Goal: Information Seeking & Learning: Learn about a topic

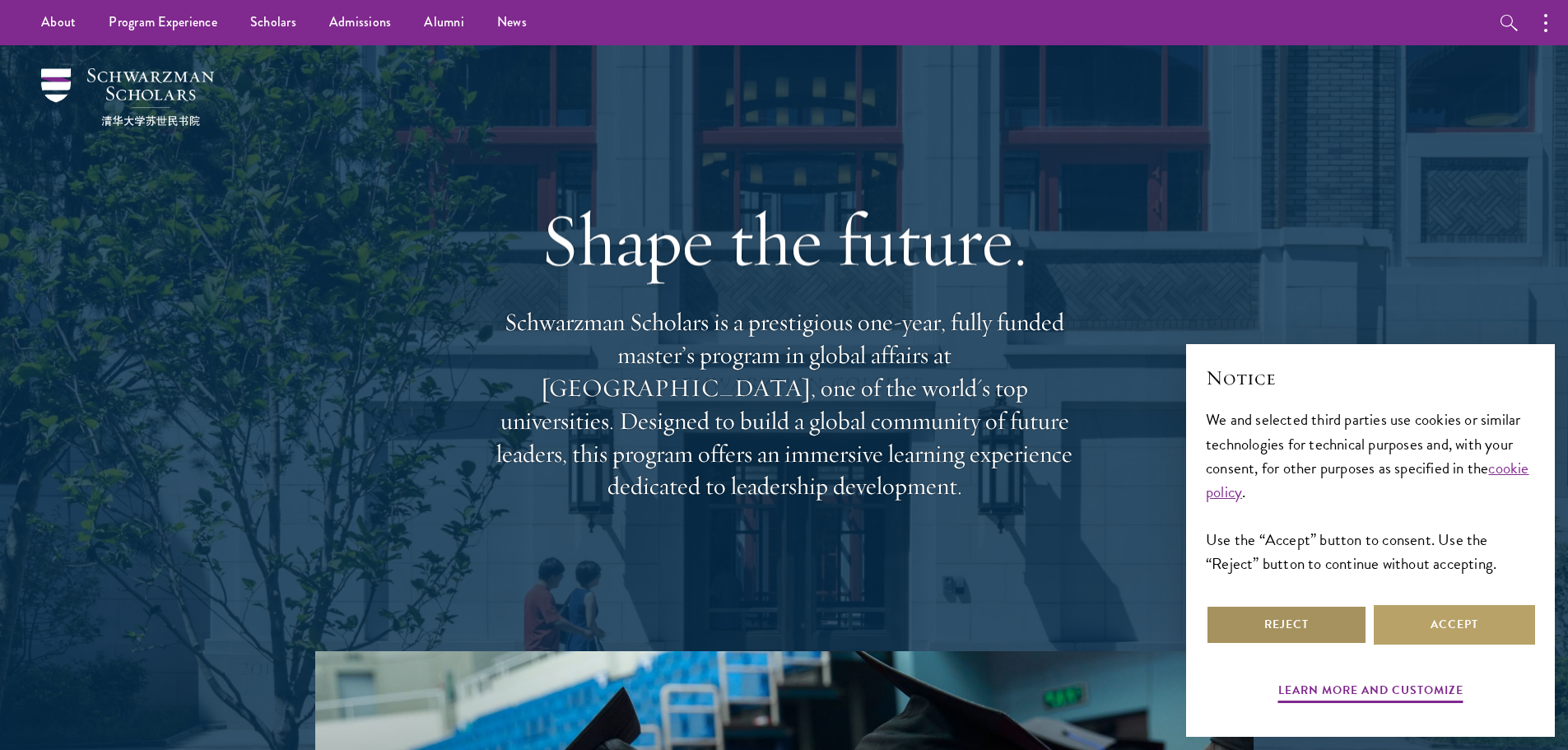
click at [1345, 630] on button "Reject" at bounding box center [1286, 625] width 161 height 40
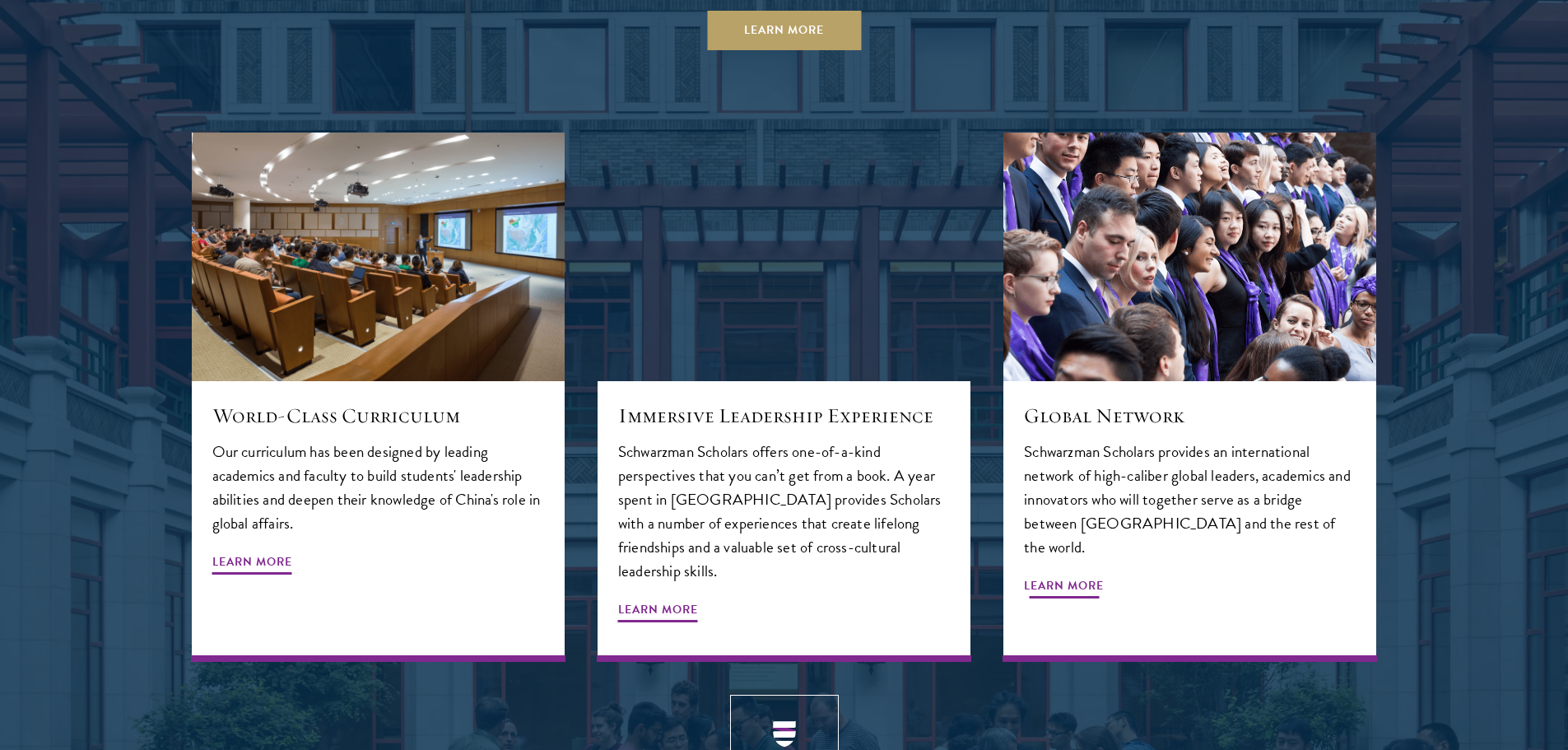
scroll to position [1811, 0]
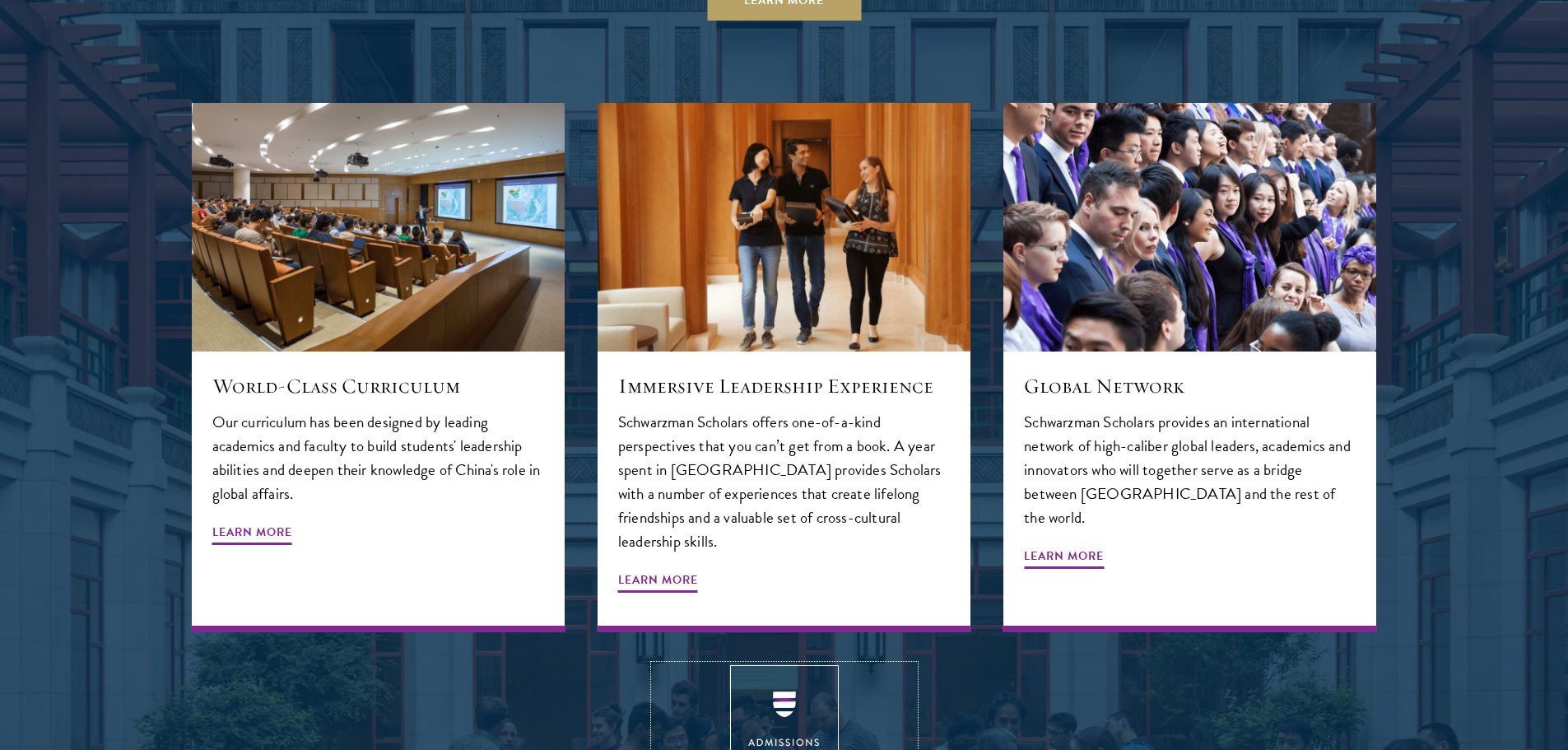
click at [759, 665] on img at bounding box center [784, 735] width 109 height 140
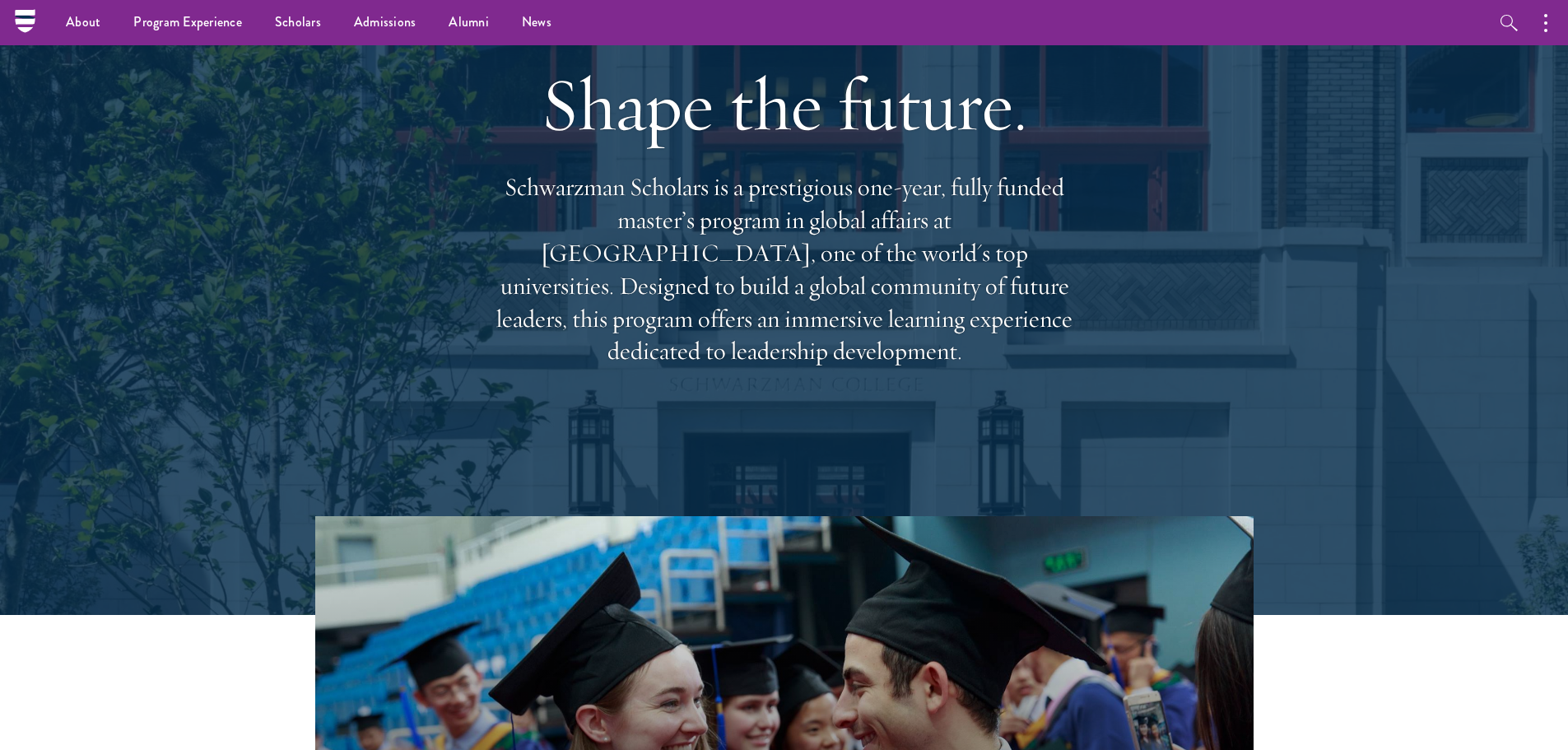
scroll to position [0, 0]
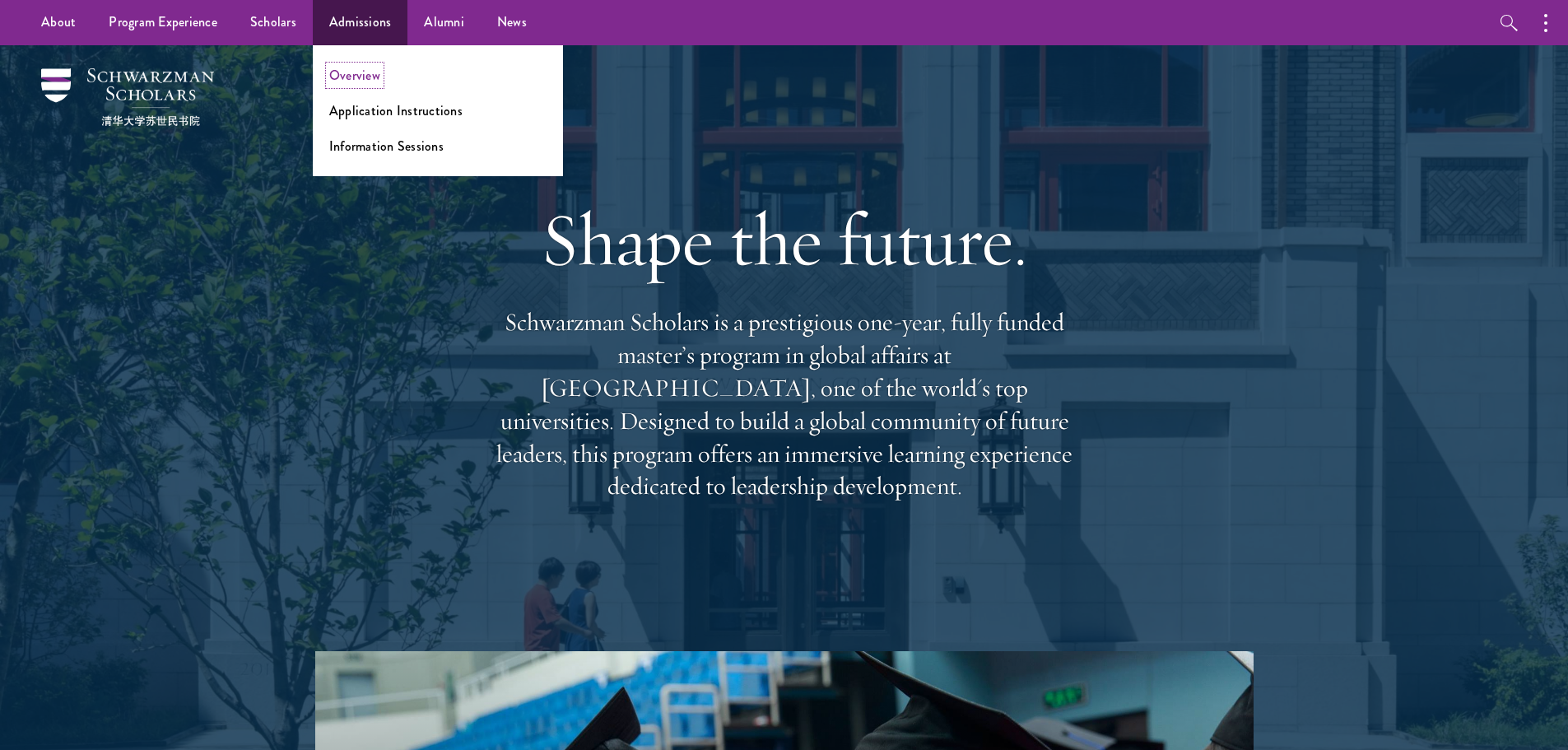
click at [371, 71] on link "Overview" at bounding box center [354, 75] width 51 height 19
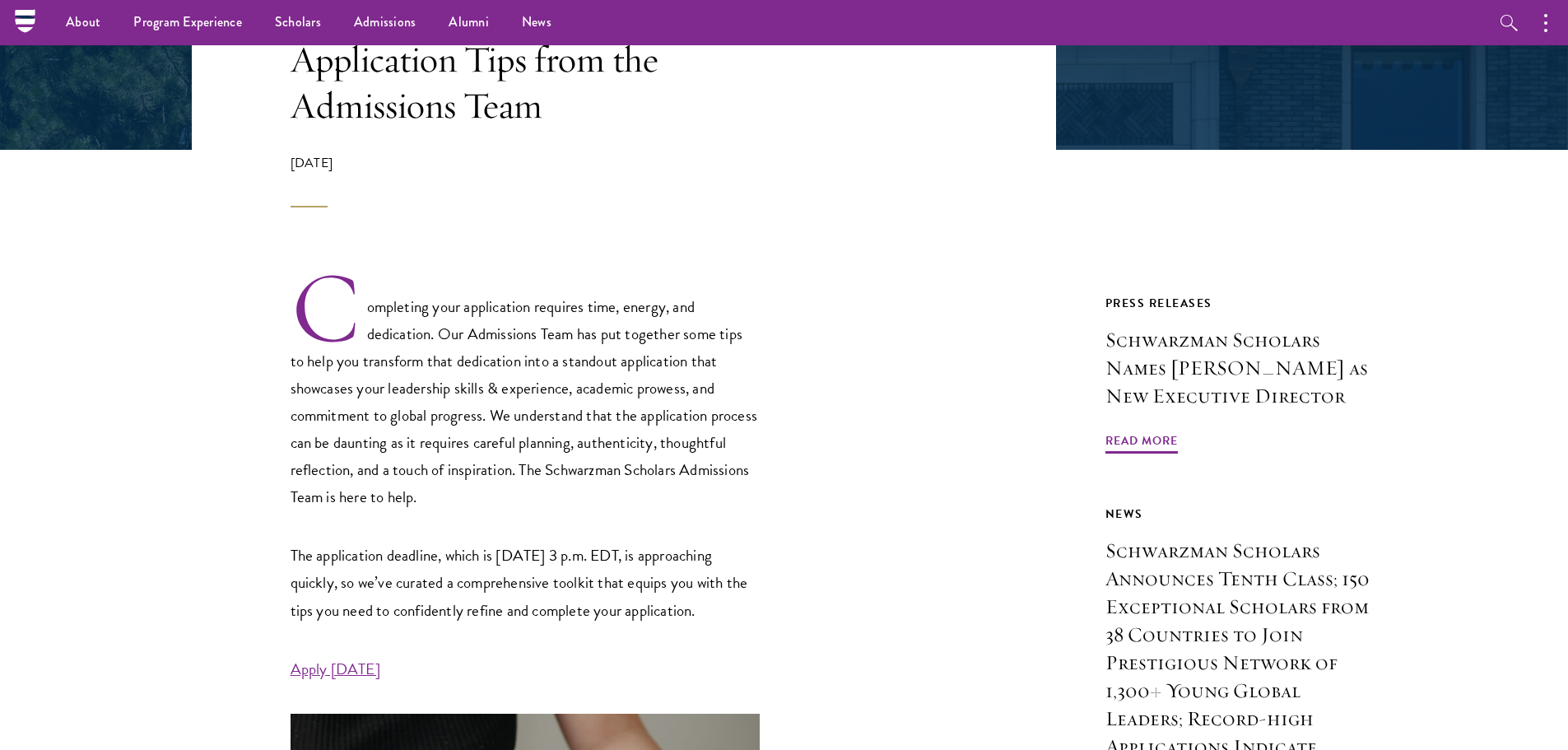
scroll to position [254, 0]
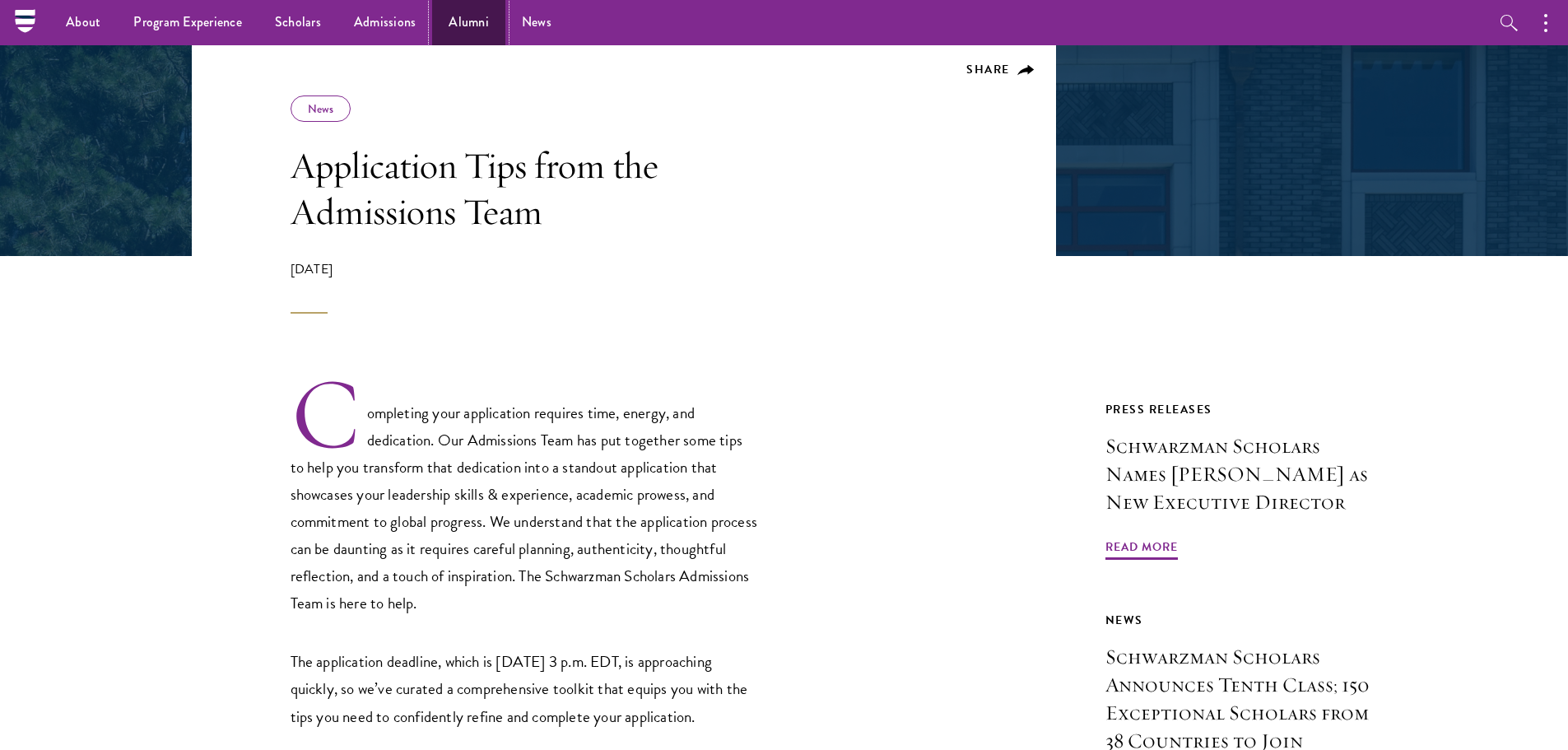
click at [478, 20] on link "Alumni" at bounding box center [468, 22] width 73 height 46
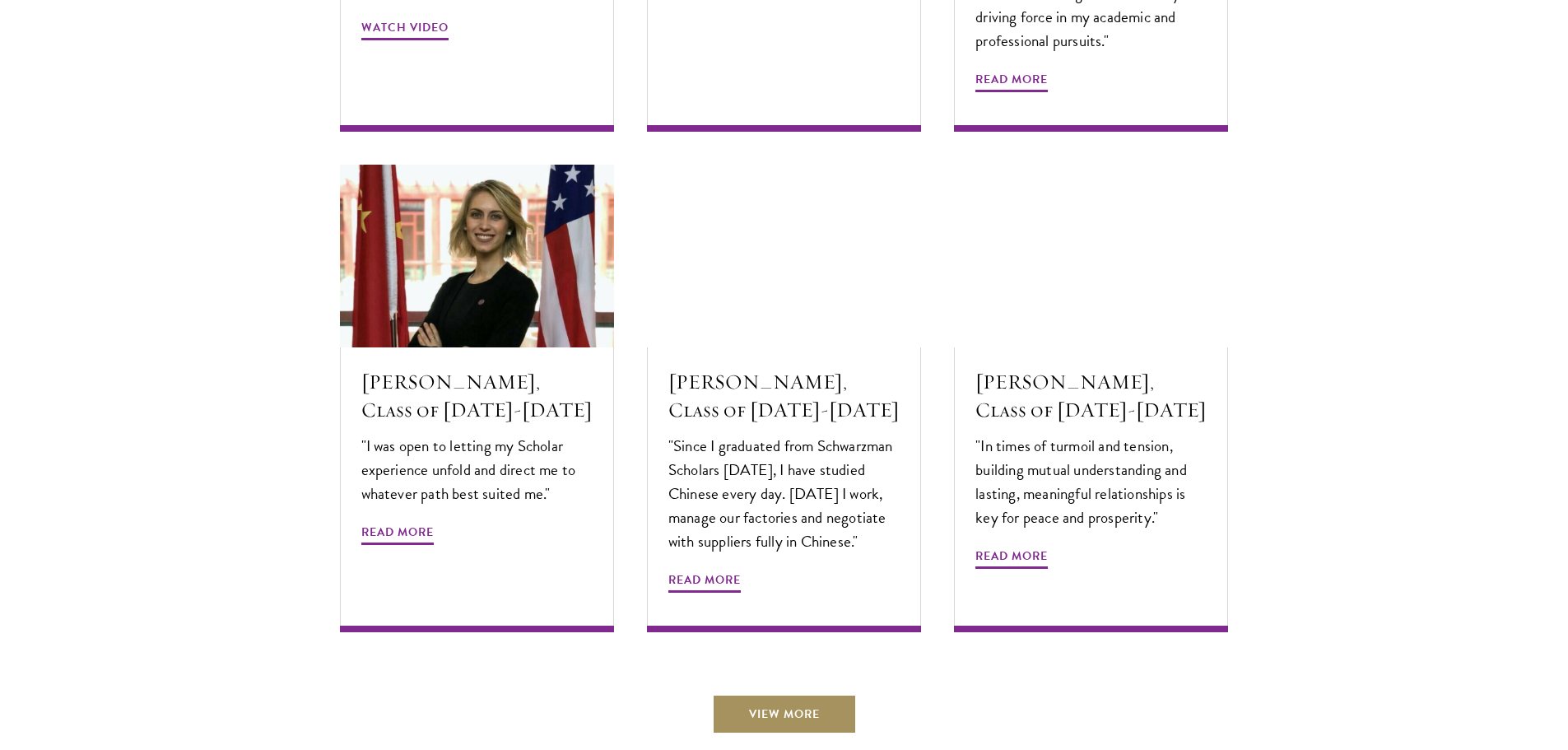
scroll to position [5450, 0]
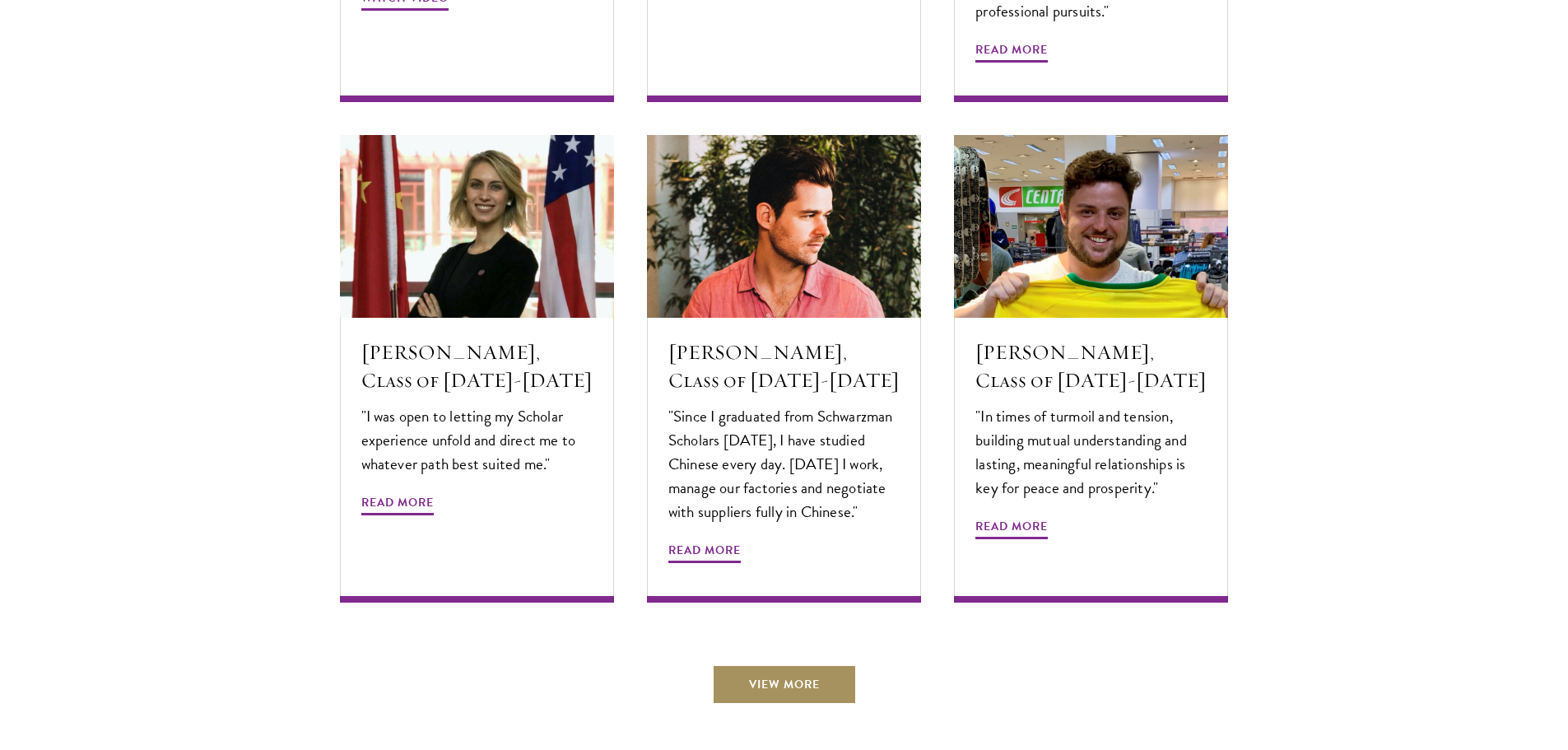
click at [816, 664] on link "View More" at bounding box center [784, 684] width 145 height 40
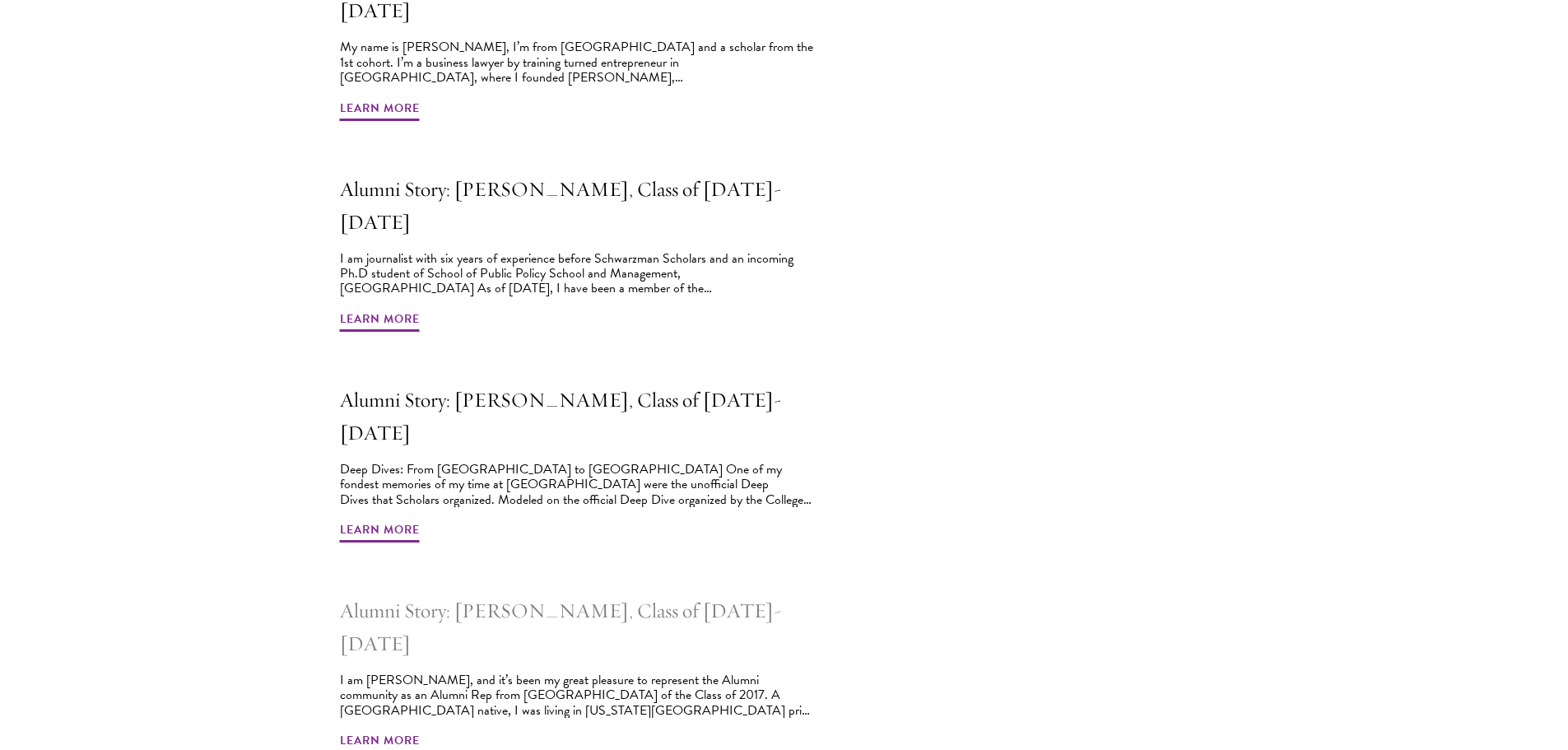
scroll to position [1153, 0]
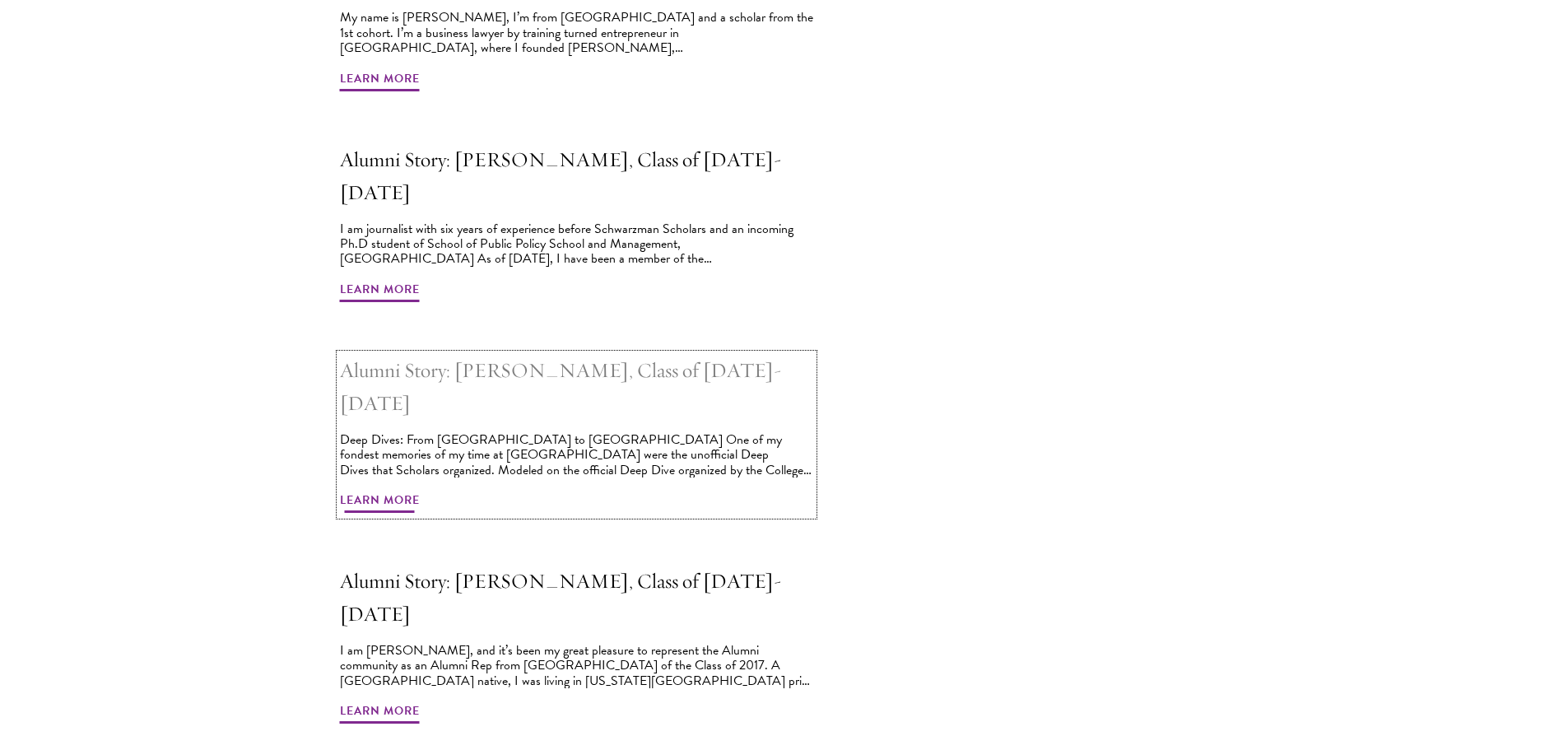
click at [375, 490] on span "Learn More" at bounding box center [380, 502] width 80 height 26
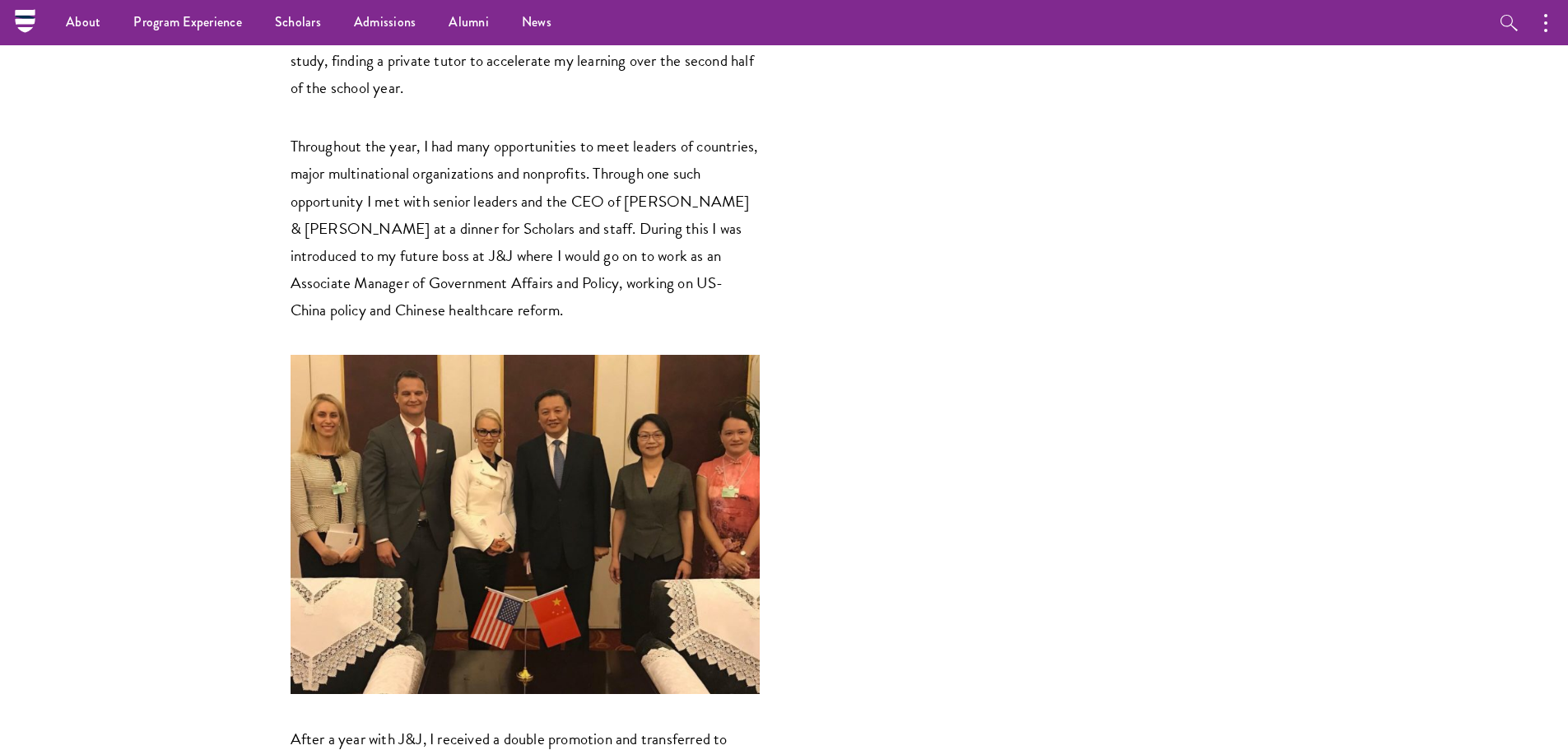
scroll to position [1728, 0]
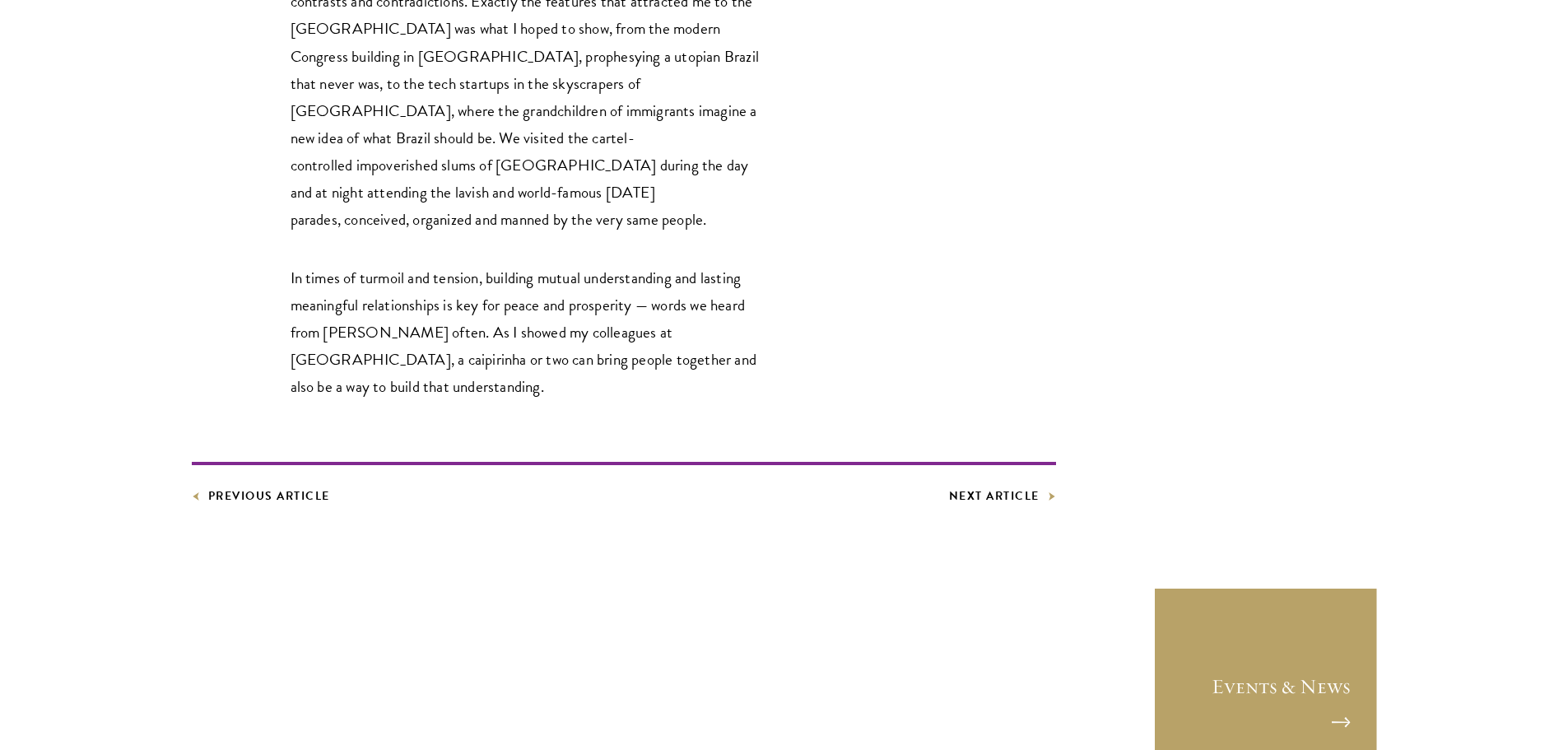
scroll to position [4199, 0]
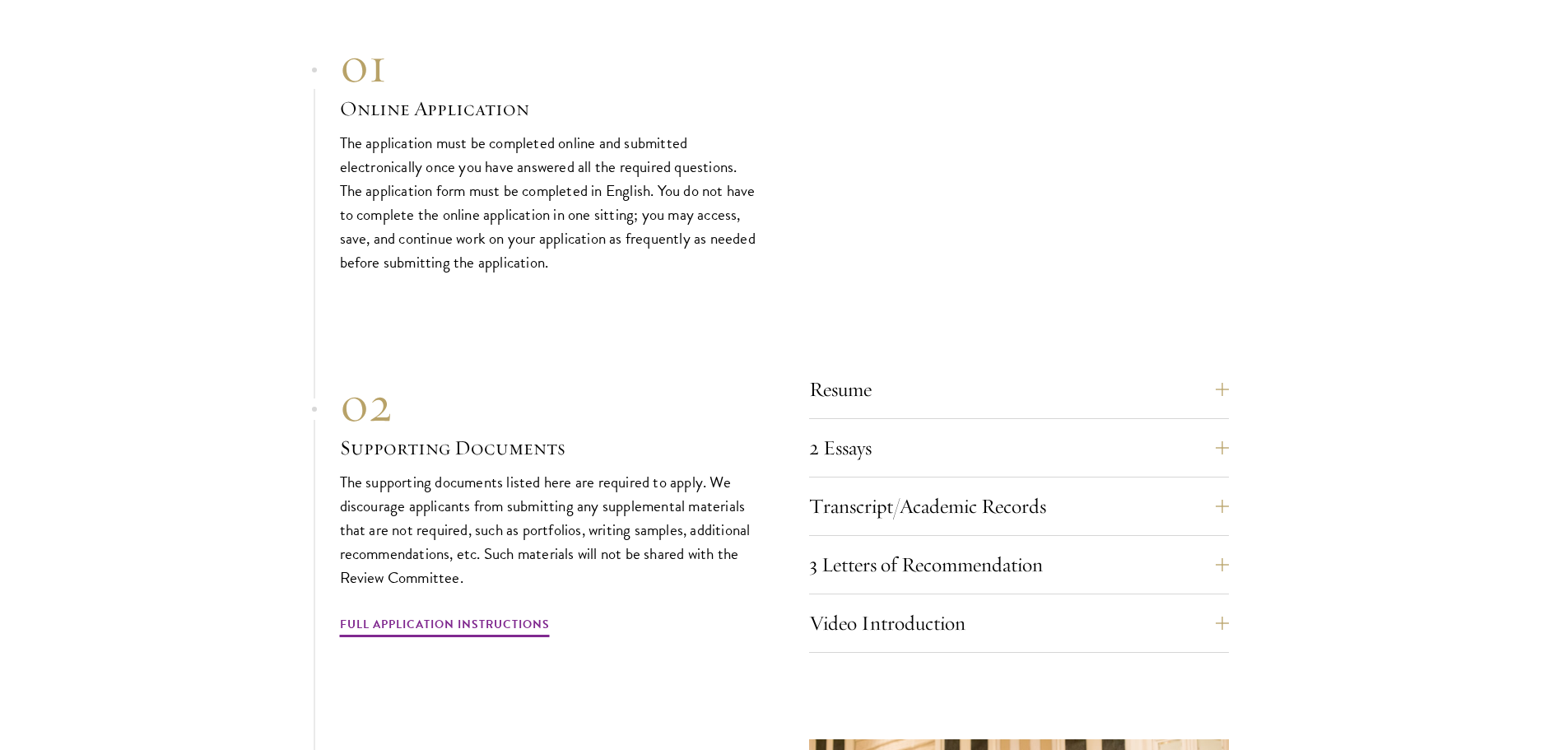
scroll to position [5022, 0]
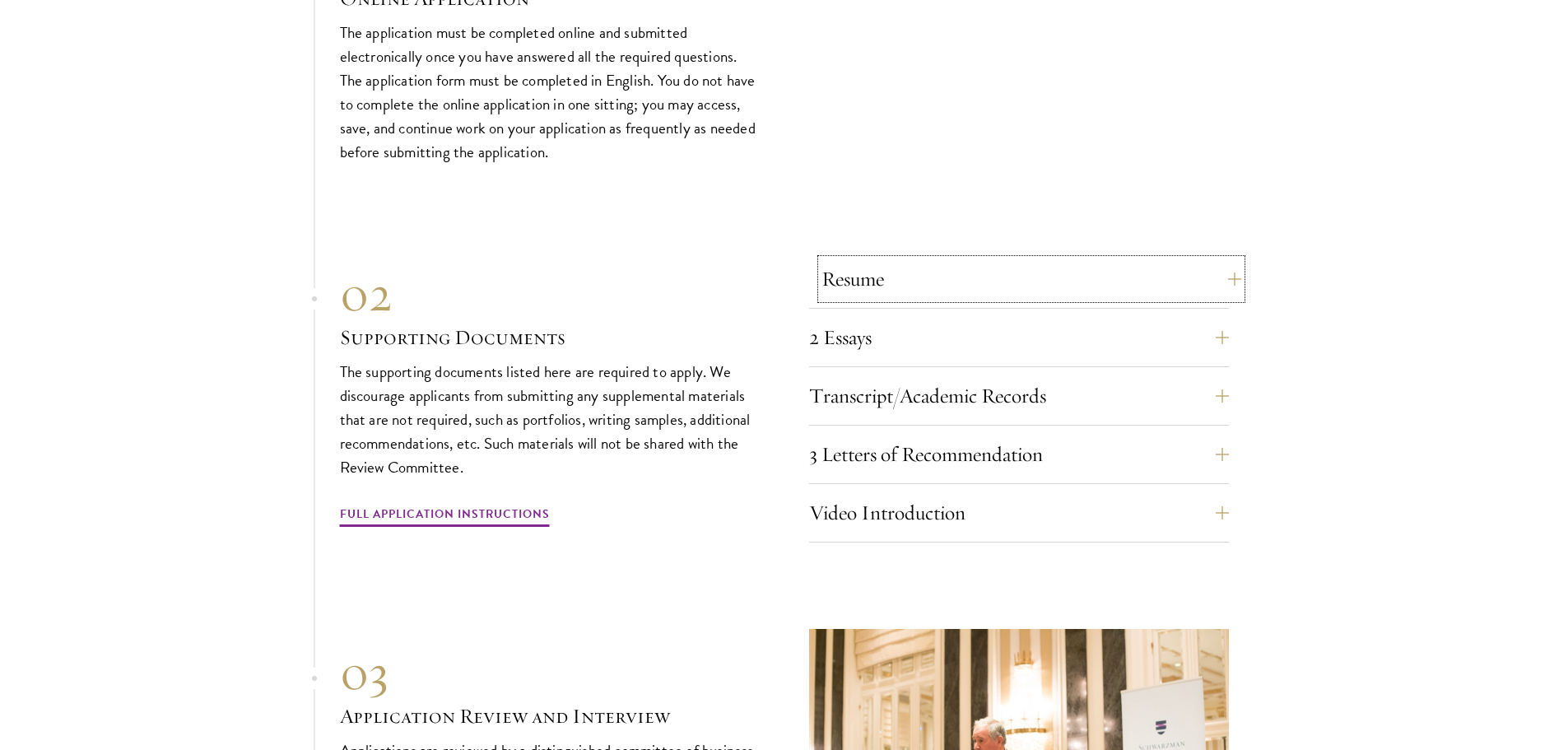
click at [943, 260] on button "Resume" at bounding box center [1031, 279] width 419 height 40
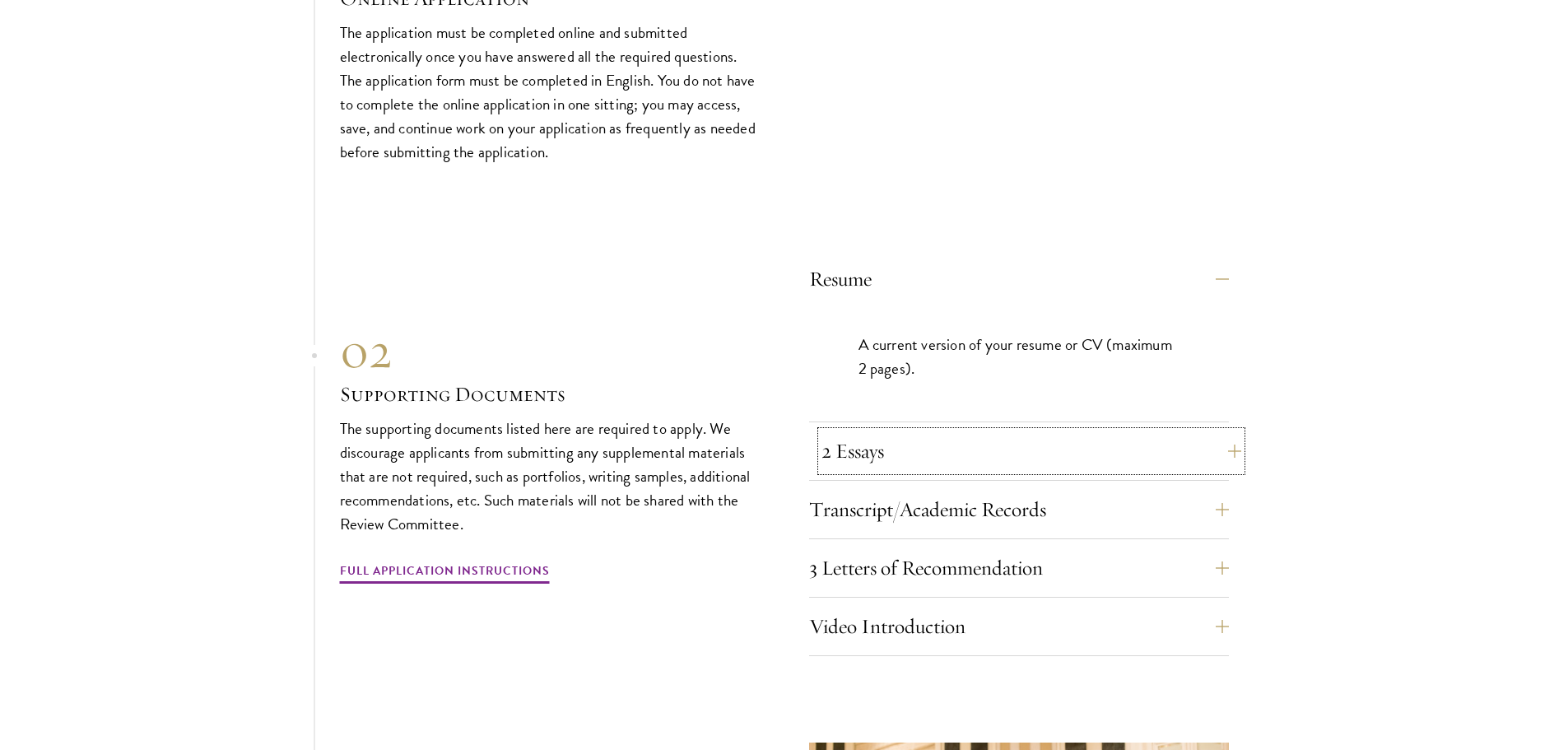
click at [969, 431] on button "2 Essays" at bounding box center [1031, 451] width 419 height 40
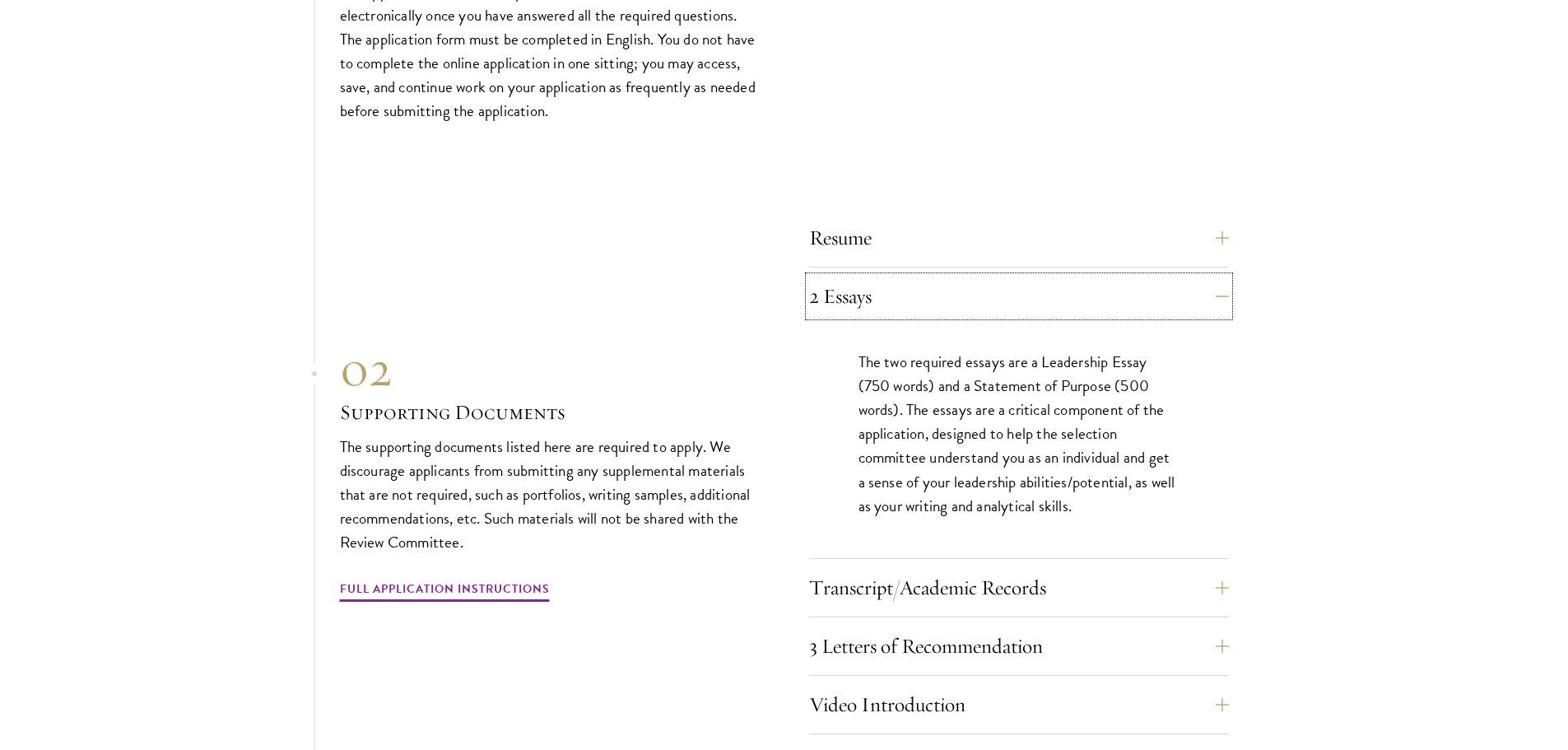
scroll to position [5104, 0]
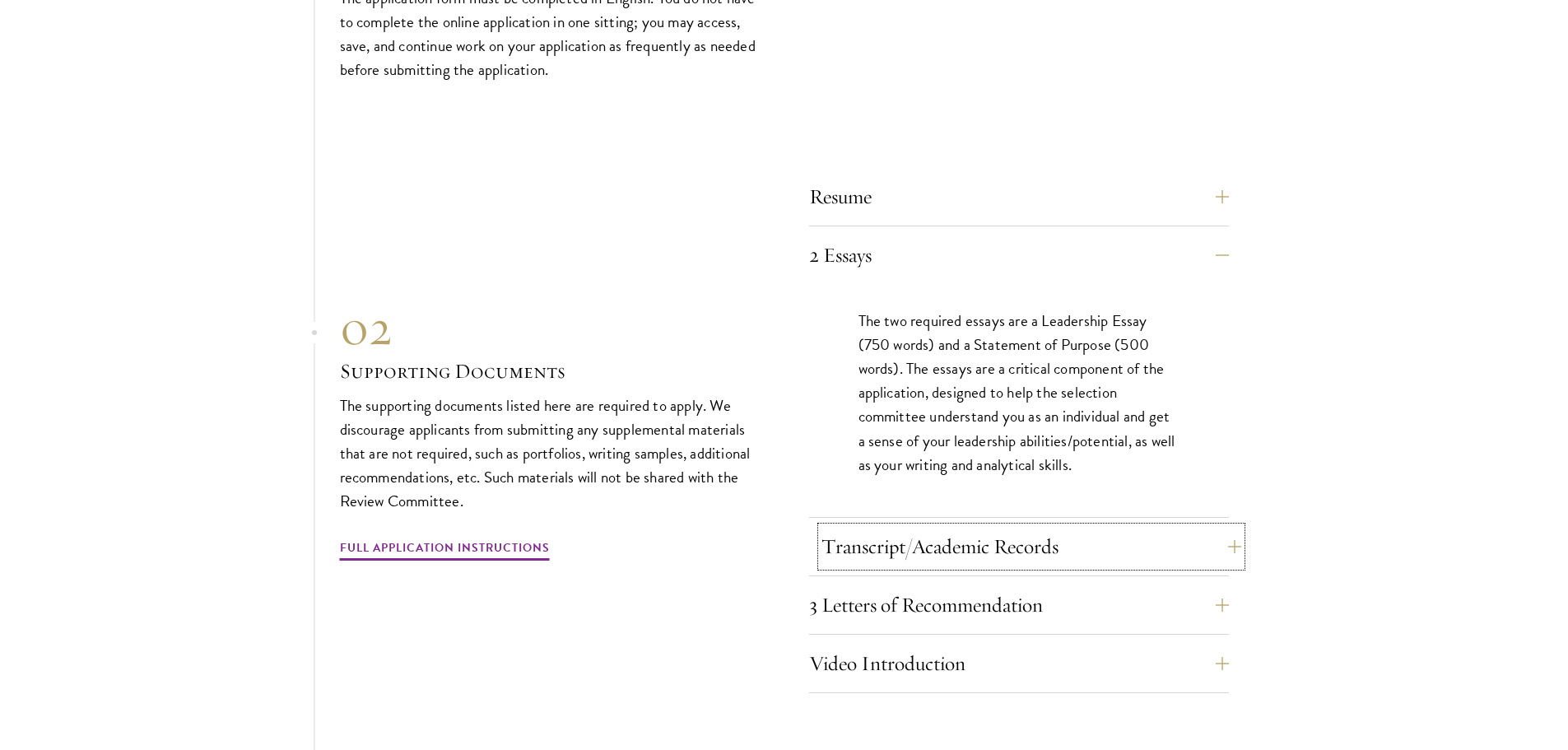
click at [1033, 527] on button "Transcript/Academic Records" at bounding box center [1031, 547] width 419 height 40
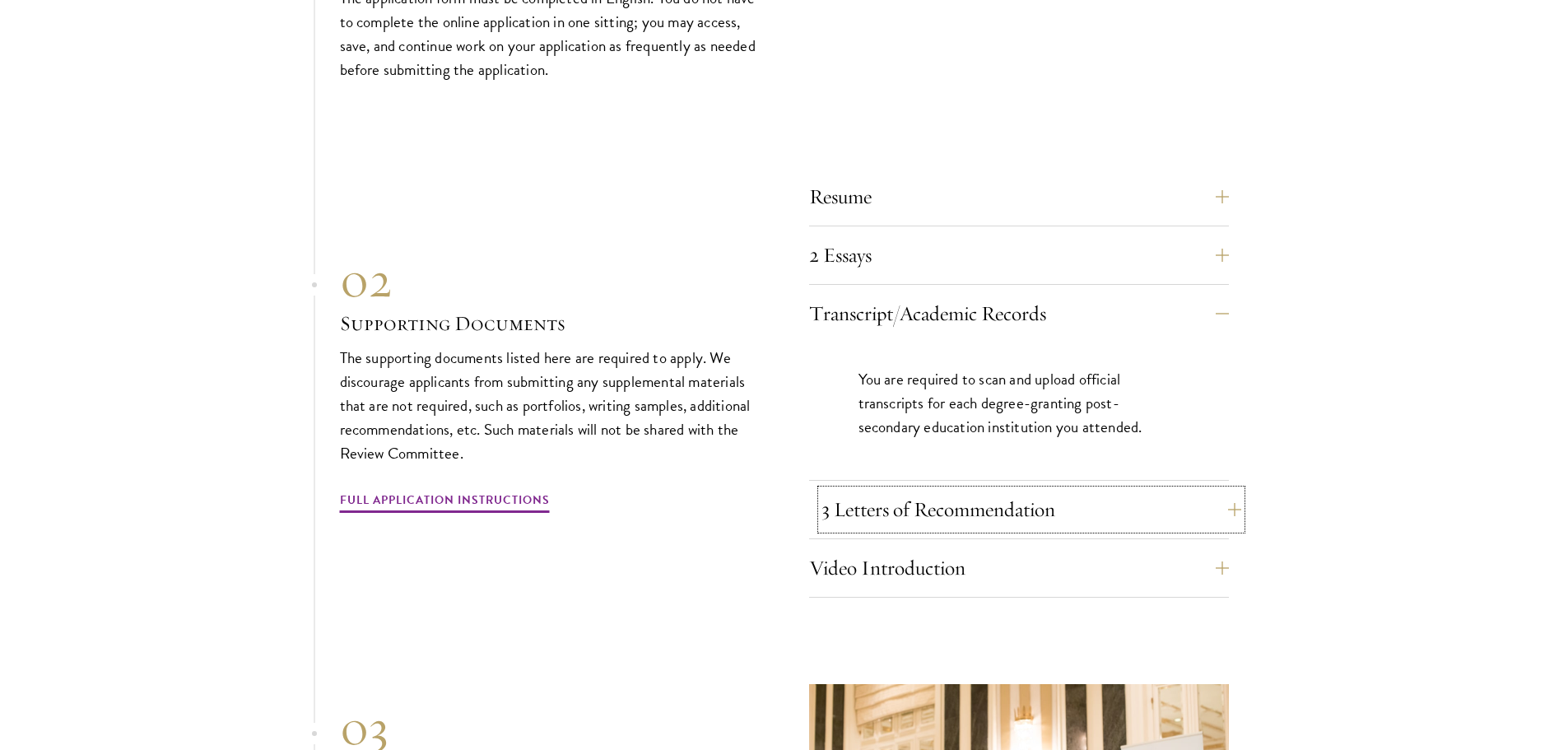
click at [1031, 490] on button "3 Letters of Recommendation" at bounding box center [1031, 510] width 419 height 40
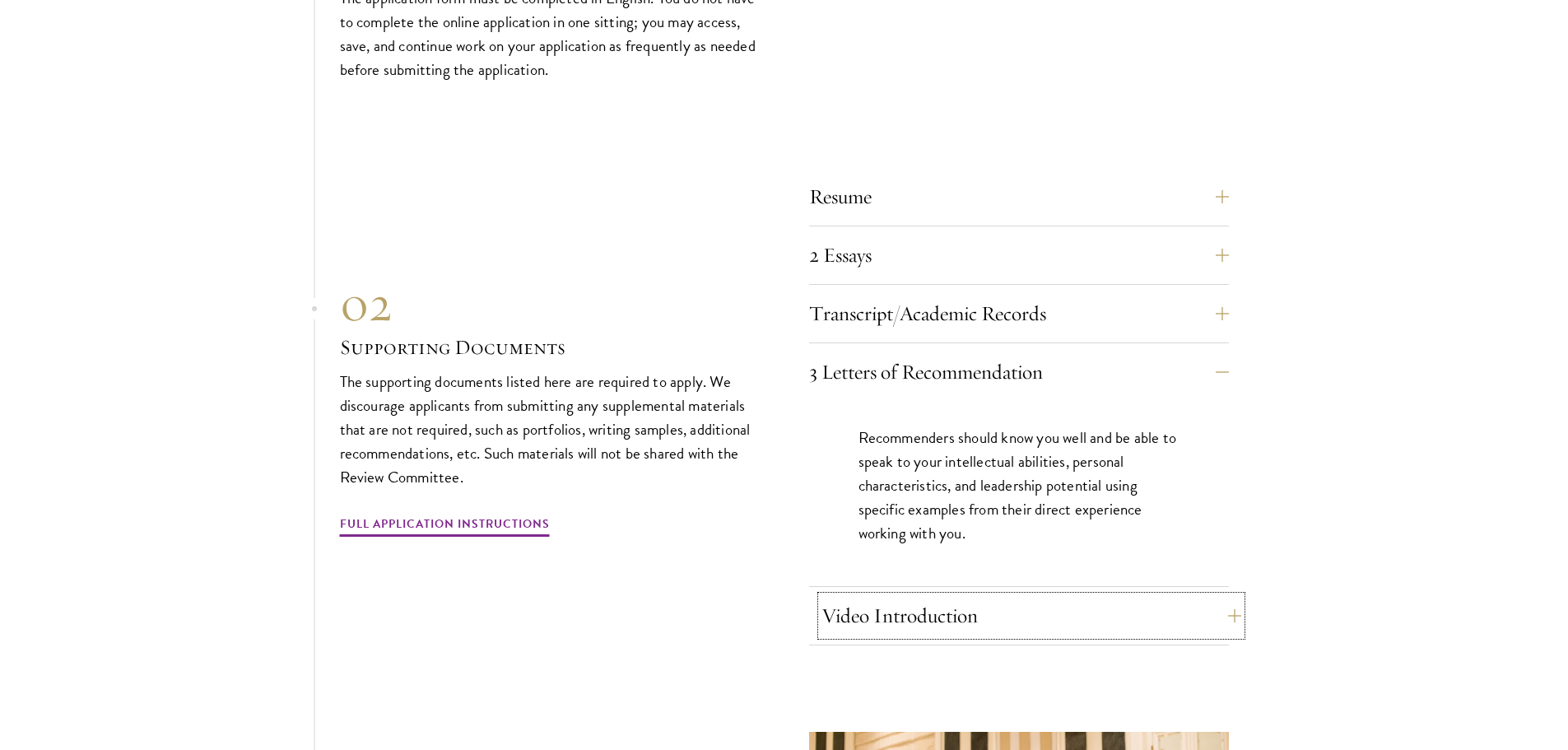
click at [1002, 596] on button "Video Introduction" at bounding box center [1031, 616] width 419 height 40
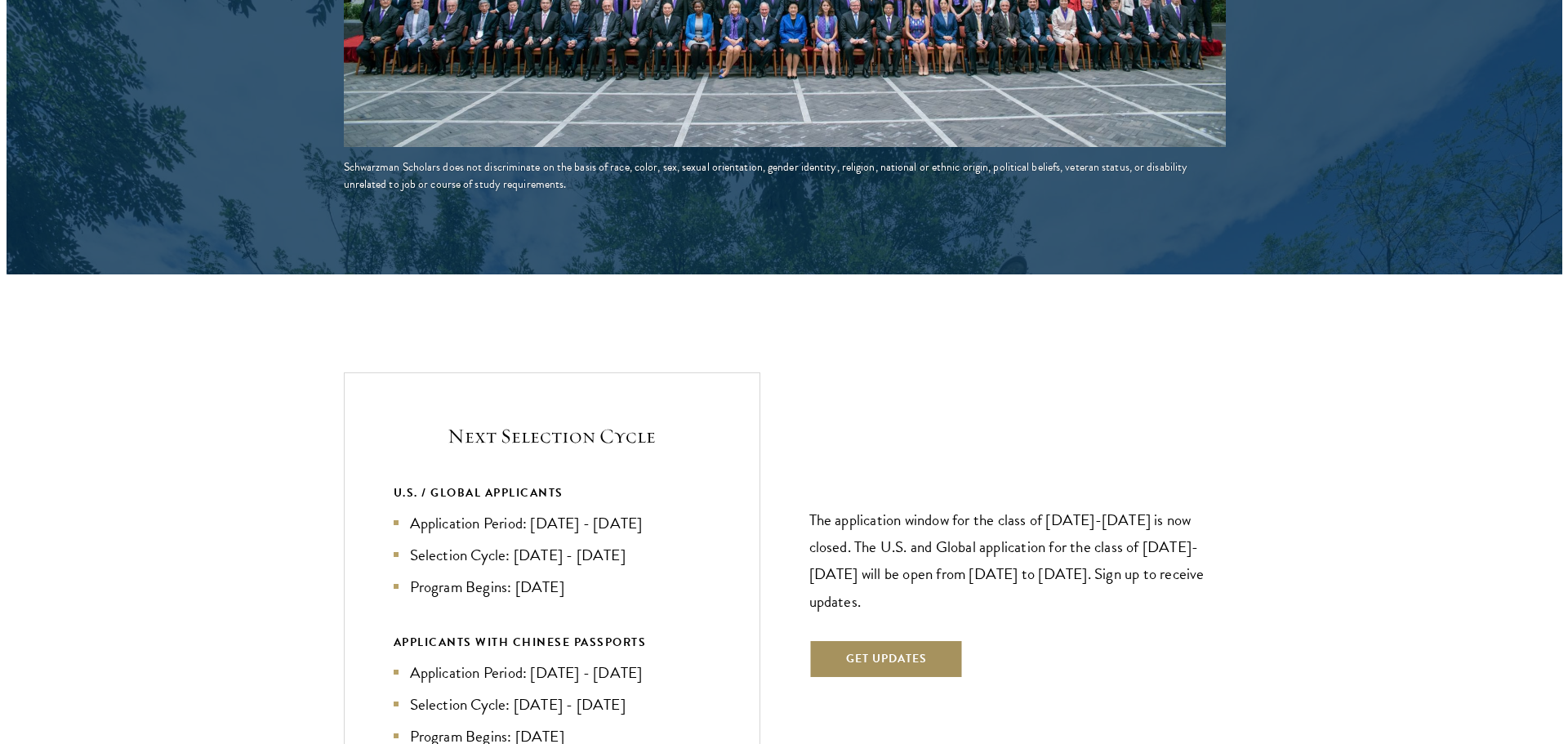
scroll to position [3200, 0]
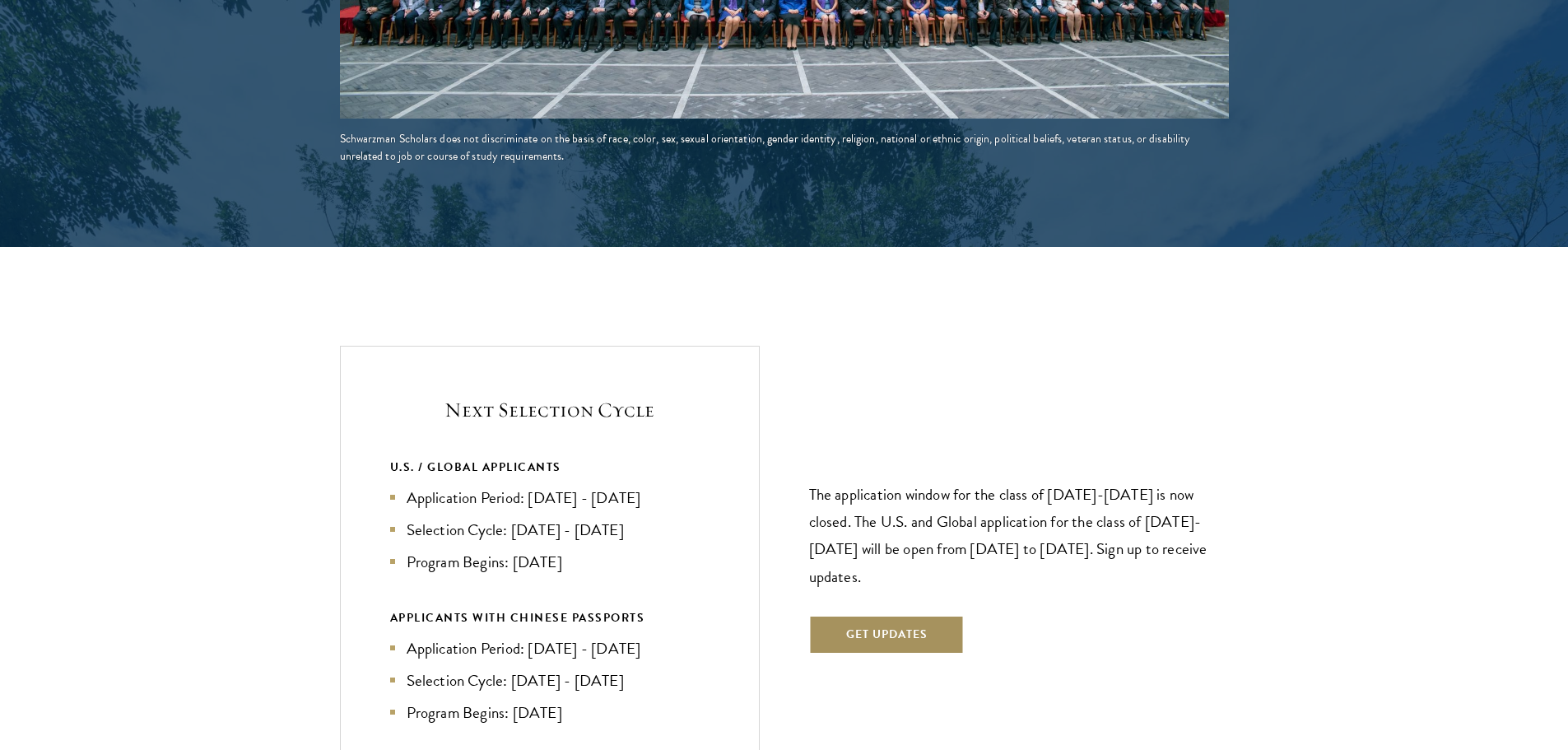
click at [872, 615] on button "Get Updates" at bounding box center [886, 635] width 155 height 40
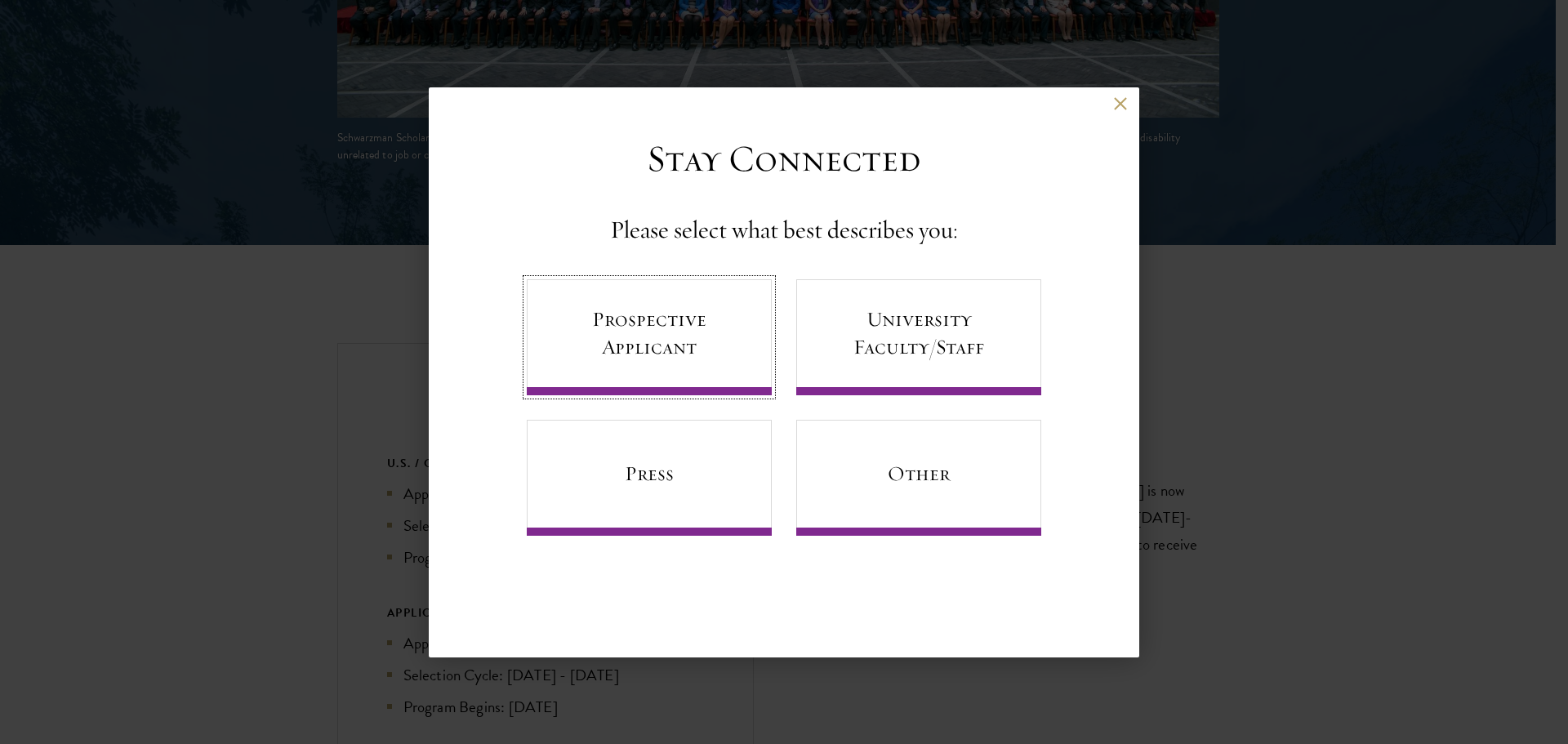
click at [688, 356] on link "Prospective Applicant" at bounding box center [648, 337] width 245 height 116
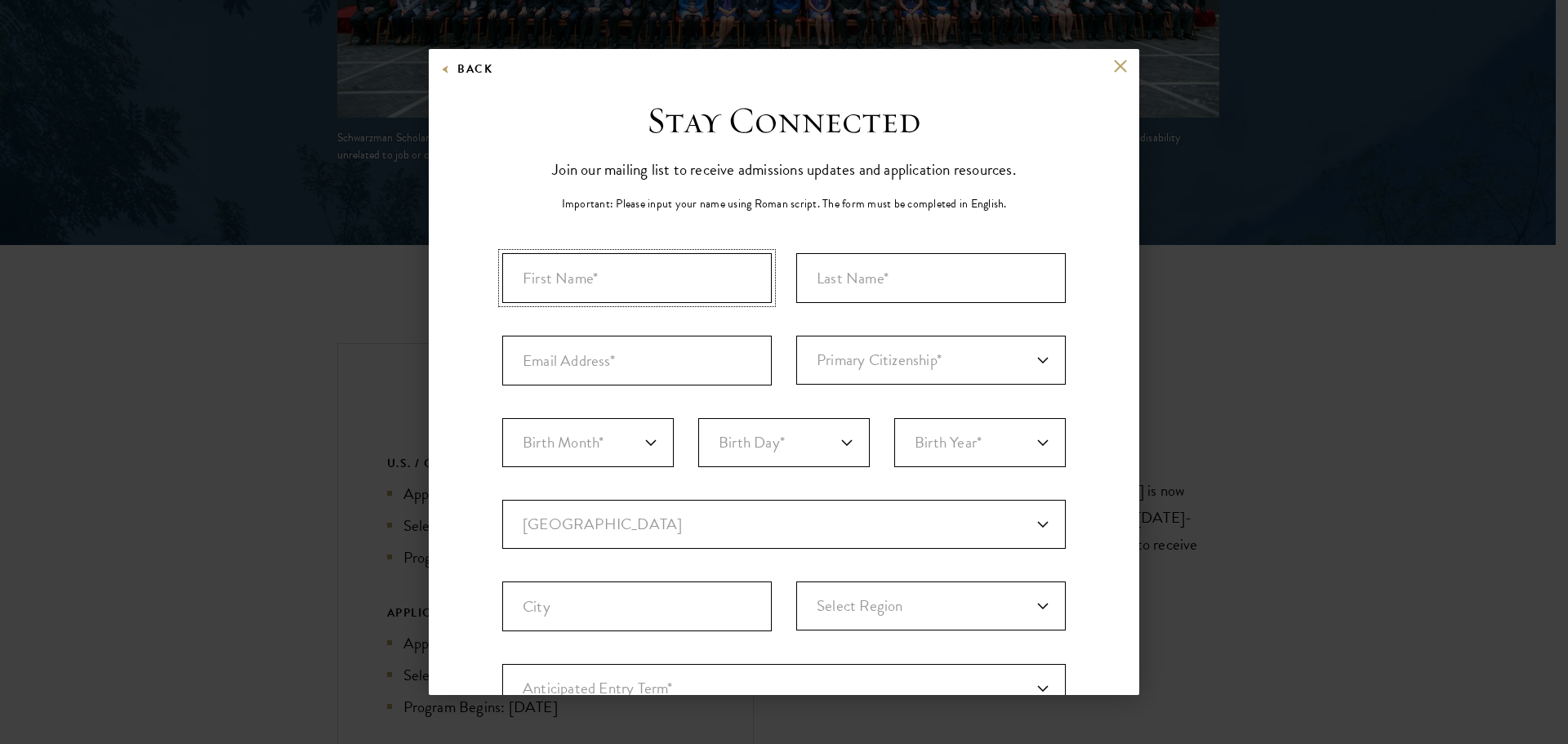
click at [655, 270] on input "First Name*" at bounding box center [637, 278] width 269 height 49
type input "Jesse"
type input "Oldan"
type input "jessekoldan@gmail.com"
click at [884, 374] on select "Primary Citizenship* Afghanistan Aland Islands Albania Algeria Andorra Angola A…" at bounding box center [930, 359] width 269 height 49
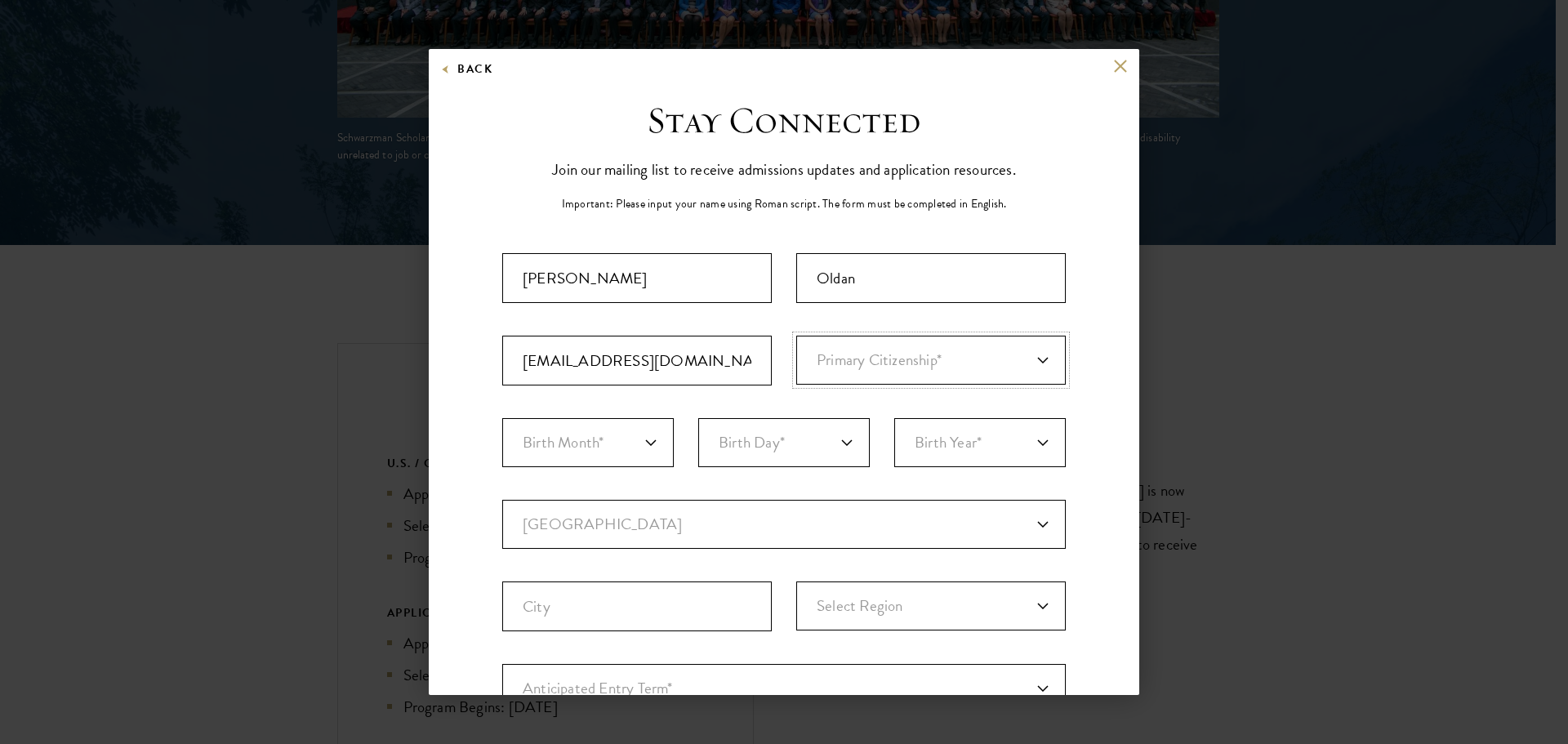
select select "US"
click at [796, 335] on select "Primary Citizenship* Afghanistan Aland Islands Albania Algeria Andorra Angola A…" at bounding box center [930, 359] width 269 height 49
click at [620, 439] on select "Birth Month* January February March April May June July August September Octobe…" at bounding box center [588, 442] width 171 height 49
select select "01"
click at [503, 418] on select "Birth Month* January February March April May June July August September Octobe…" at bounding box center [588, 442] width 171 height 49
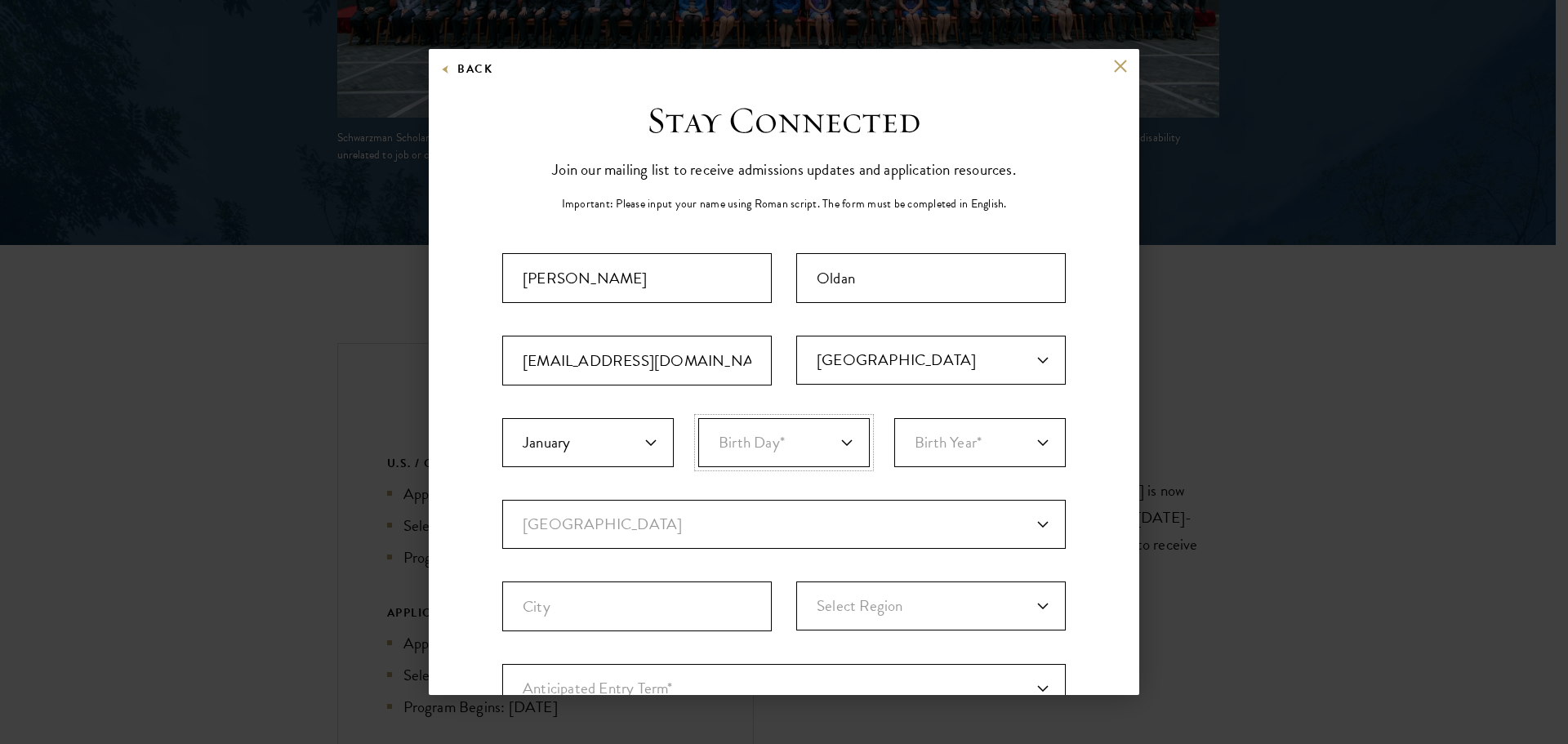
click at [812, 438] on select "Birth Day* 1 2 3 4 5 6 7 8 9 10 11 12 13 14 15 16 17 18 19 20 21 22 23 24 25 26…" at bounding box center [784, 442] width 171 height 49
select select "29"
click at [698, 418] on select "Birth Day* 1 2 3 4 5 6 7 8 9 10 11 12 13 14 15 16 17 18 19 20 21 22 23 24 25 26…" at bounding box center [784, 442] width 171 height 49
click at [937, 430] on select "Birth Year* 2025 2024 2023 2022 2021 2020 2019 2018 2017 2016 2015 2014 2013 20…" at bounding box center [980, 442] width 171 height 49
select select "2000"
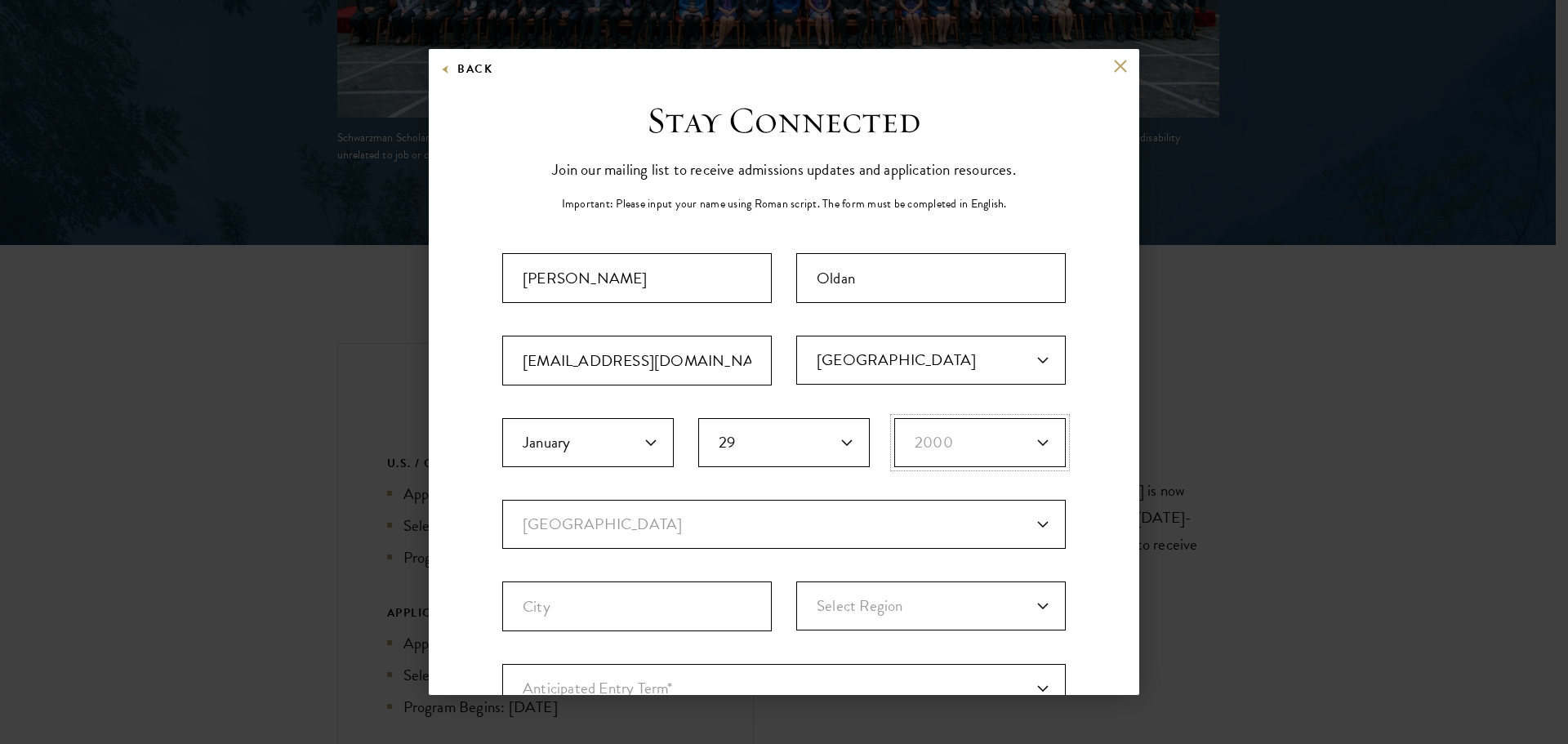
click at [894, 418] on select "Birth Year* 2025 2024 2023 2022 2021 2020 2019 2018 2017 2016 2015 2014 2013 20…" at bounding box center [980, 442] width 171 height 49
click at [822, 511] on select "Current Country Afghanistan Aland Islands Albania Algeria Andorra Angola Anguil…" at bounding box center [784, 524] width 564 height 49
select select "US"
click at [503, 500] on select "Current Country Afghanistan Aland Islands Albania Algeria Andorra Angola Anguil…" at bounding box center [784, 524] width 564 height 49
select select
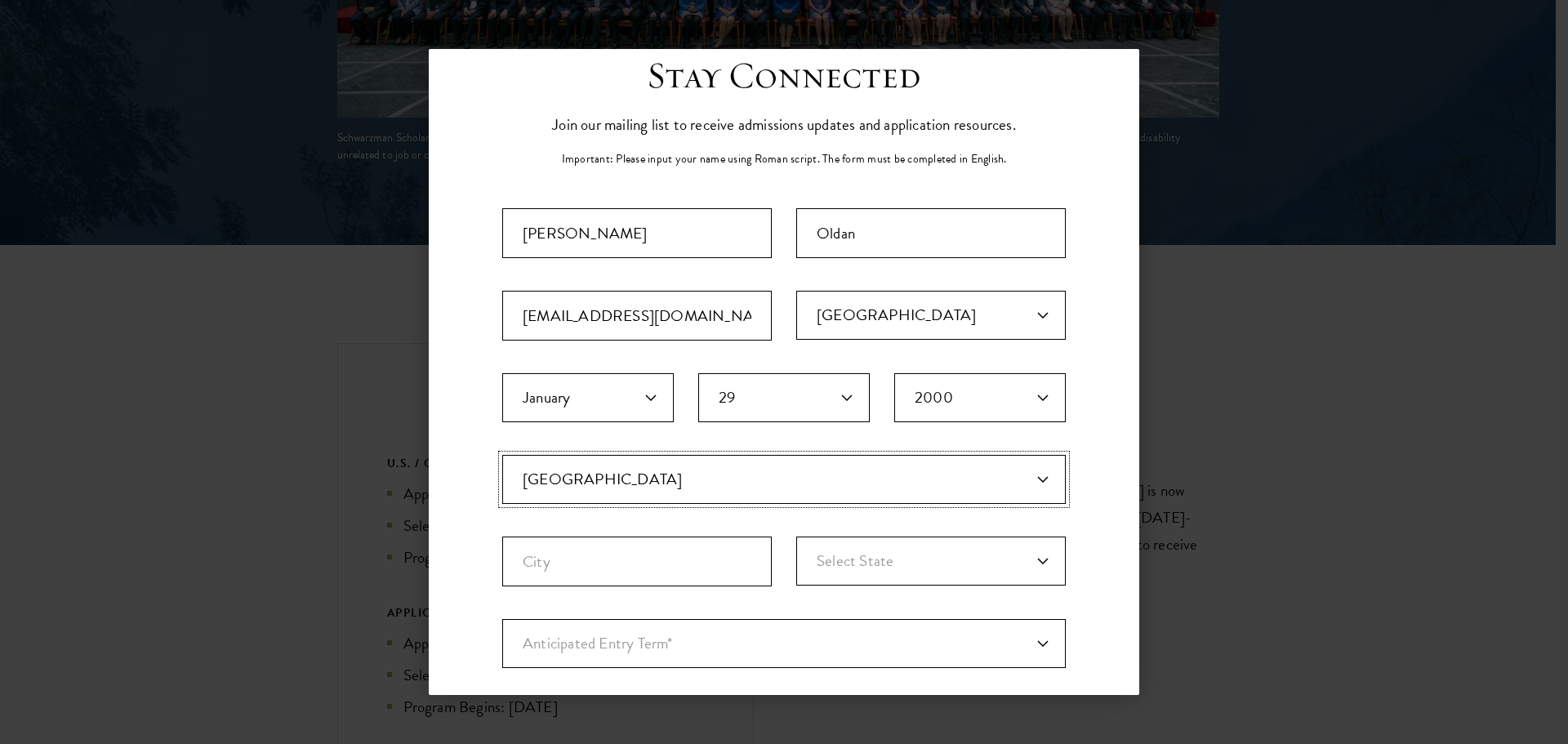
scroll to position [82, 0]
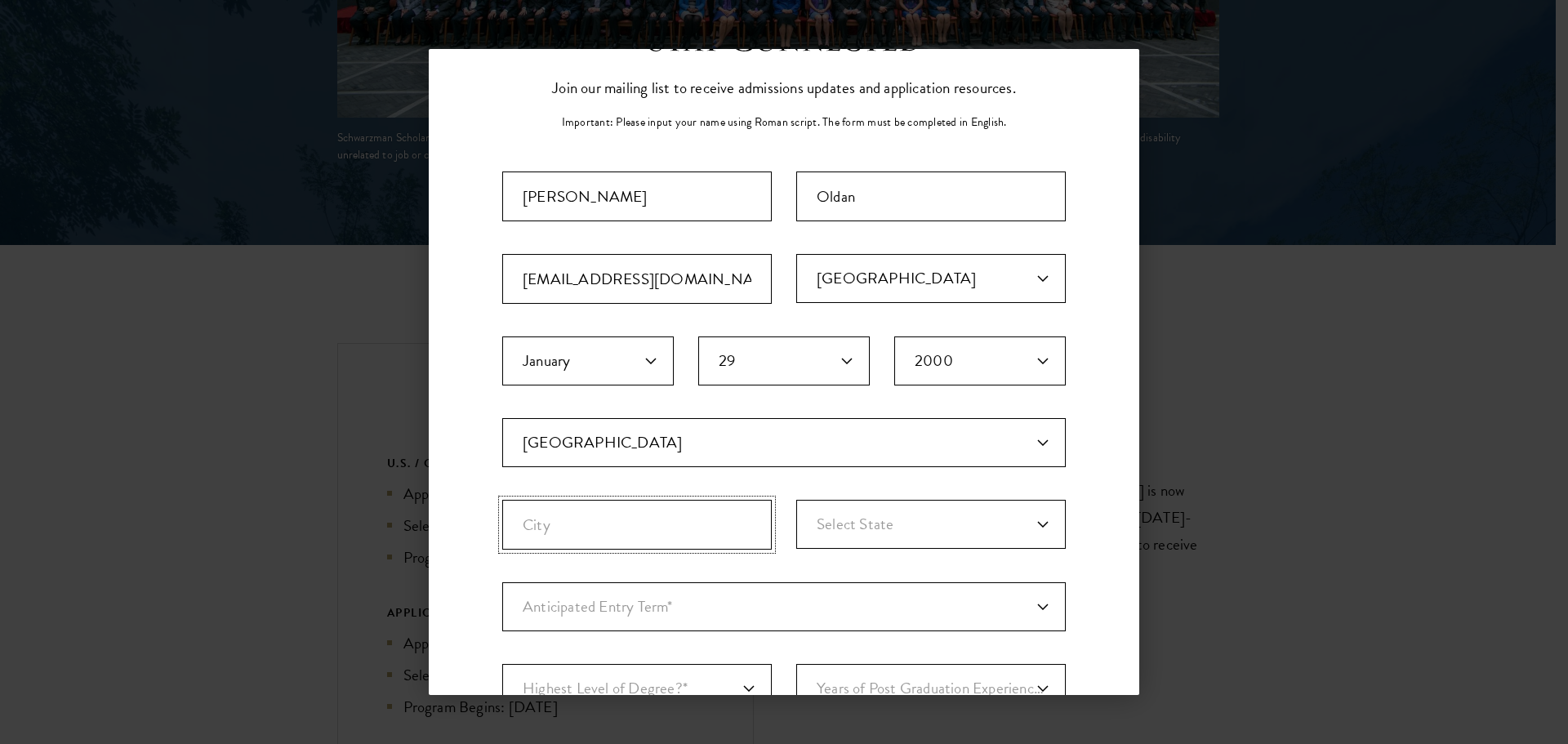
click at [615, 517] on input "City" at bounding box center [637, 525] width 269 height 49
type input "San Diego"
click at [920, 523] on select "Select State Alabama Alaska American Samoa APO/FPO (AA) APO/FPO (AE) APO/FPO (A…" at bounding box center [930, 524] width 269 height 49
select select "CA"
click at [796, 500] on select "Select State Alabama Alaska American Samoa APO/FPO (AA) APO/FPO (AE) APO/FPO (A…" at bounding box center [930, 524] width 269 height 49
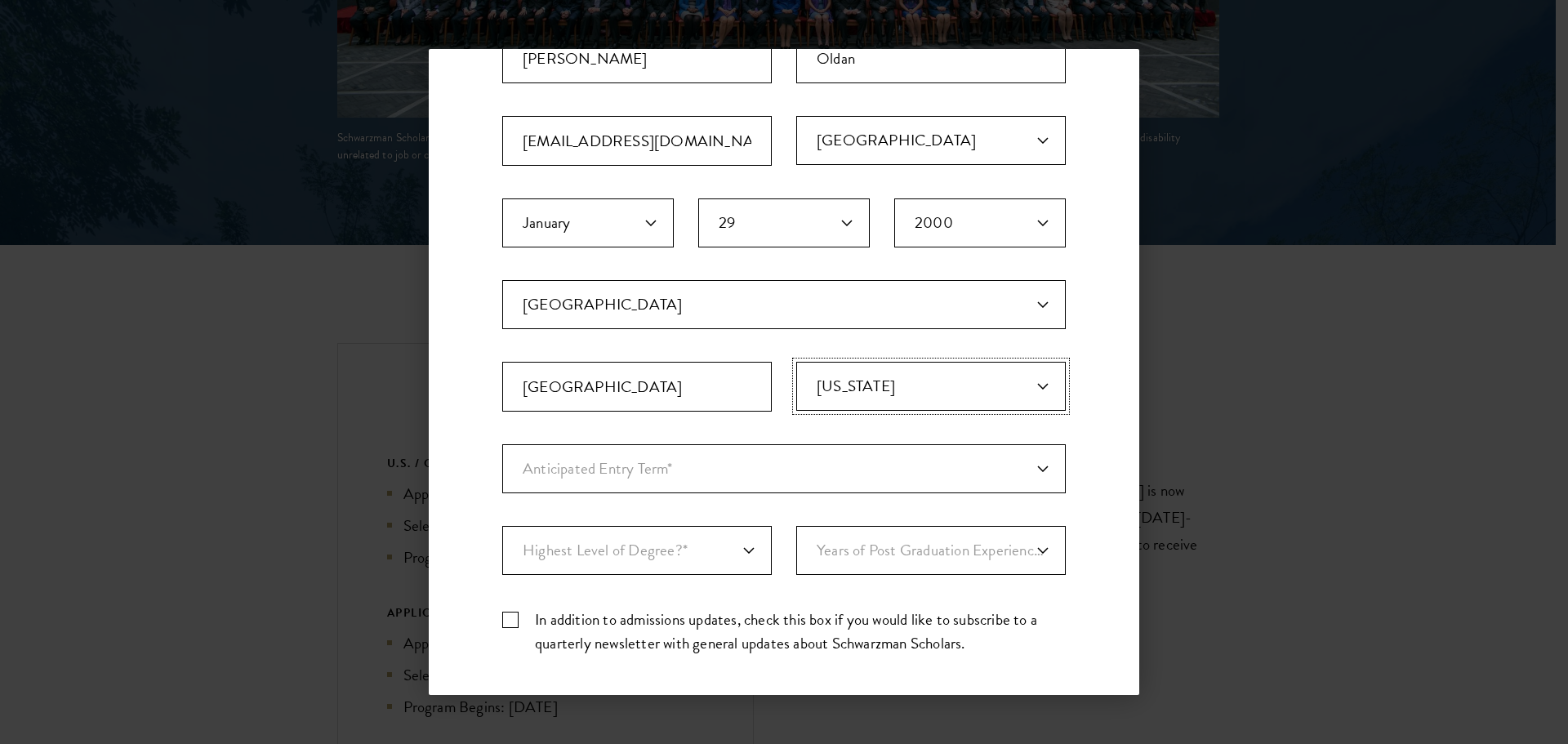
scroll to position [245, 0]
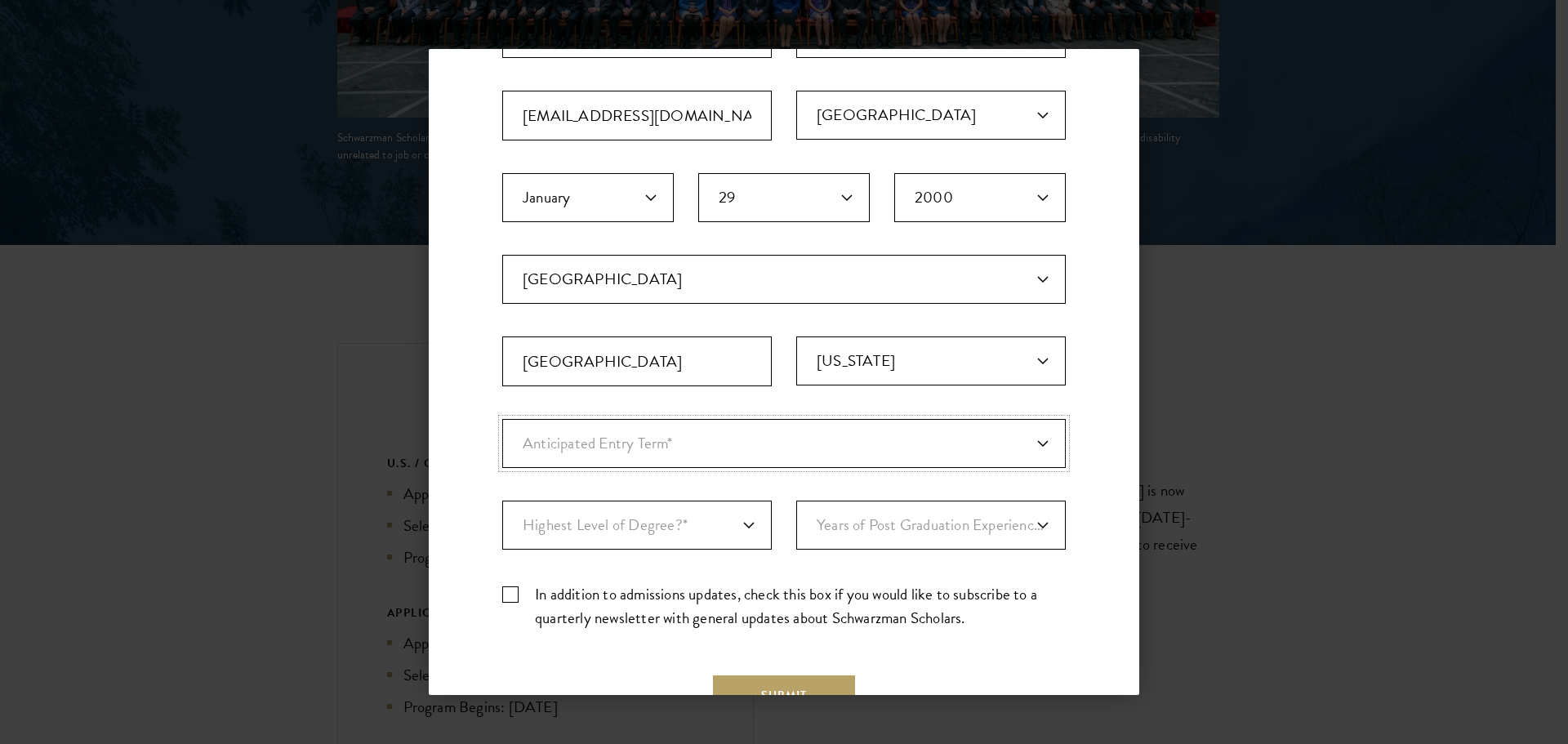
click at [711, 448] on select "Anticipated Entry Term* Just Exploring" at bounding box center [784, 442] width 564 height 49
select select "a6790467-ebe7-4045-a56a-66c1cae98076"
click at [503, 419] on select "Anticipated Entry Term* Just Exploring" at bounding box center [784, 442] width 564 height 49
click at [690, 525] on select "Highest Level of Degree?* PHD Bachelor's Master's Current Undergraduate Student" at bounding box center [637, 525] width 269 height 49
select select "baef124f-e103-44b1-8ca6-5d0669438e44"
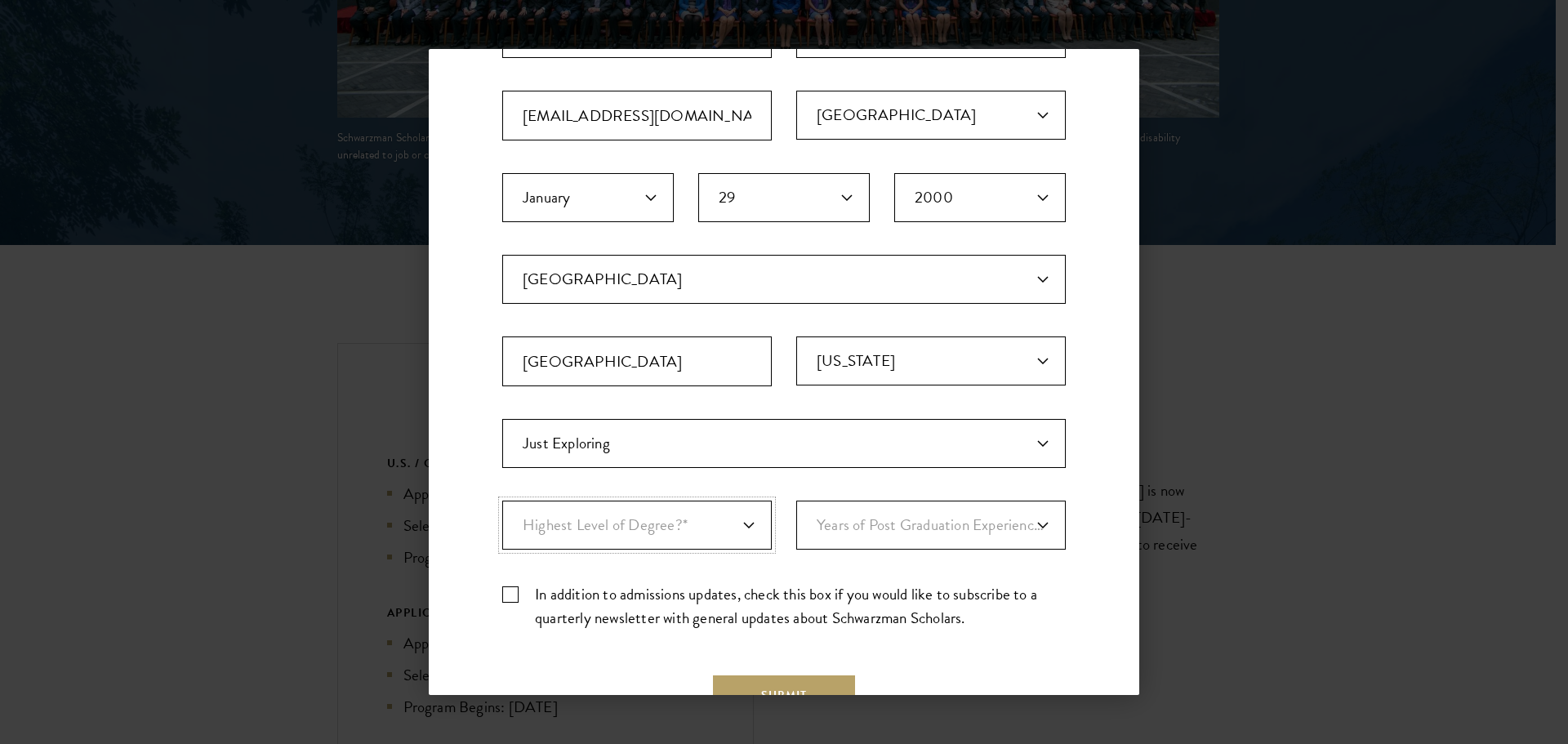
click at [503, 501] on select "Highest Level of Degree?* PHD Bachelor's Master's Current Undergraduate Student" at bounding box center [637, 525] width 269 height 49
click at [923, 519] on select "Years of Post Graduation Experience?* 1 2 3 4 5 6 7 8 9 10" at bounding box center [930, 525] width 269 height 49
select select "3"
click at [796, 501] on select "Years of Post Graduation Experience?* 1 2 3 4 5 6 7 8 9 10" at bounding box center [930, 525] width 269 height 49
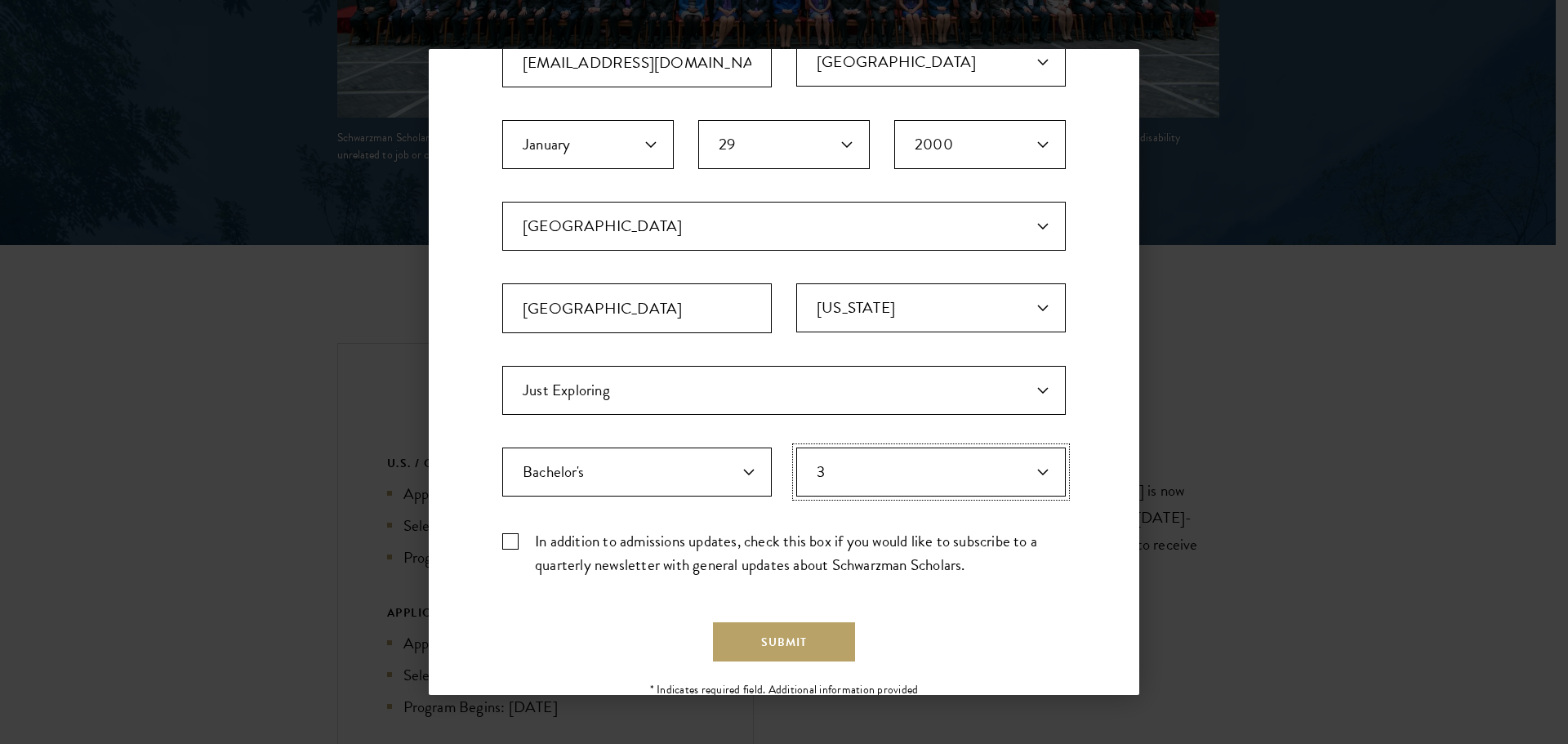
scroll to position [326, 0]
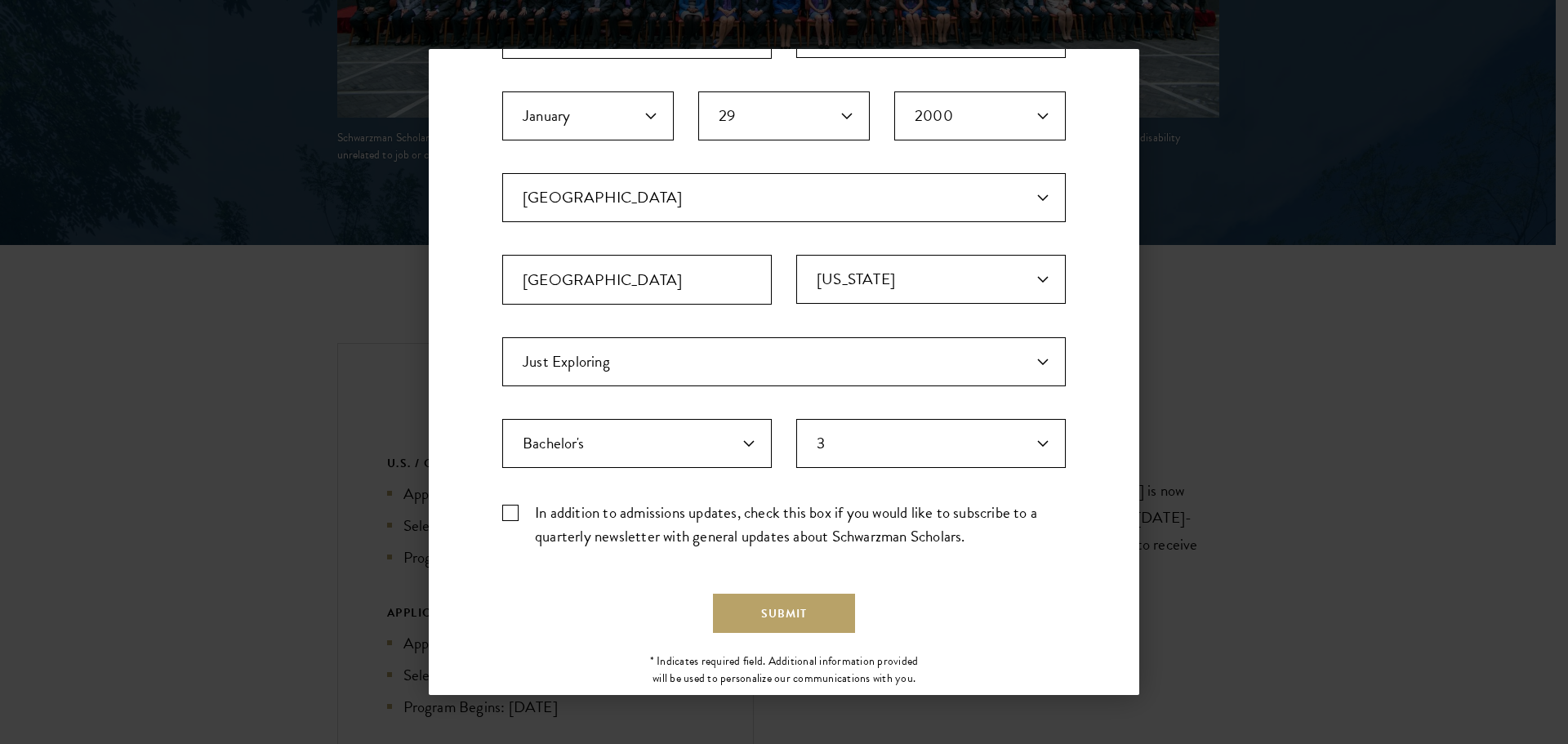
click at [511, 507] on label "In addition to admissions updates, check this box if you would like to subscrib…" at bounding box center [784, 524] width 564 height 47
click at [511, 507] on input "In addition to admissions updates, check this box if you would like to subscrib…" at bounding box center [784, 506] width 564 height 11
checkbox input "true"
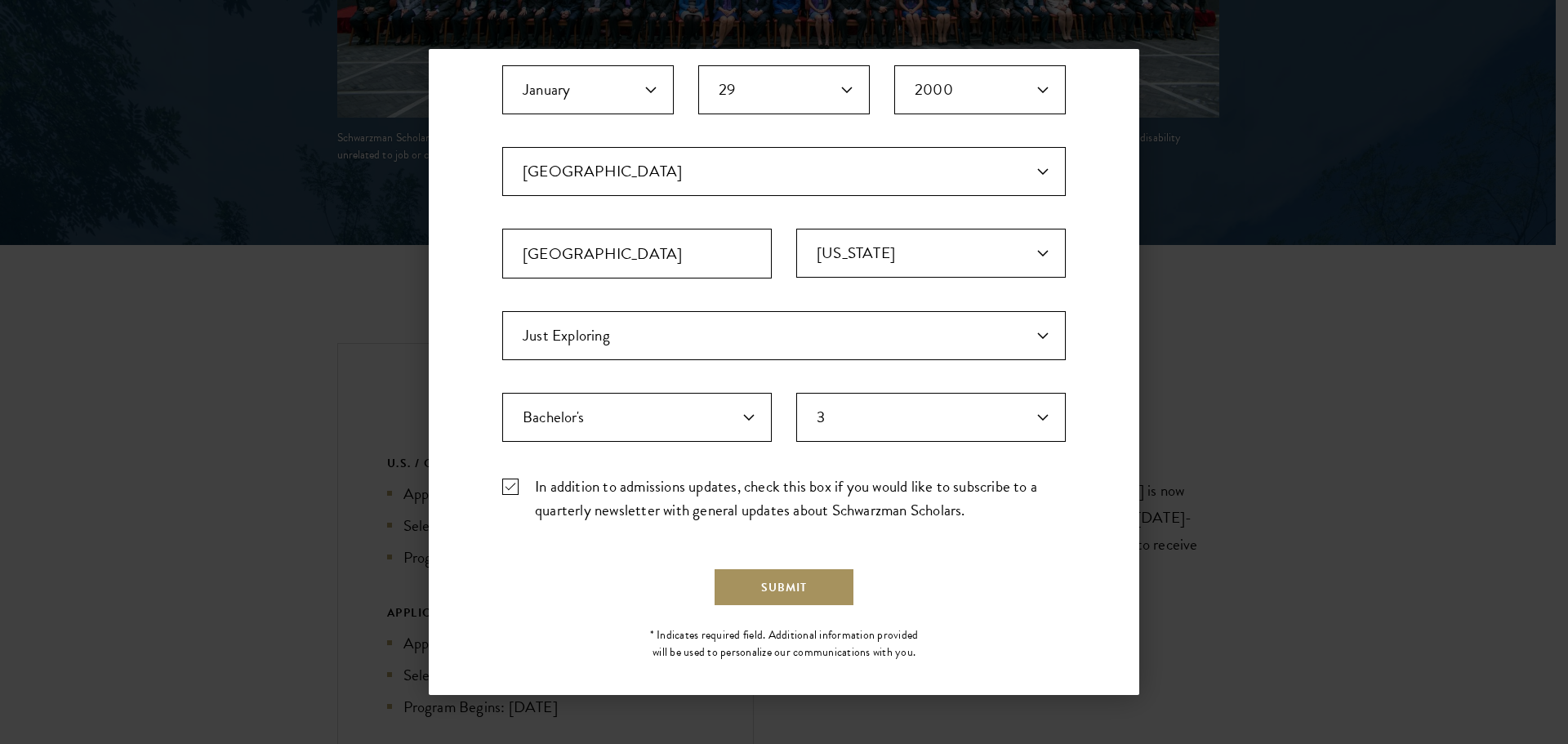
scroll to position [367, 0]
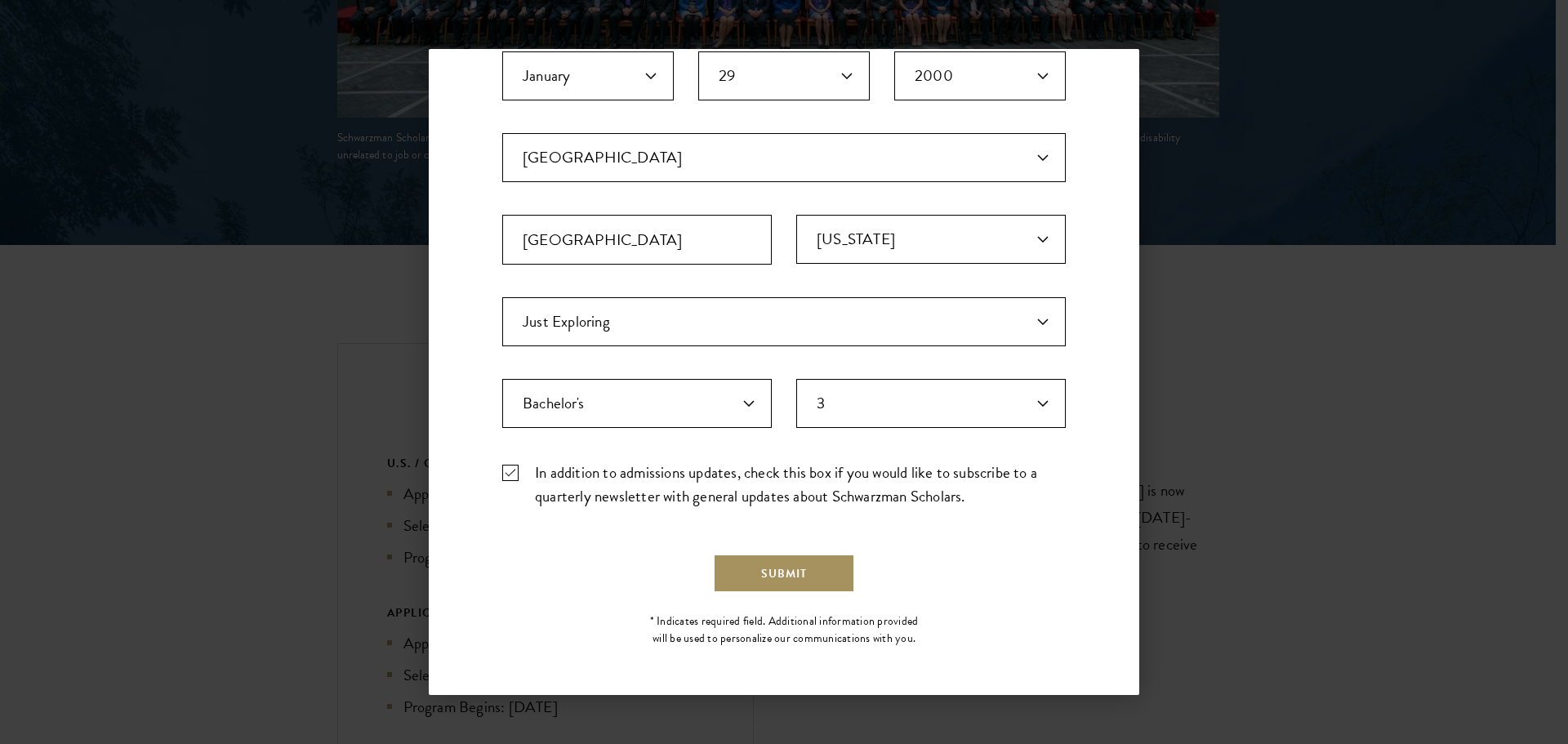
click at [820, 569] on button "Submit" at bounding box center [784, 573] width 142 height 40
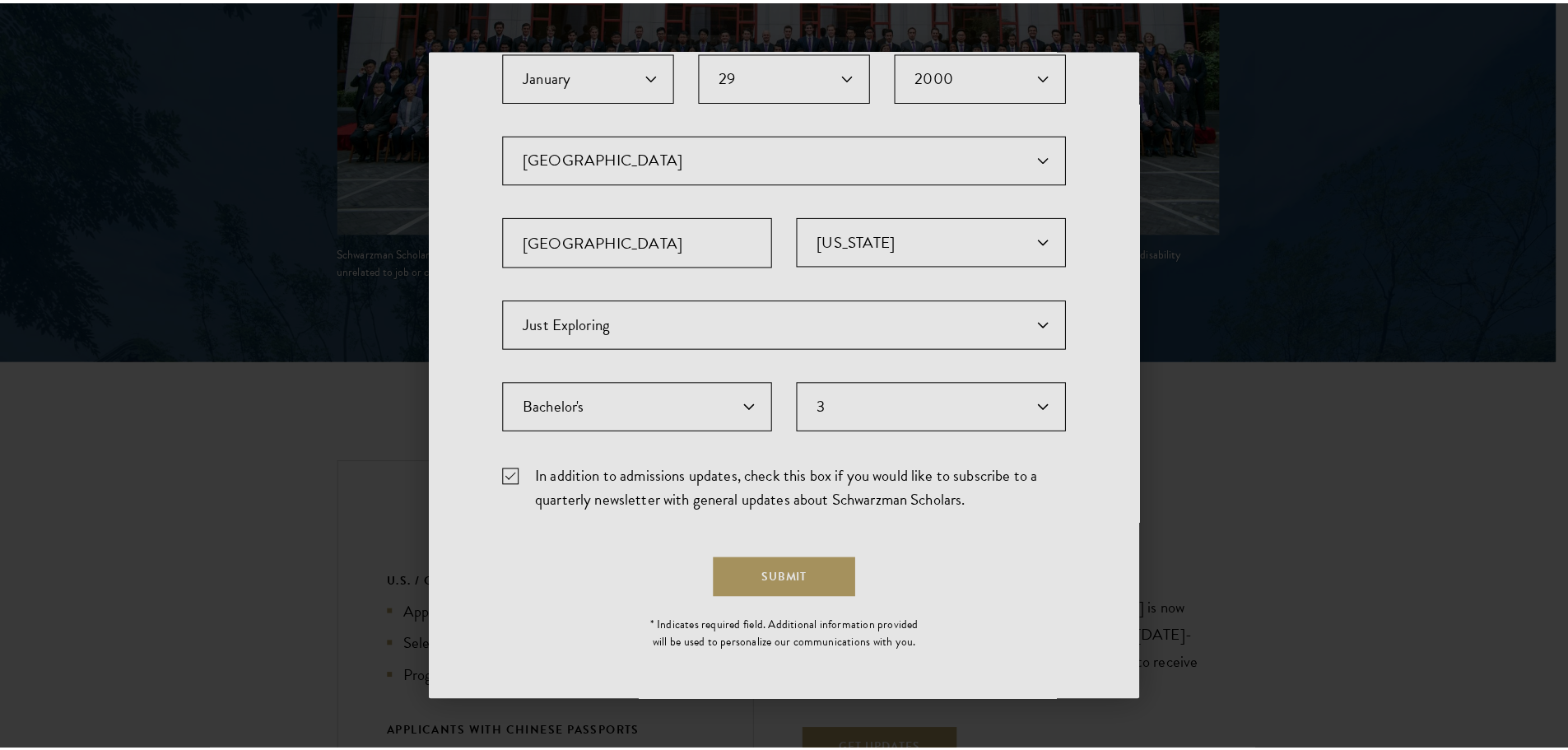
scroll to position [0, 0]
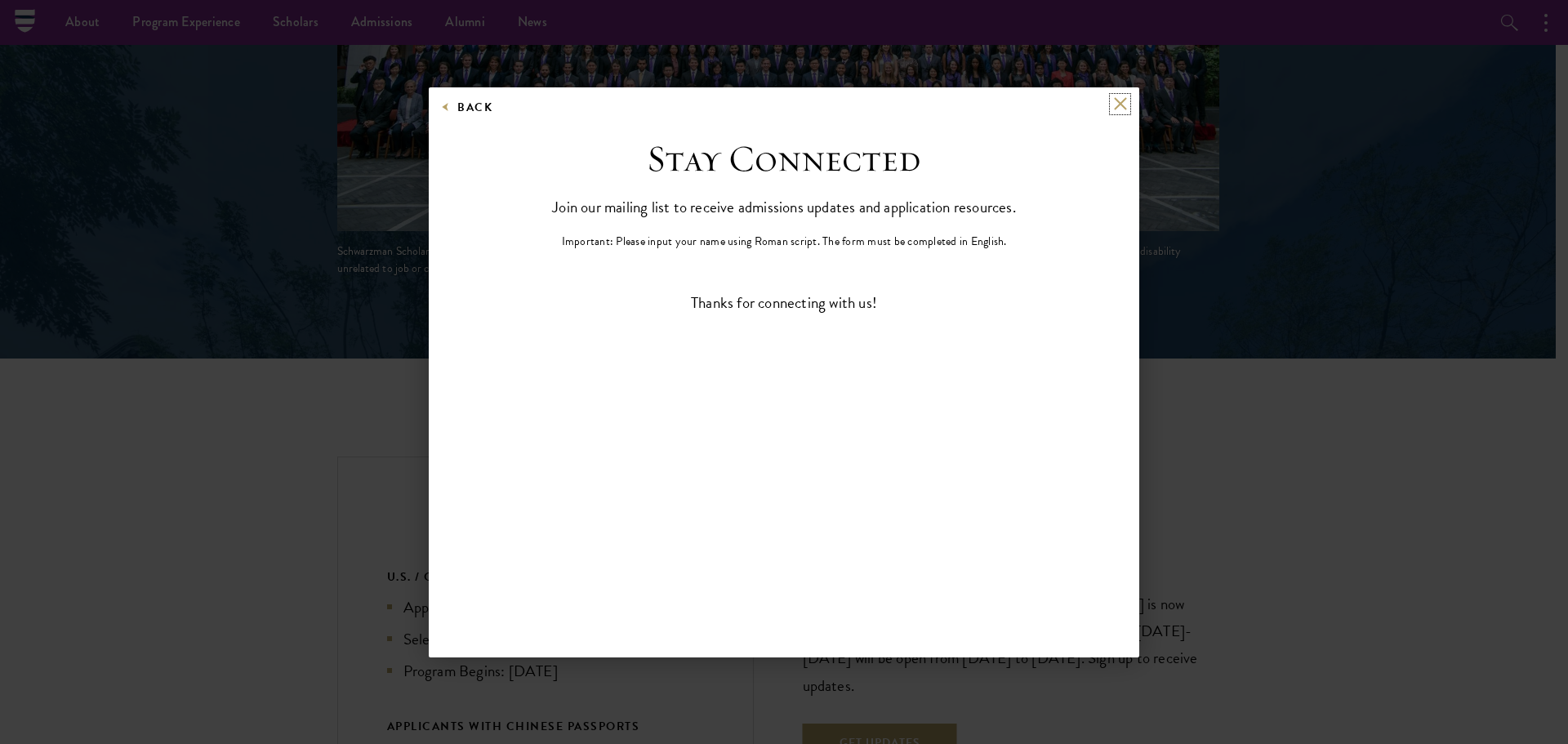
click at [1125, 98] on button at bounding box center [1120, 104] width 14 height 14
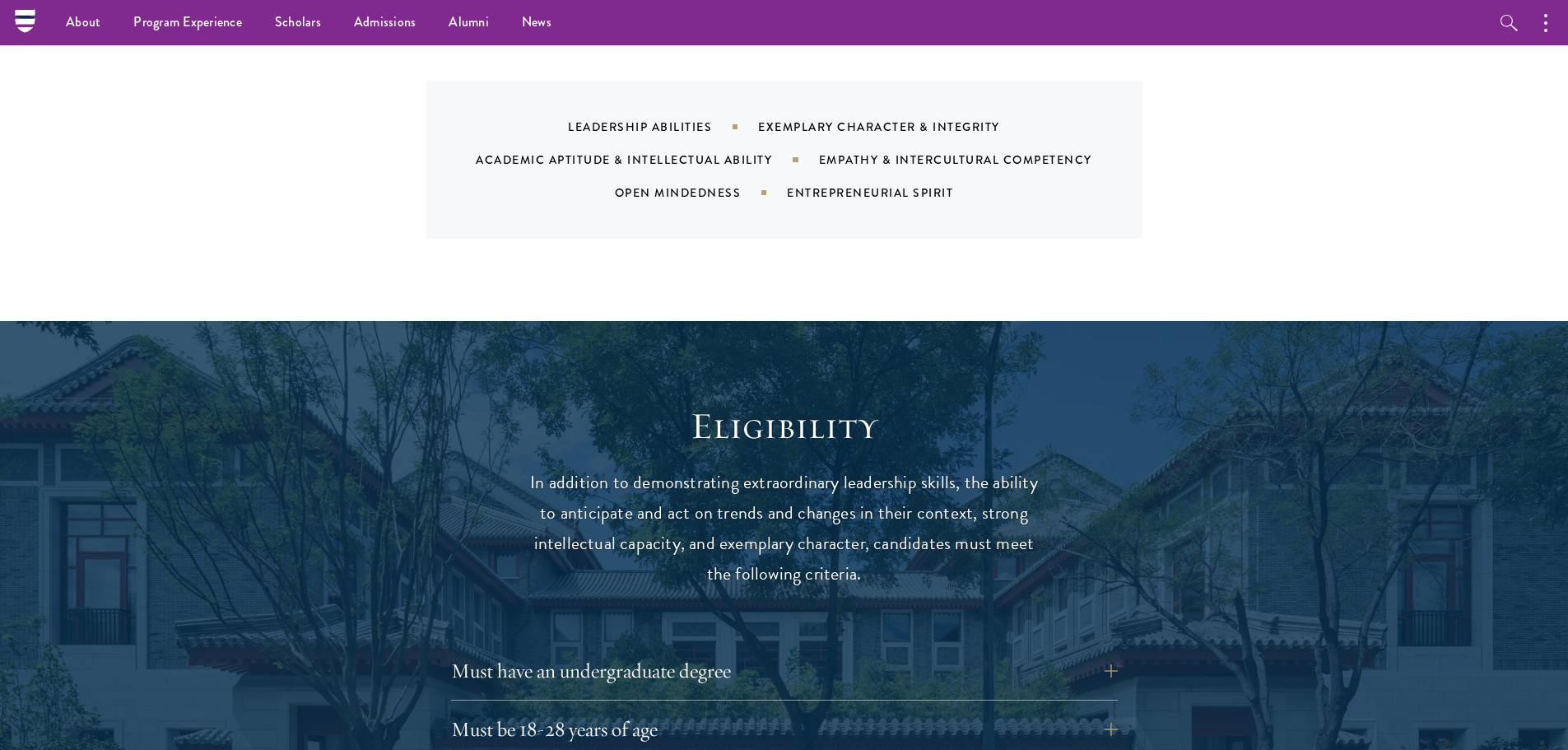
scroll to position [1795, 0]
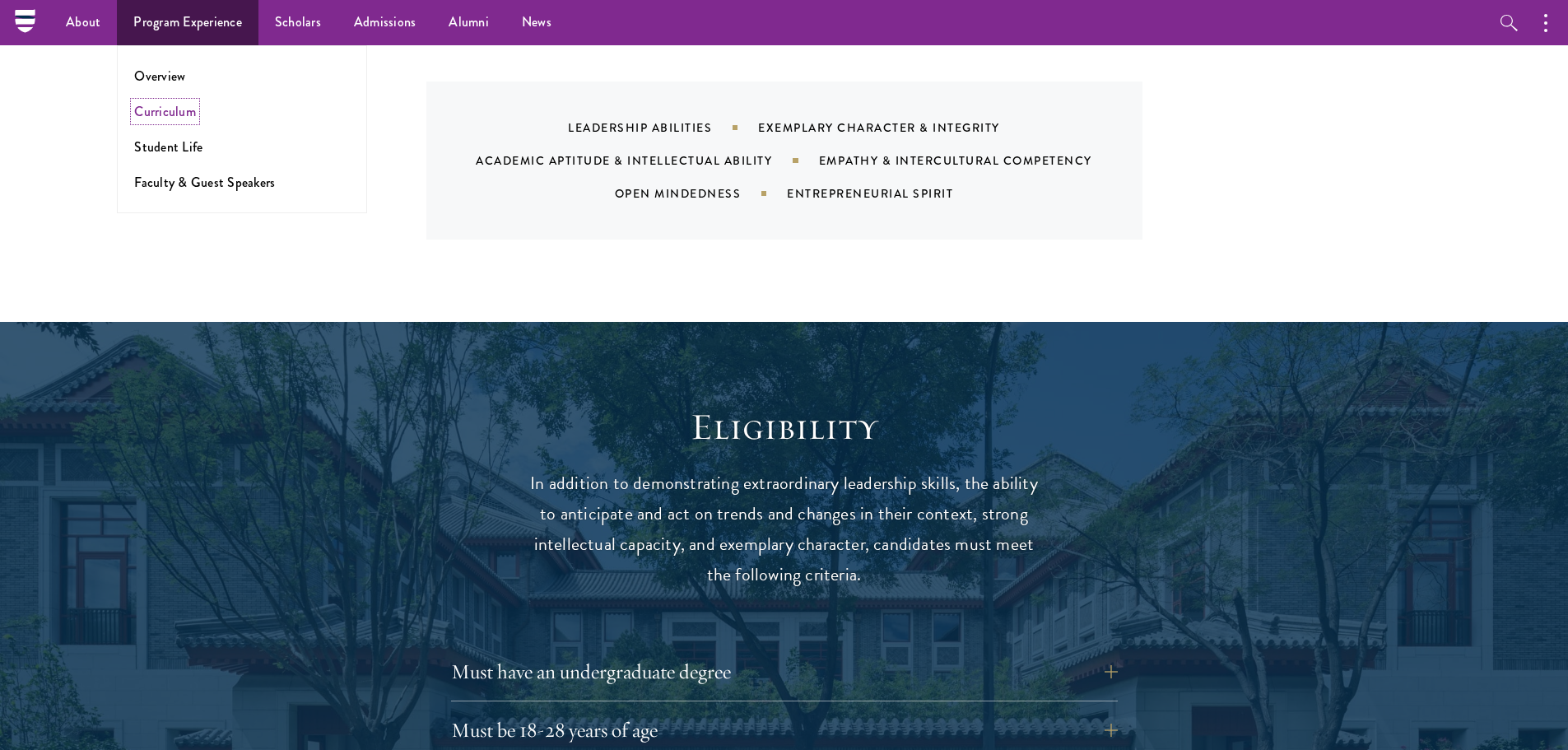
click at [179, 112] on link "Curriculum" at bounding box center [165, 111] width 61 height 19
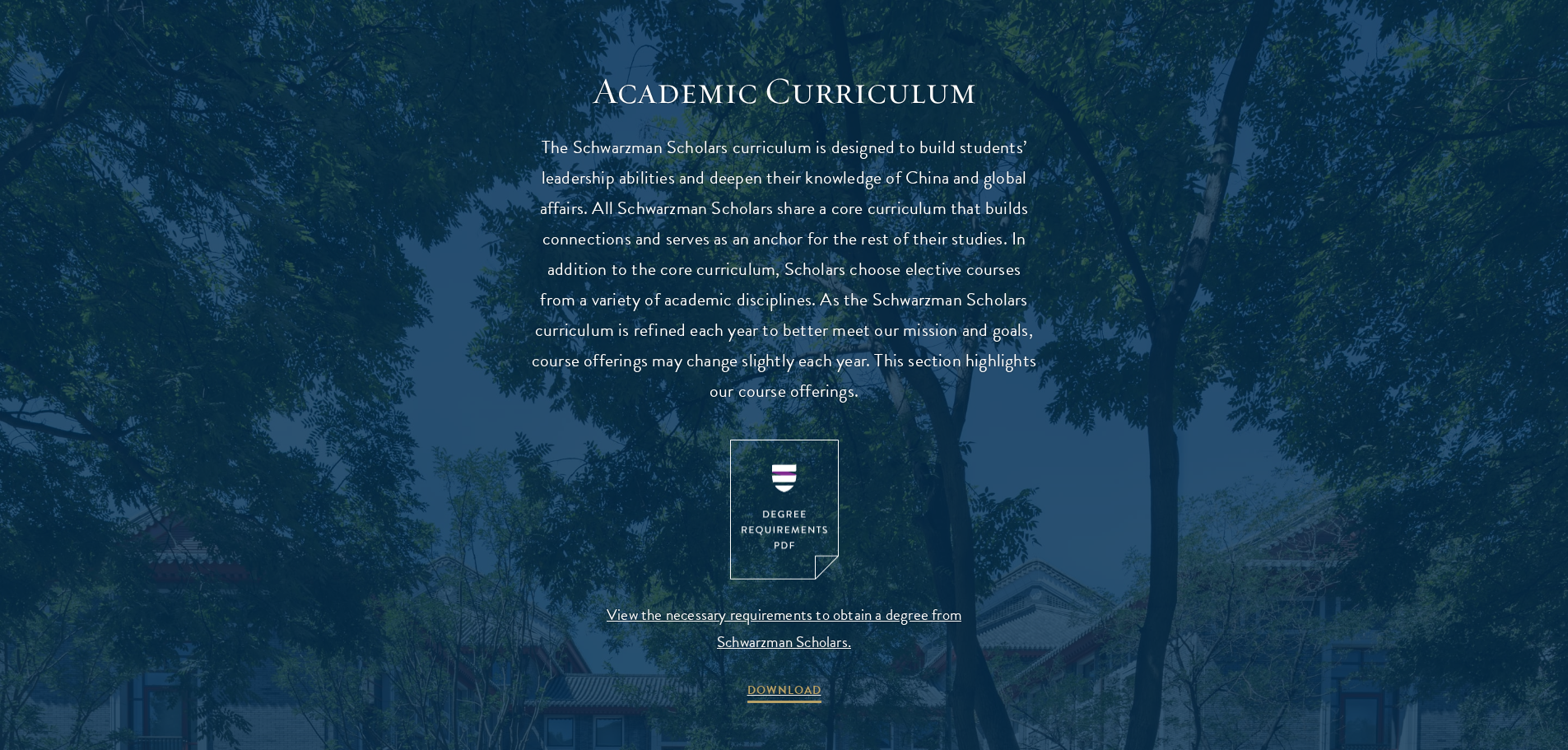
scroll to position [1482, 0]
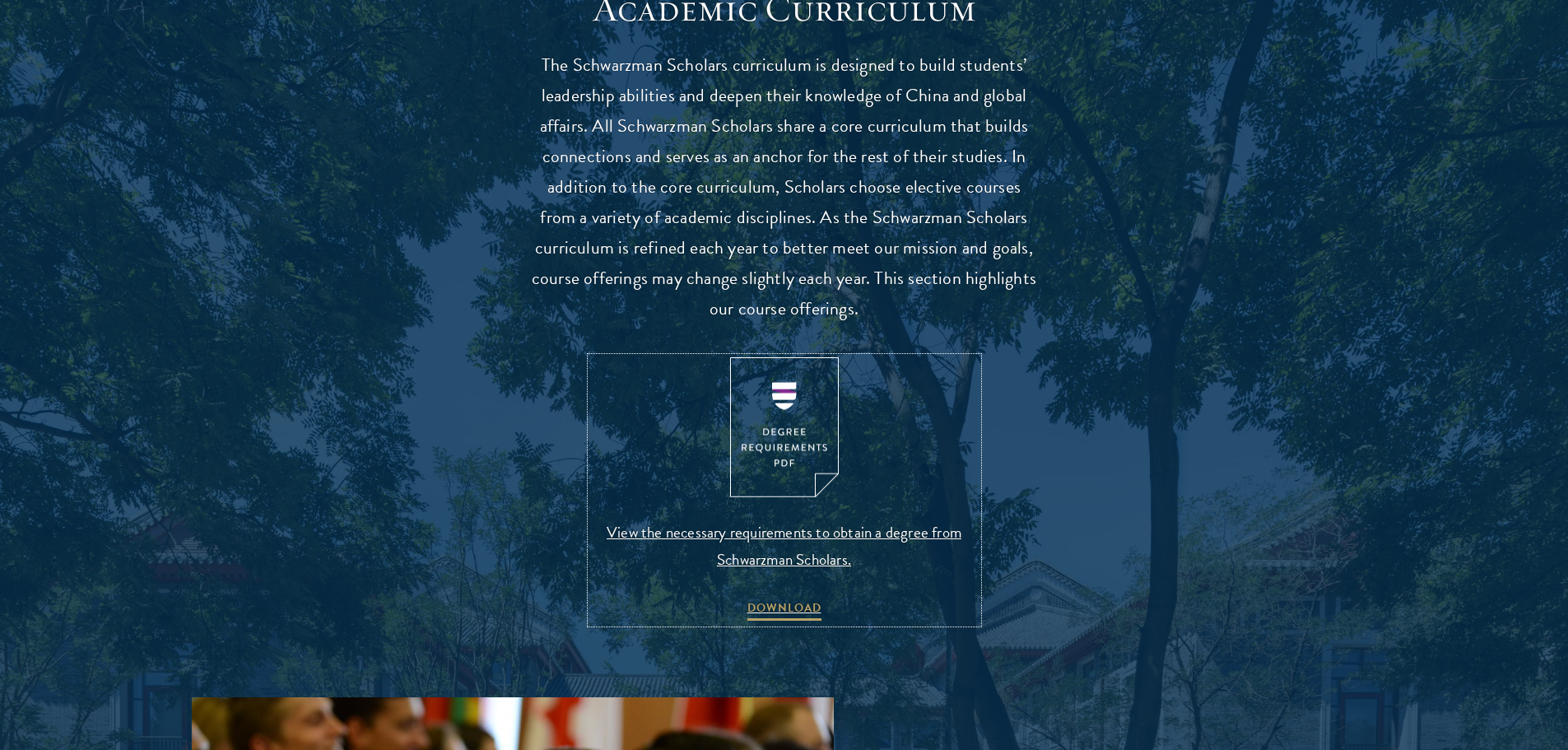
click at [794, 482] on img at bounding box center [784, 427] width 109 height 140
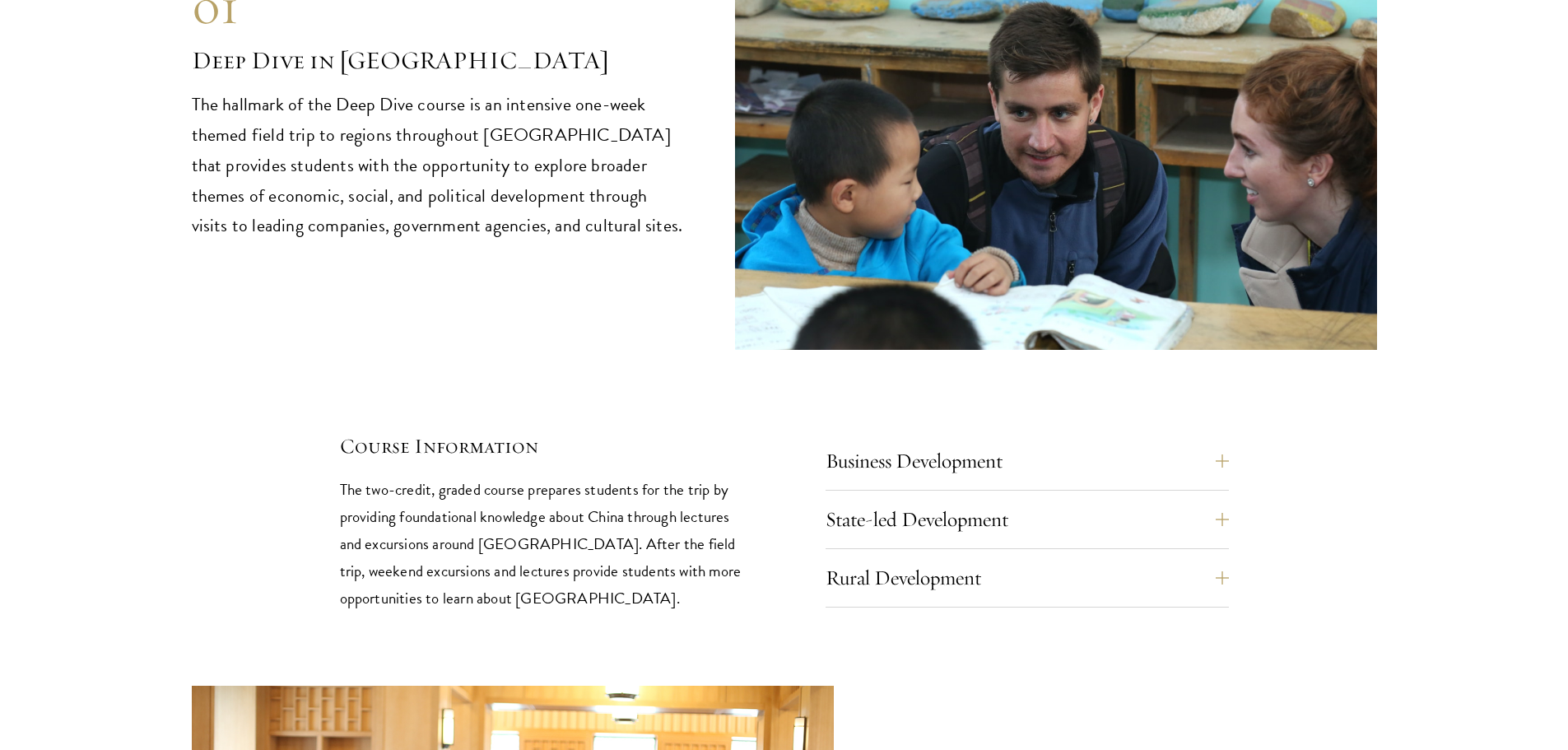
scroll to position [7099, 0]
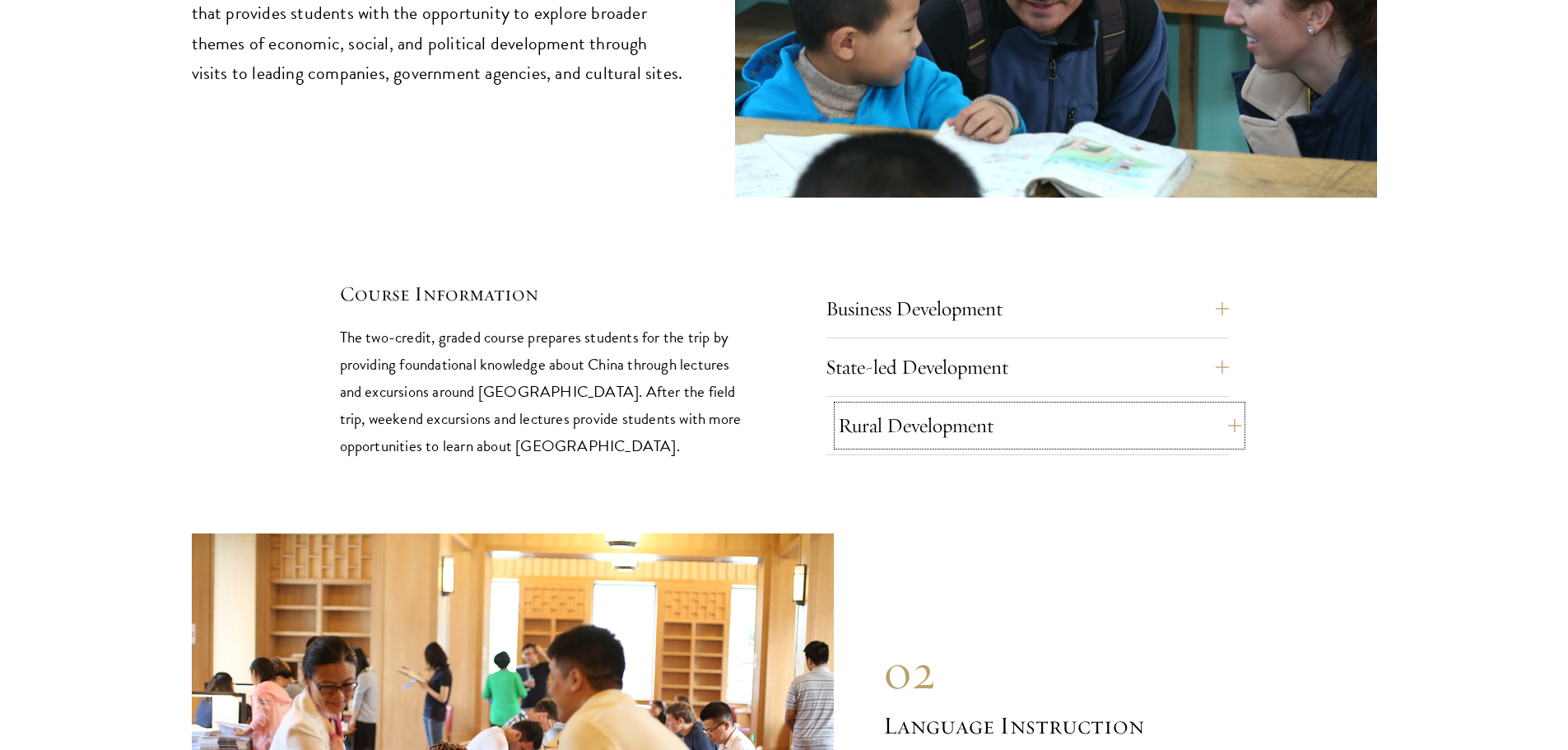
click at [1119, 406] on button "Rural Development" at bounding box center [1040, 426] width 404 height 40
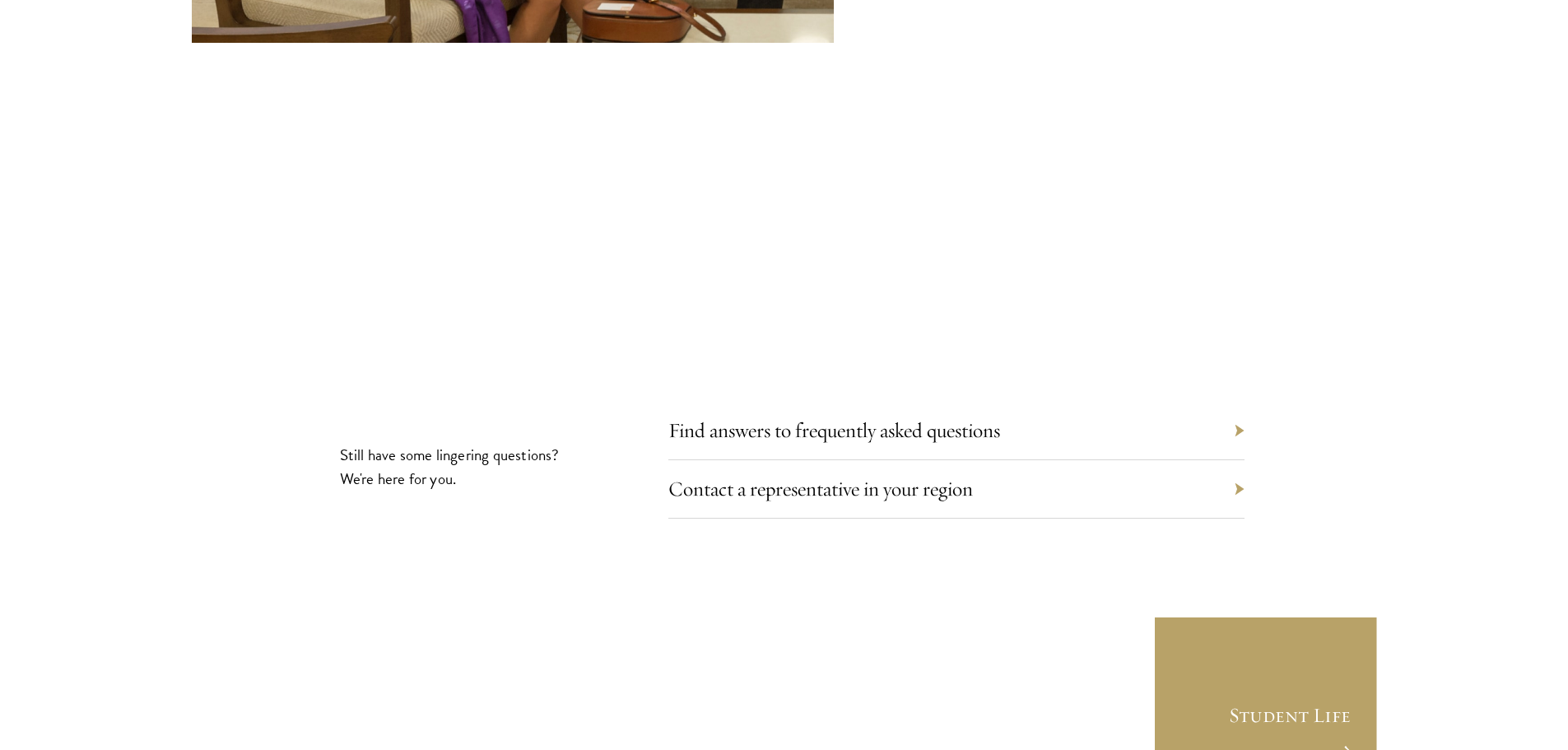
scroll to position [9456, 0]
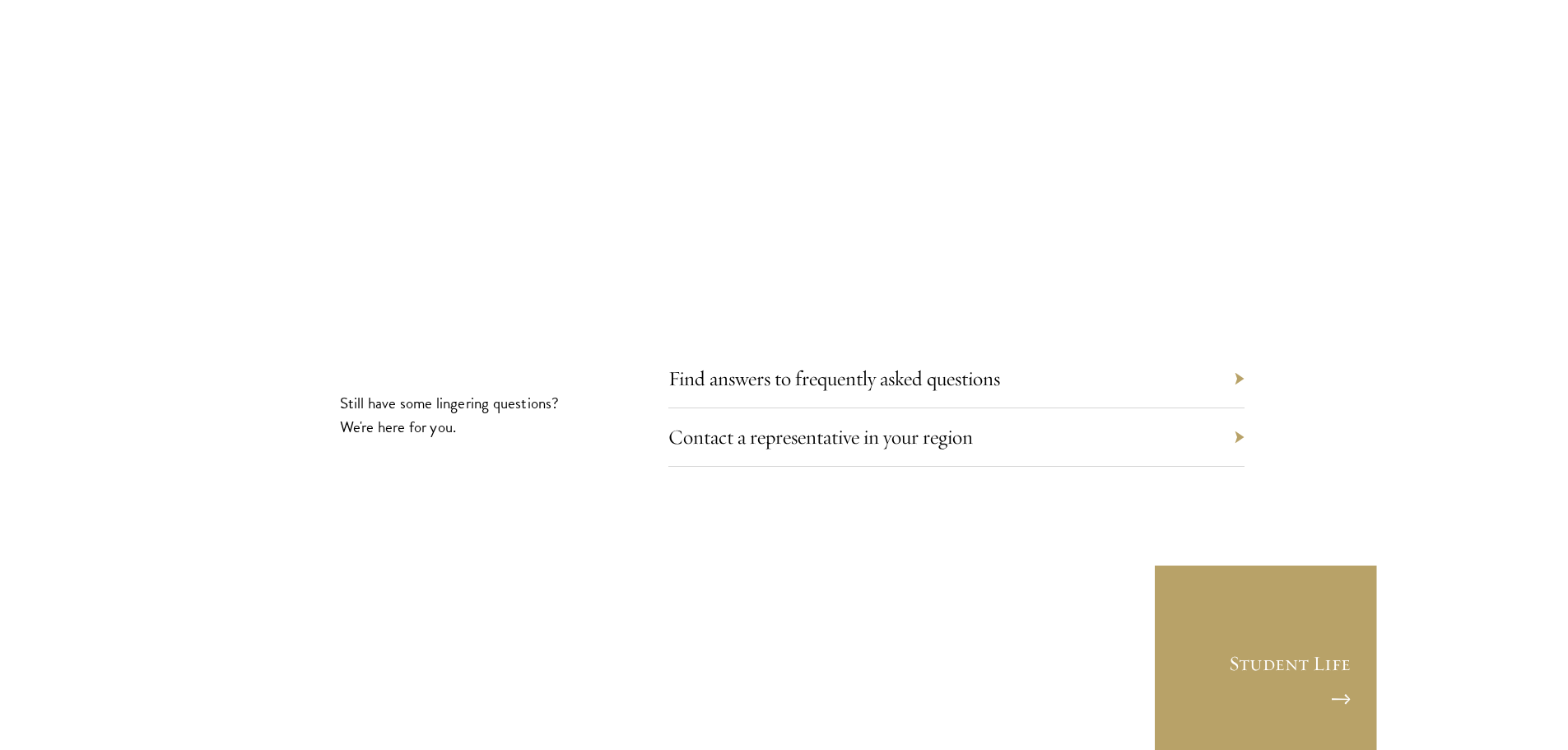
click at [1242, 350] on div "Find answers to frequently asked questions" at bounding box center [957, 379] width 576 height 58
click at [1238, 350] on div "Find answers to frequently asked questions" at bounding box center [957, 379] width 576 height 58
click at [1227, 409] on div "Contact a representative in your region" at bounding box center [957, 438] width 576 height 58
click at [833, 424] on link "Contact a representative in your region" at bounding box center [833, 436] width 305 height 26
click at [862, 365] on link "Find answers to frequently asked questions" at bounding box center [846, 378] width 331 height 26
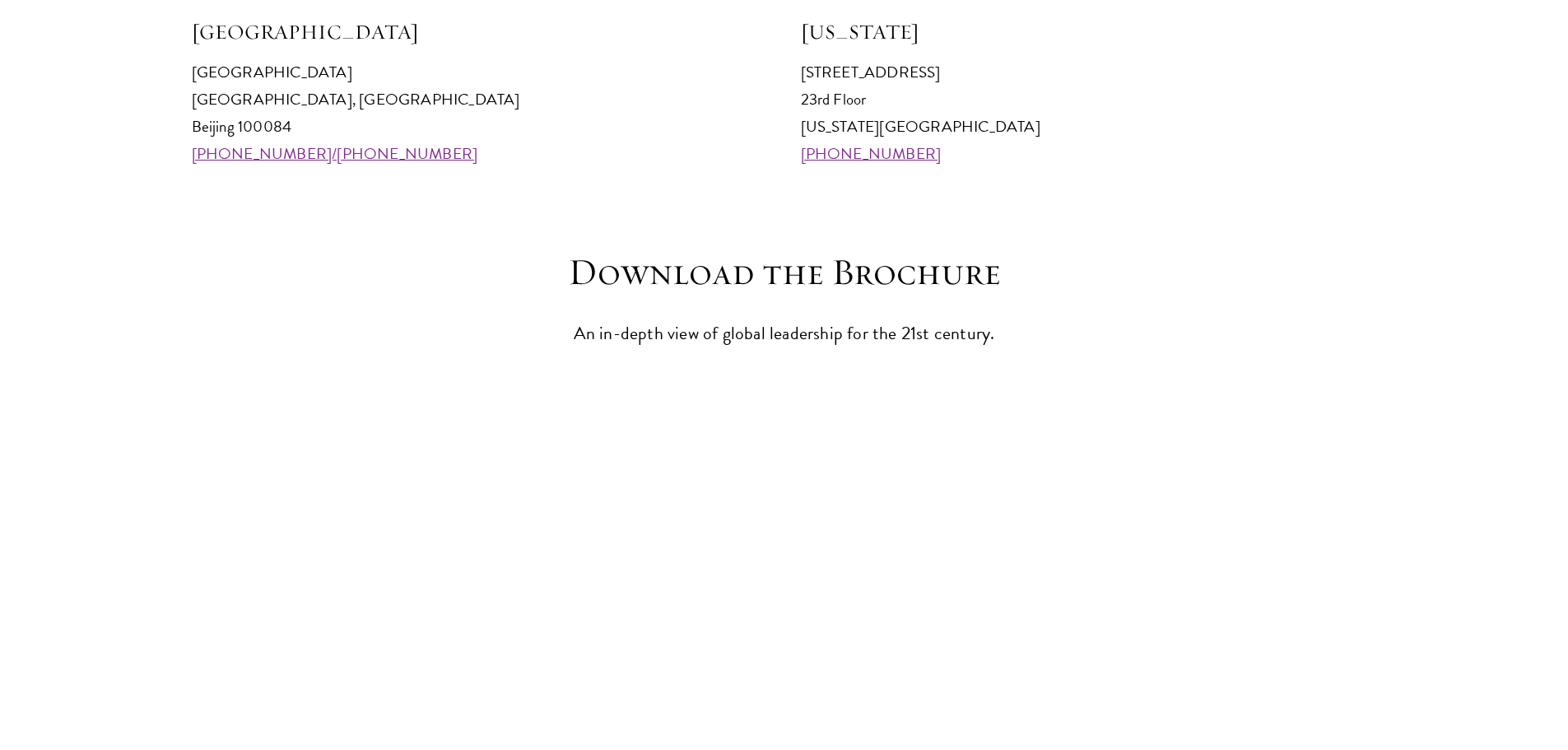
scroll to position [1976, 0]
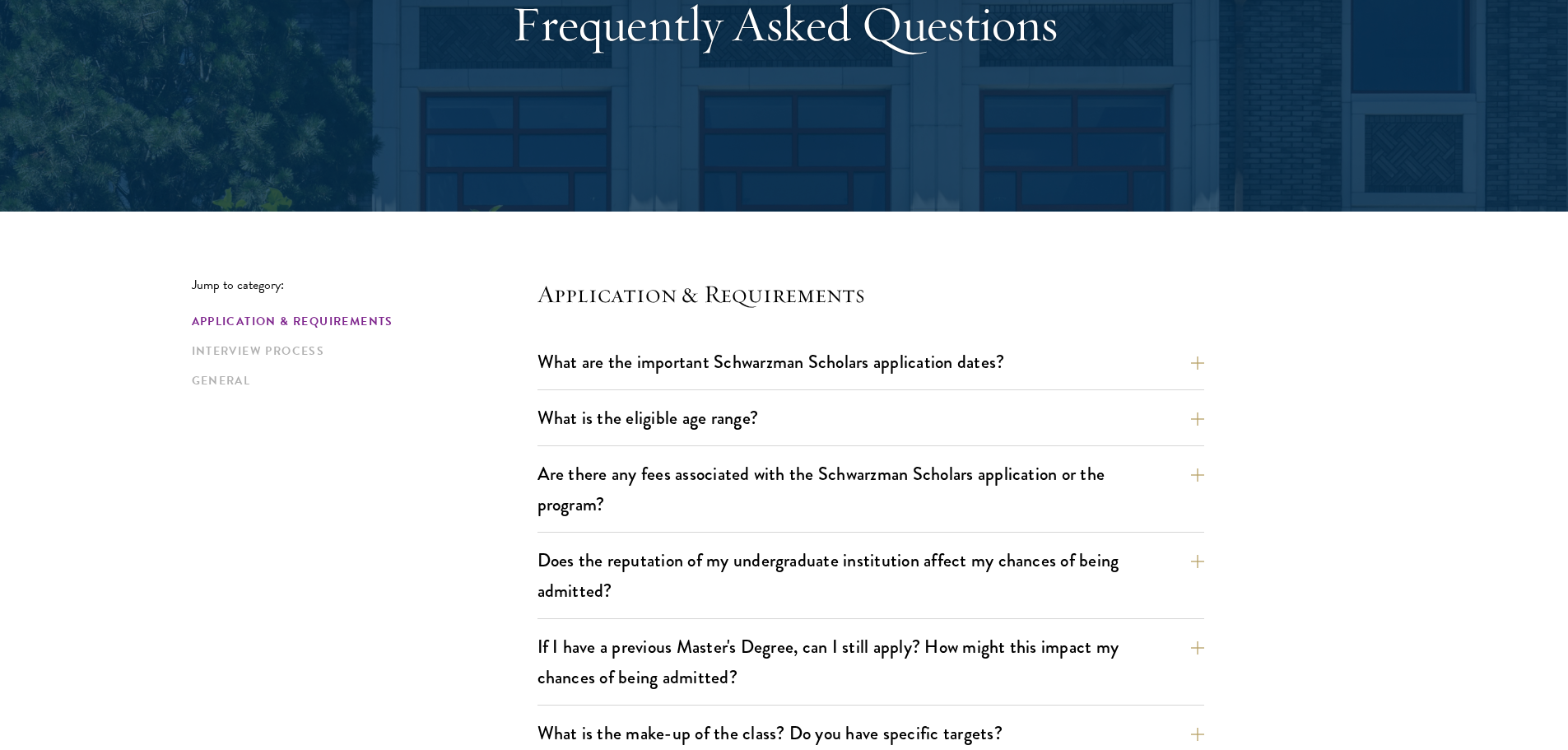
scroll to position [329, 0]
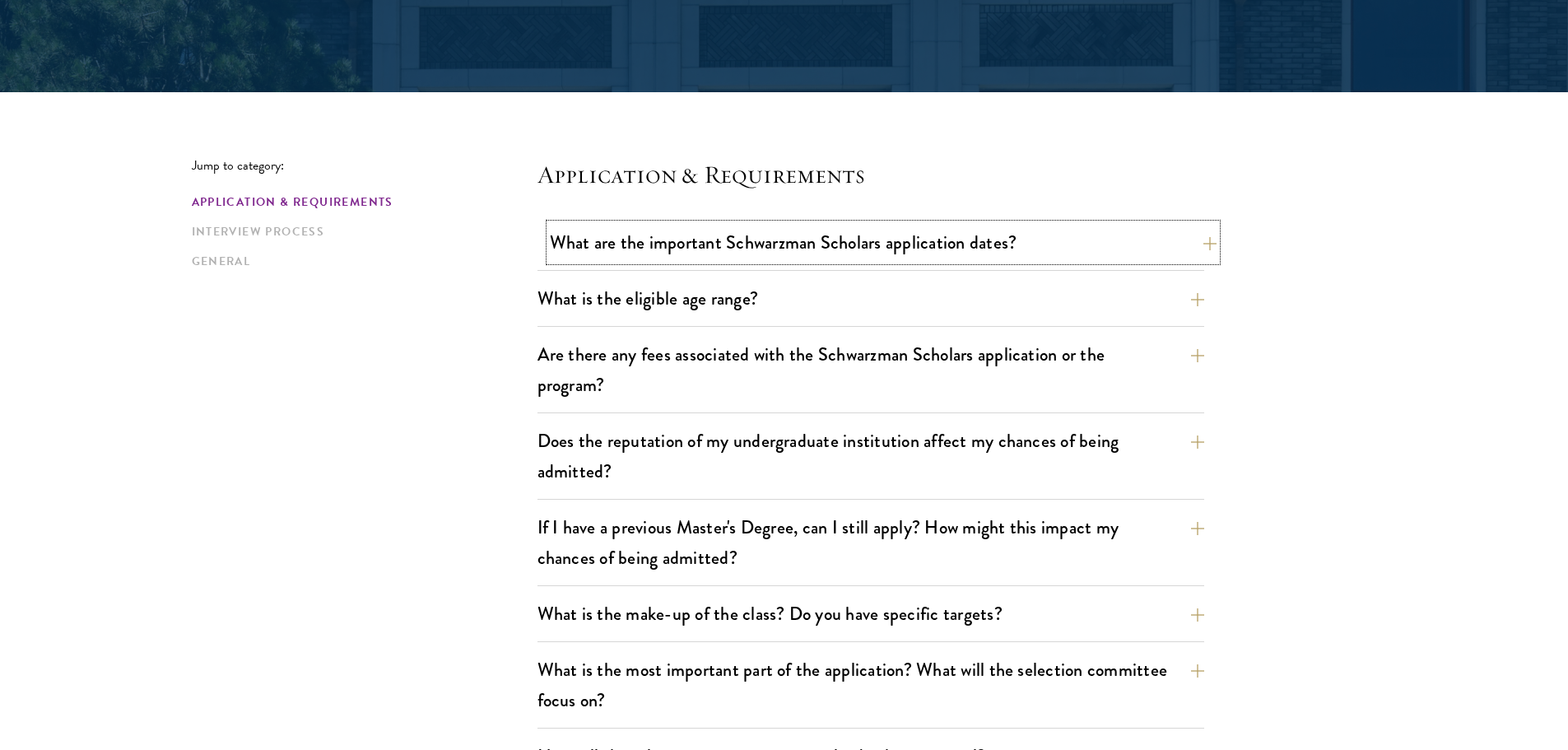
click at [1078, 255] on button "What are the important Schwarzman Scholars application dates?" at bounding box center [883, 243] width 667 height 37
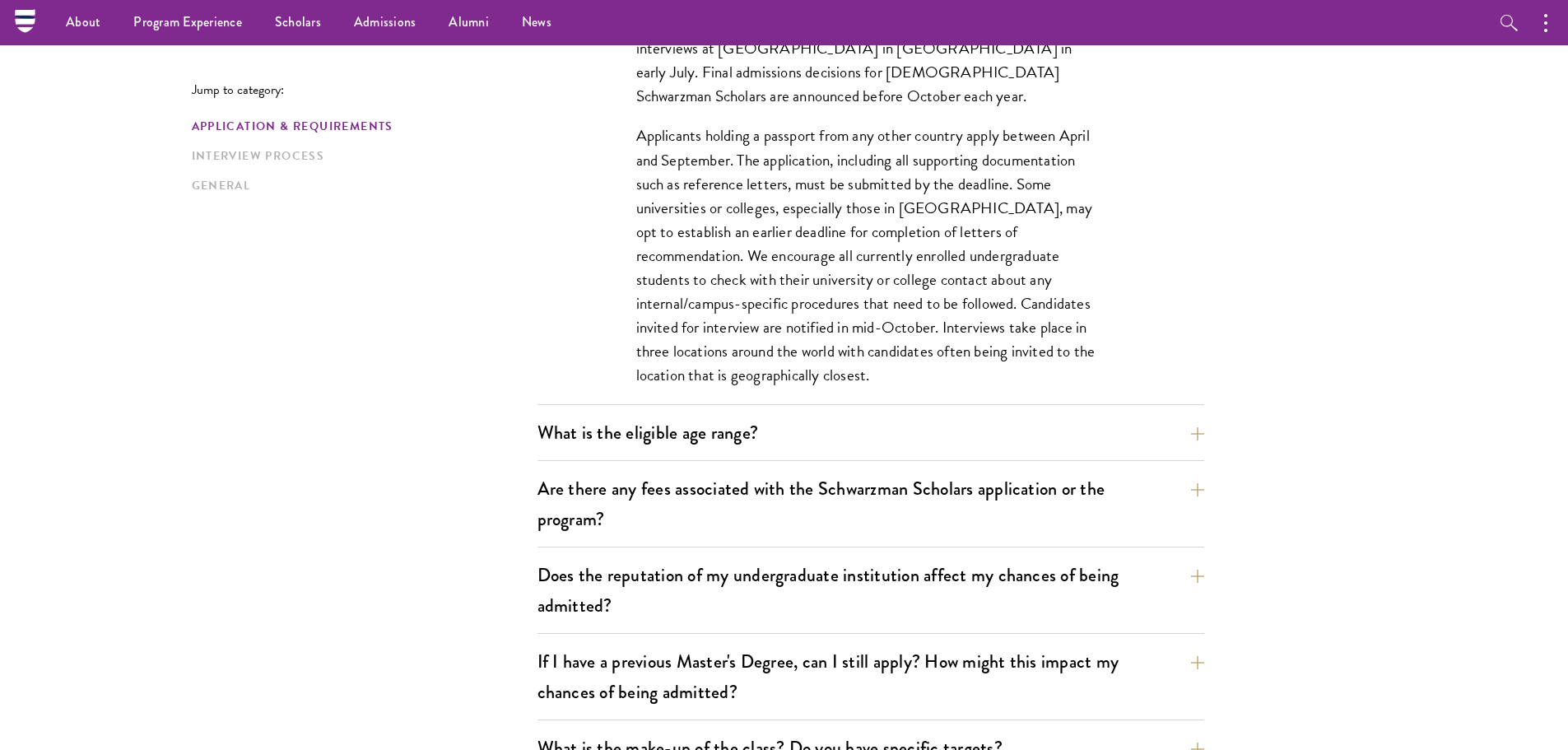
scroll to position [659, 0]
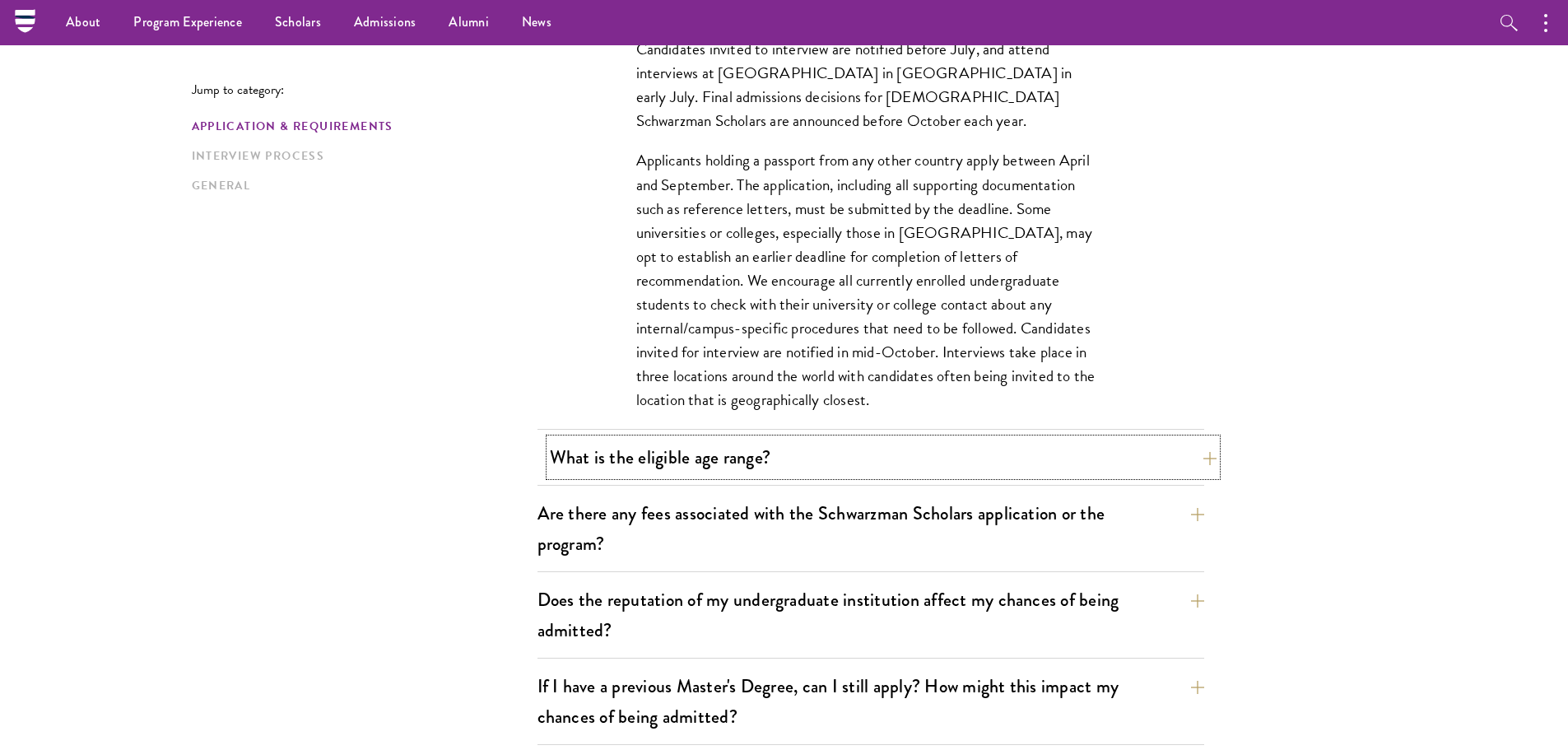
click at [860, 466] on button "What is the eligible age range?" at bounding box center [883, 457] width 667 height 37
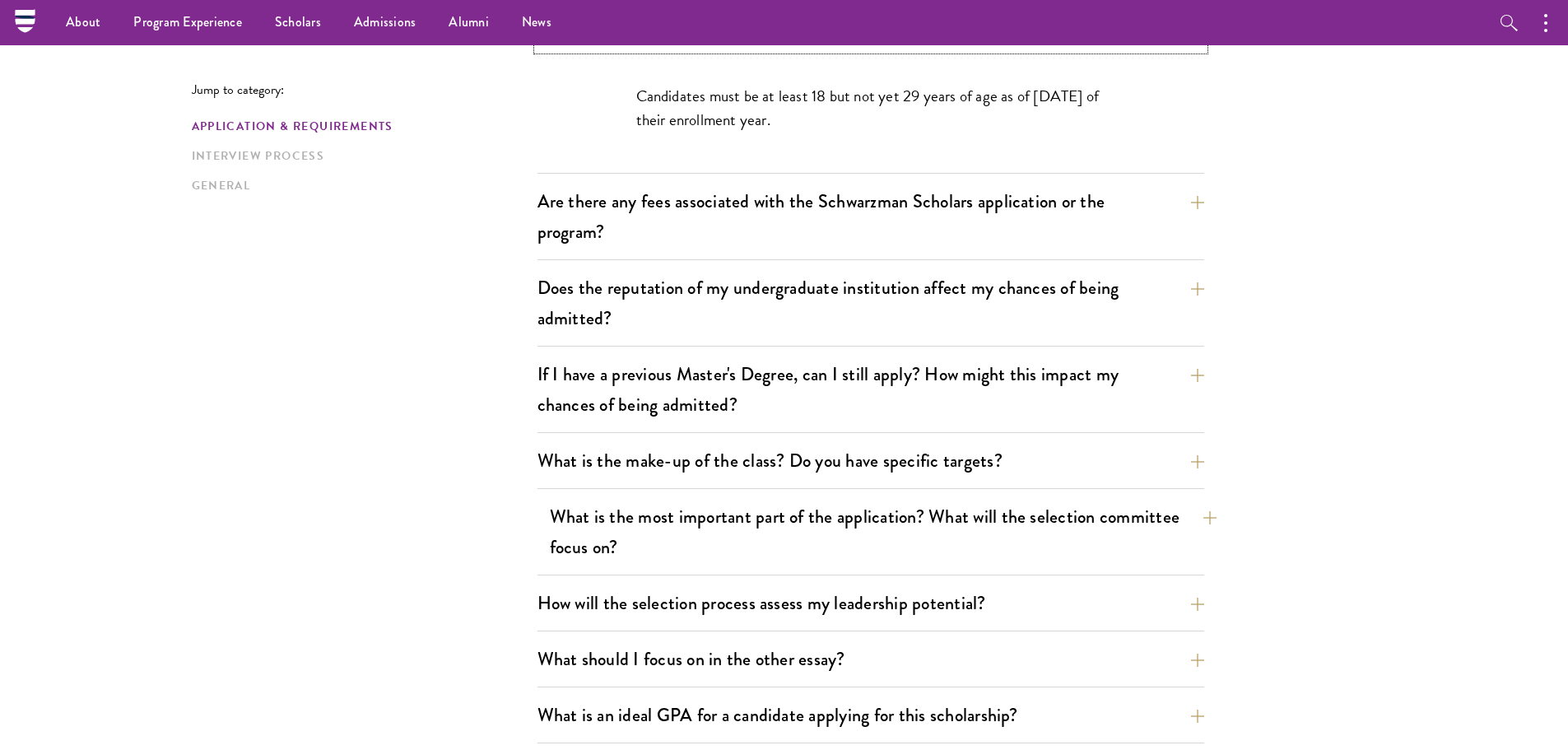
scroll to position [494, 0]
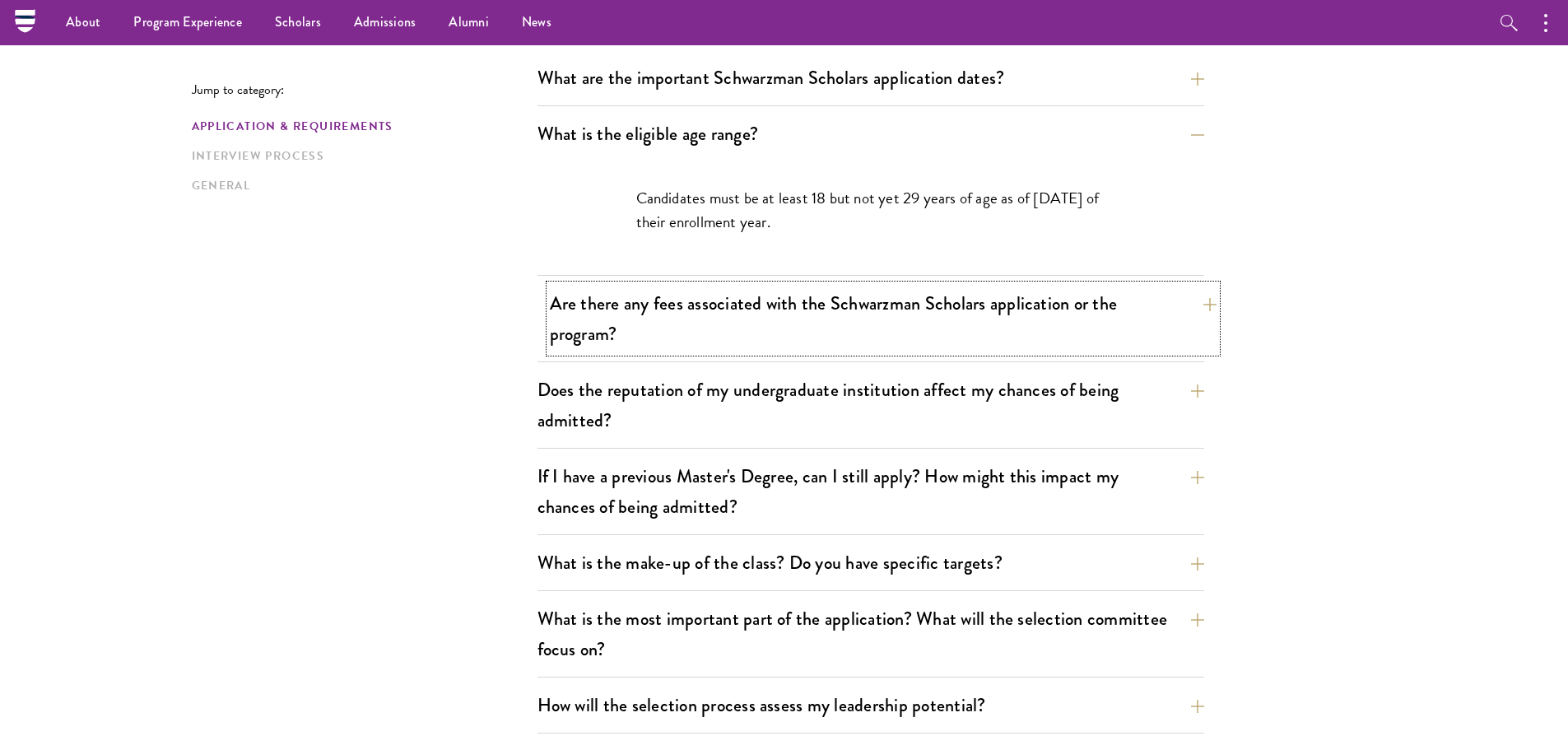
click at [980, 337] on button "Are there any fees associated with the Schwarzman Scholars application or the p…" at bounding box center [883, 318] width 667 height 67
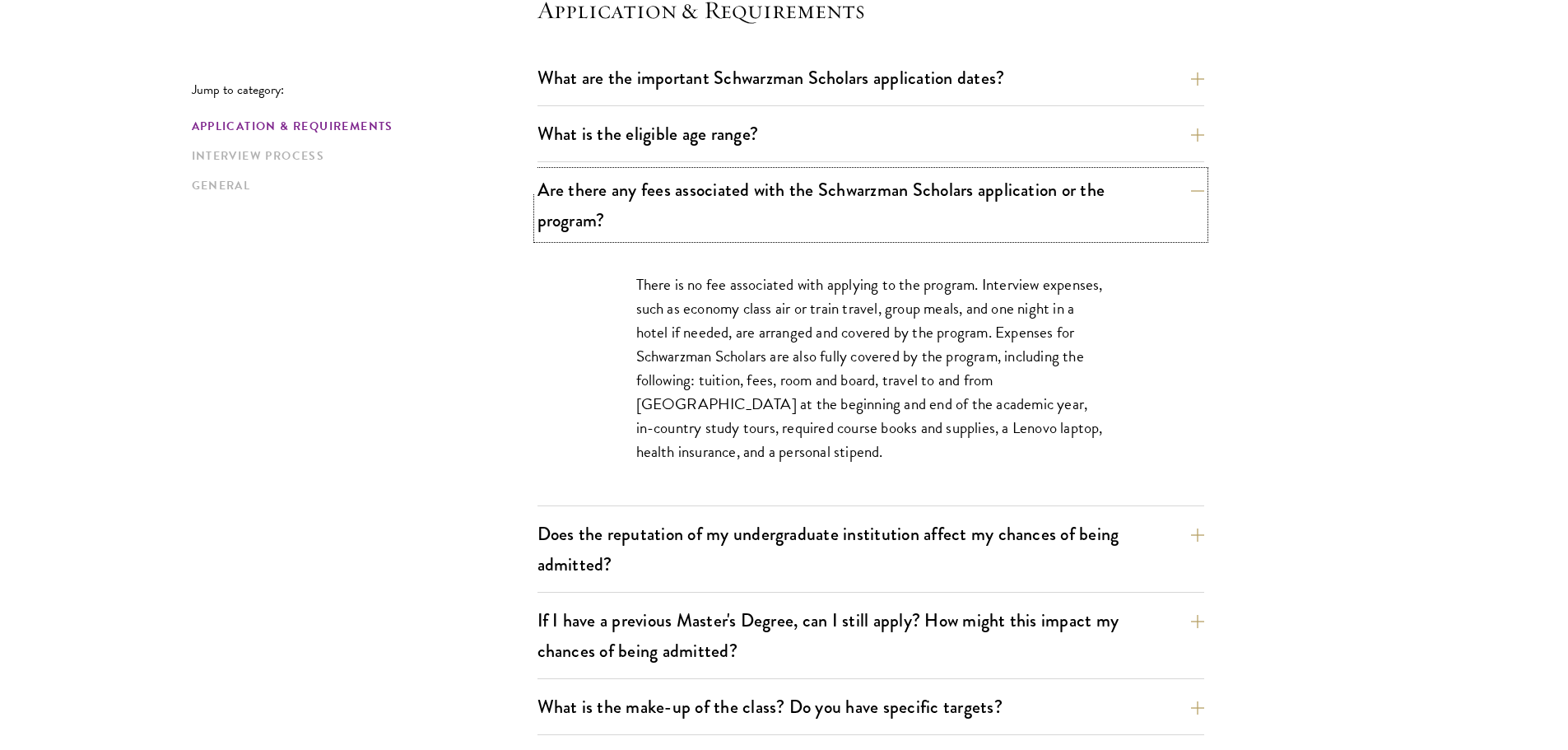
scroll to position [576, 0]
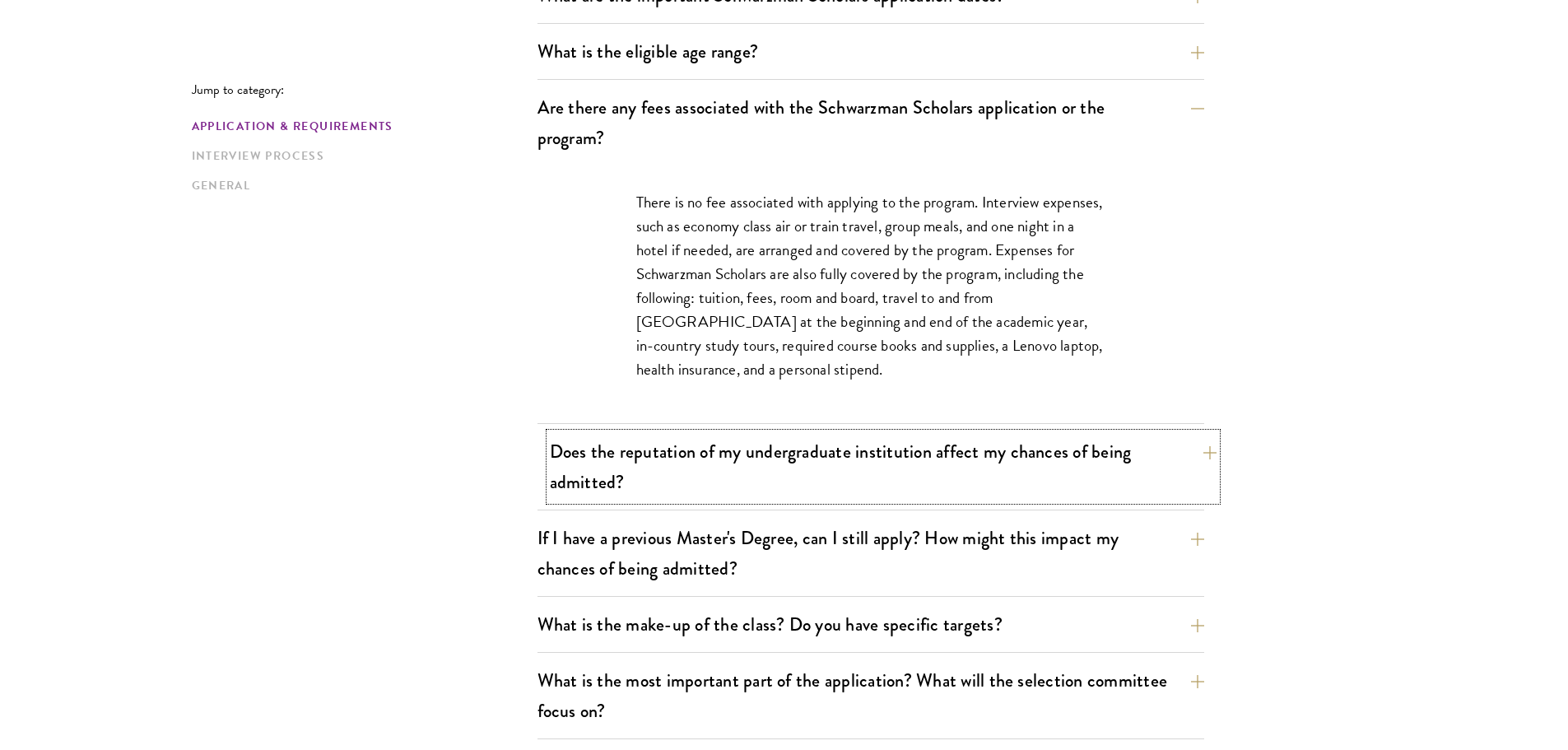
click at [898, 495] on button "Does the reputation of my undergraduate institution affect my chances of being …" at bounding box center [883, 466] width 667 height 67
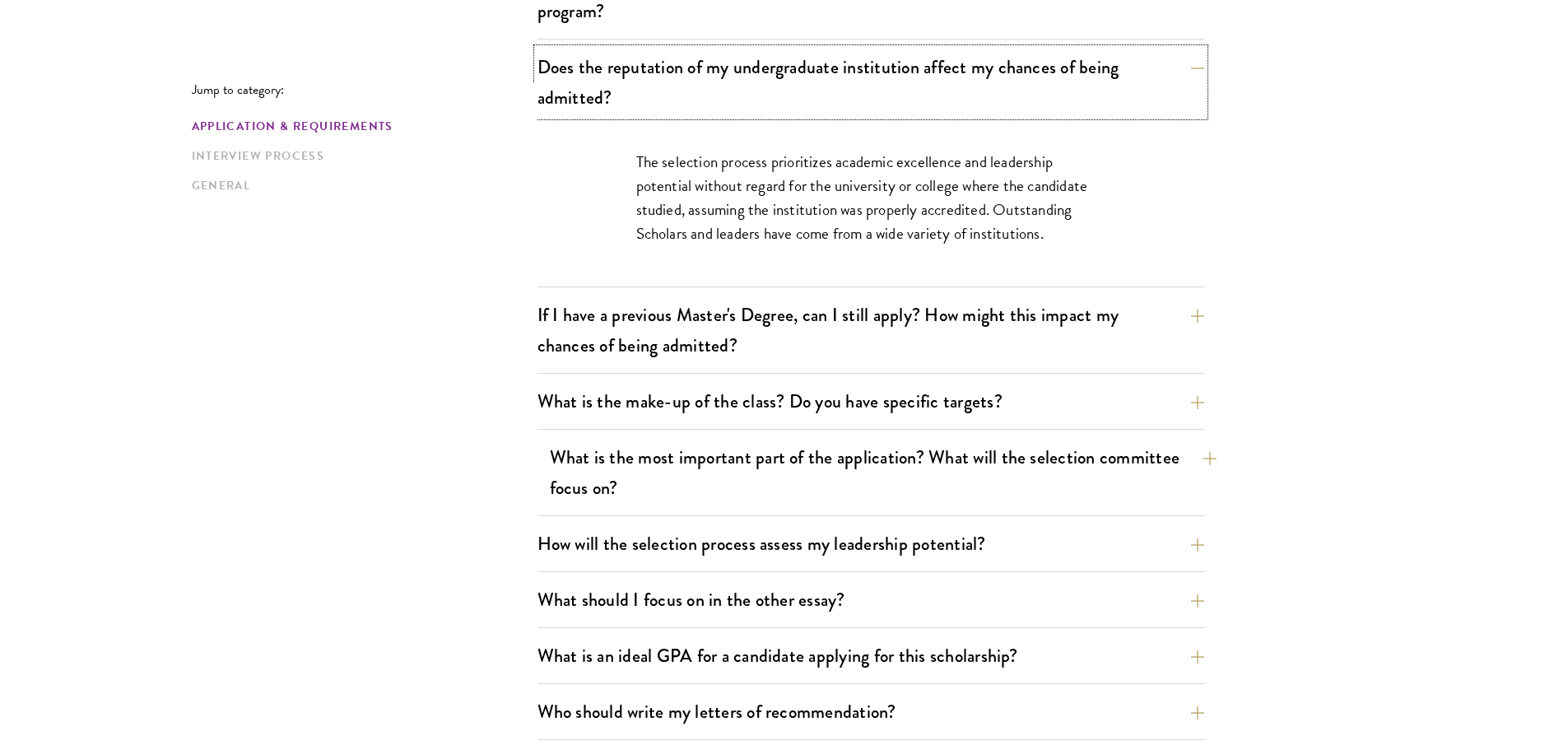
scroll to position [741, 0]
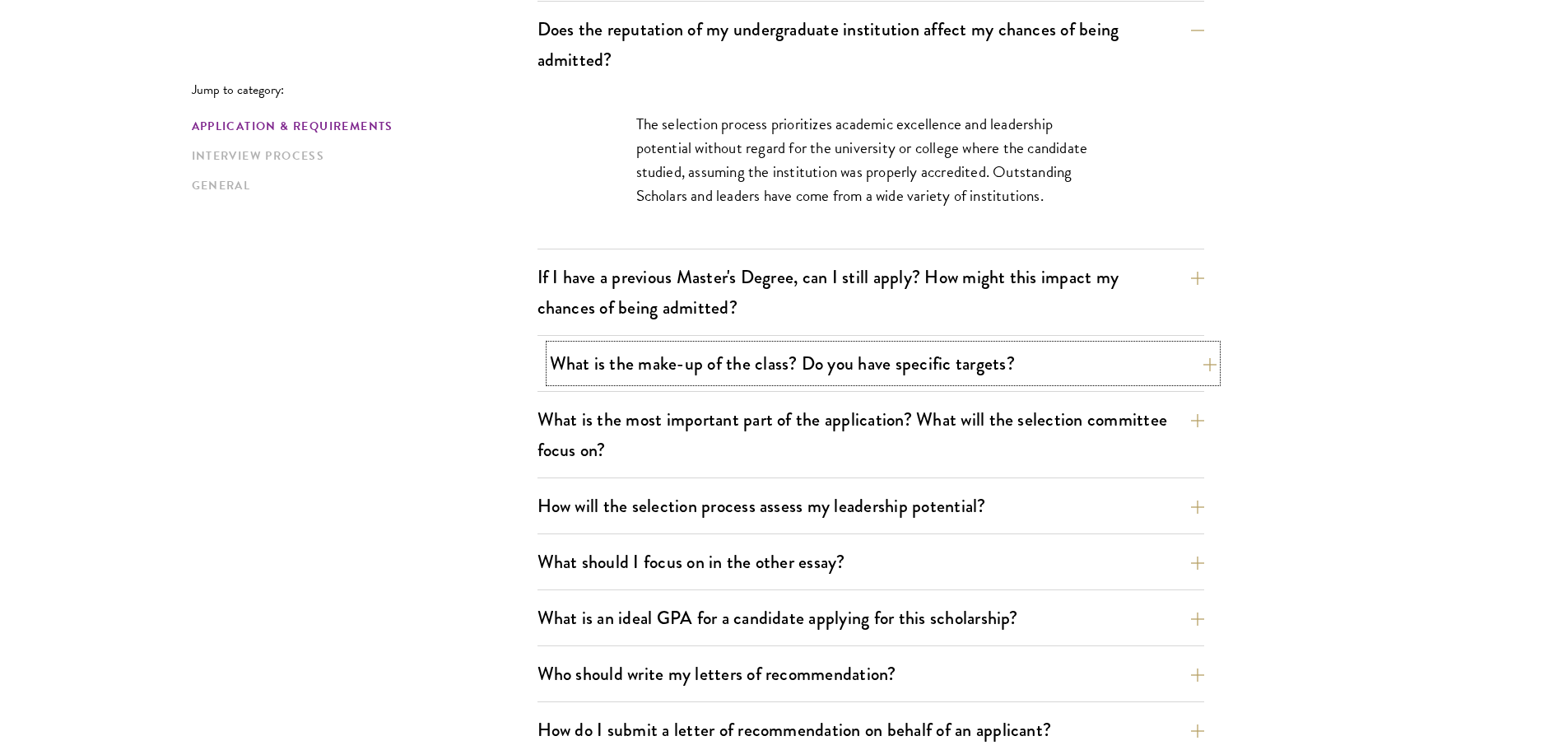
click at [872, 377] on button "What is the make-up of the class? Do you have specific targets?" at bounding box center [883, 363] width 667 height 37
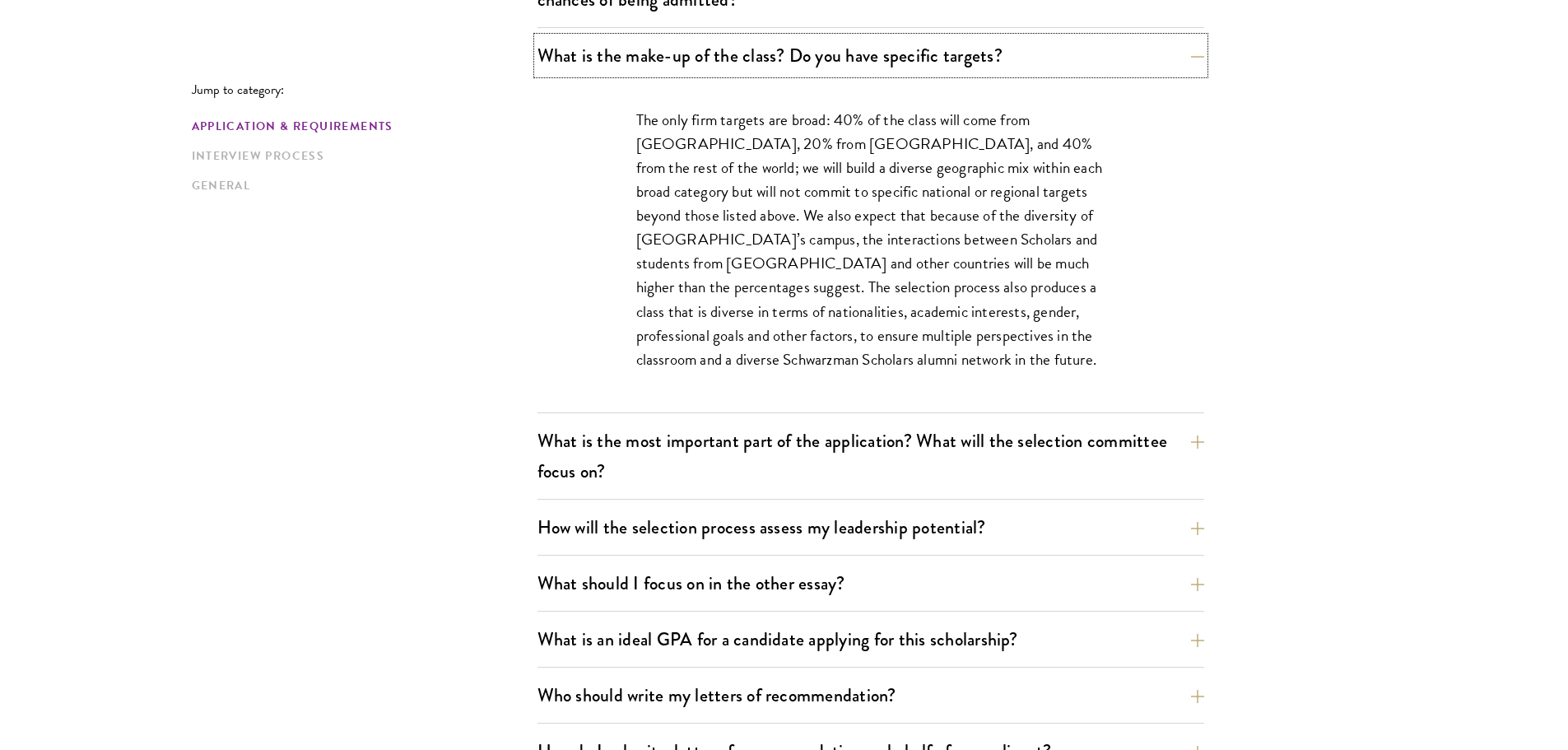
scroll to position [905, 0]
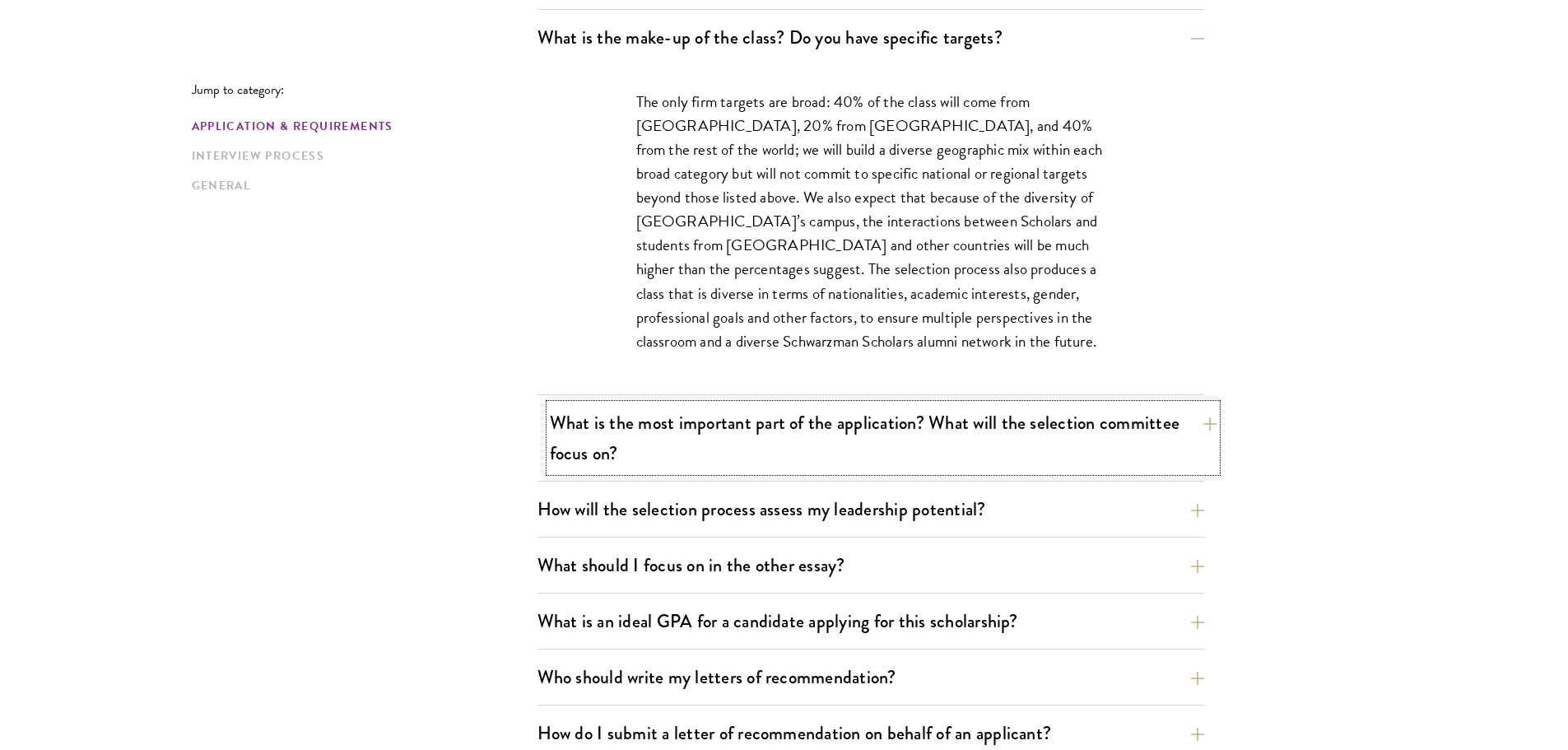
click at [842, 465] on button "What is the most important part of the application? What will the selection com…" at bounding box center [883, 438] width 667 height 67
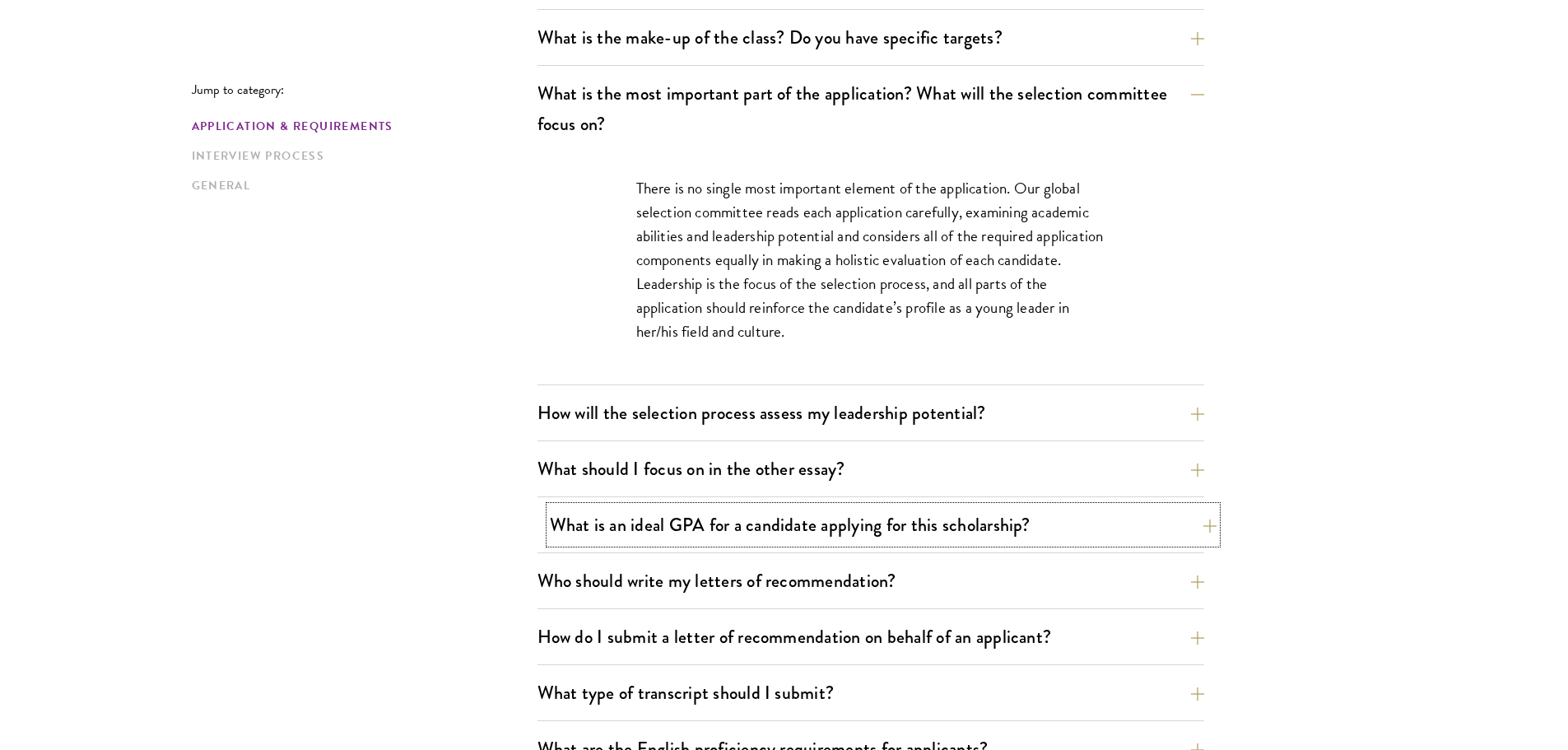
click at [958, 526] on button "What is an ideal GPA for a candidate applying for this scholarship?" at bounding box center [883, 525] width 667 height 37
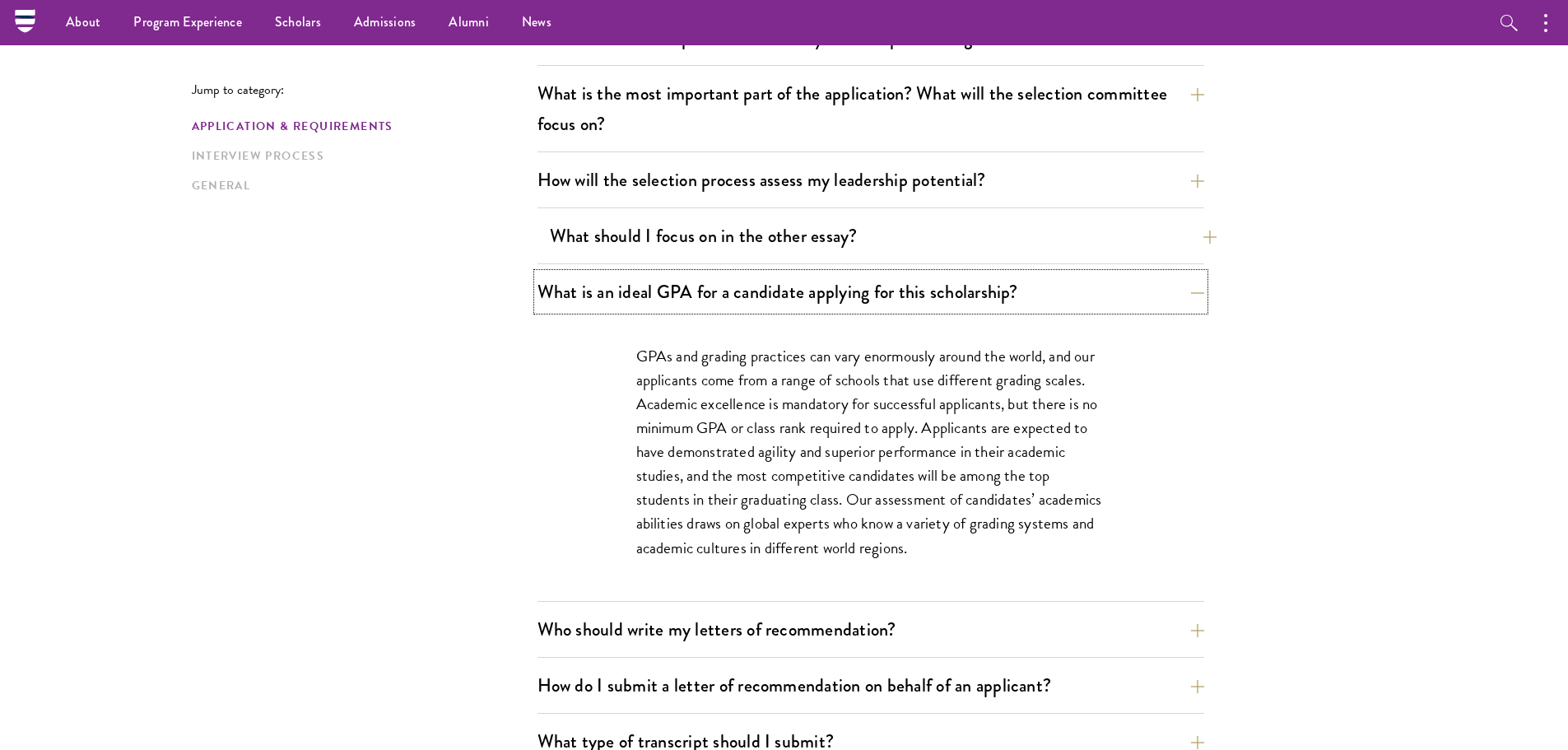
scroll to position [823, 0]
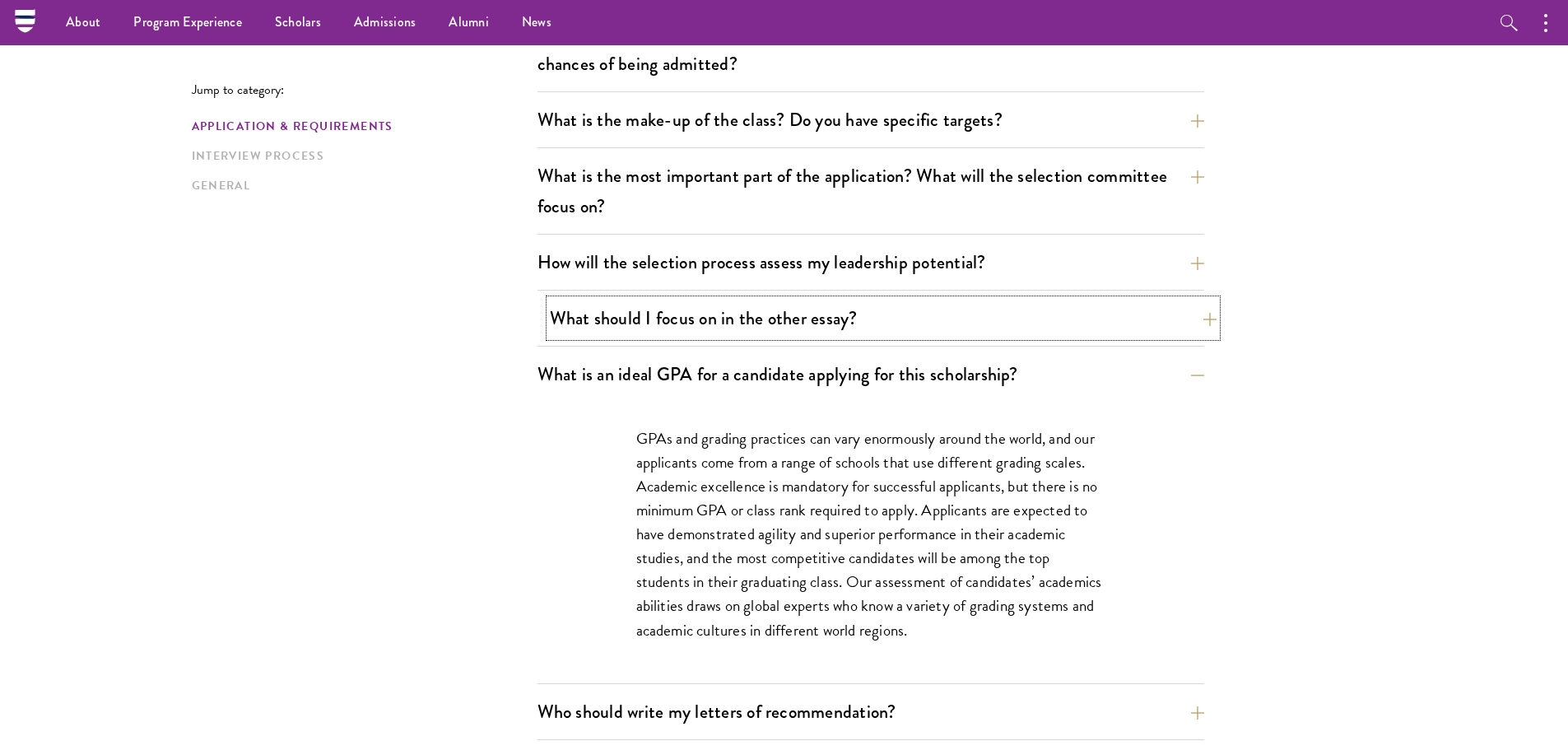
click at [1017, 313] on button "What should I focus on in the other essay?" at bounding box center [883, 318] width 667 height 37
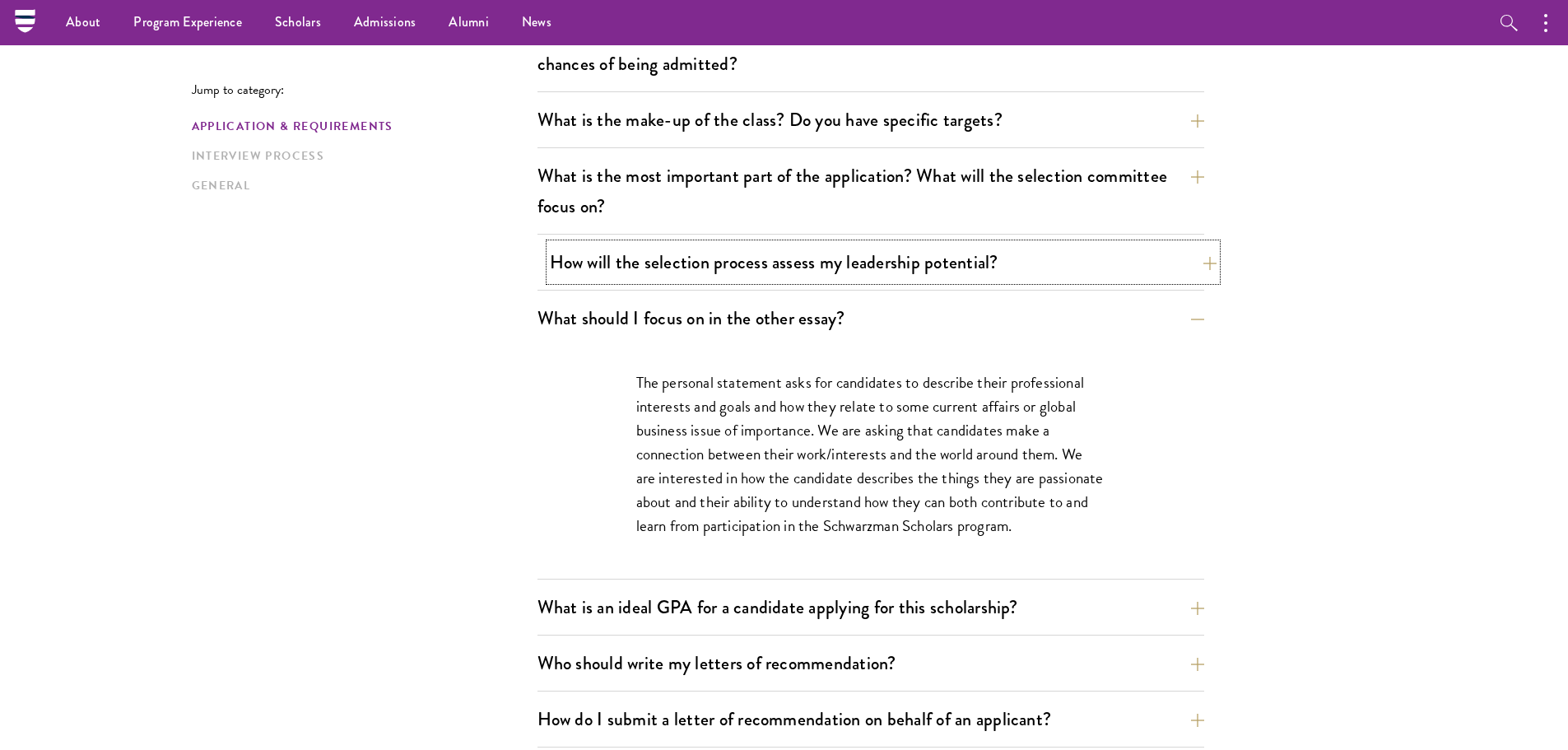
click at [1033, 276] on button "How will the selection process assess my leadership potential?" at bounding box center [883, 262] width 667 height 37
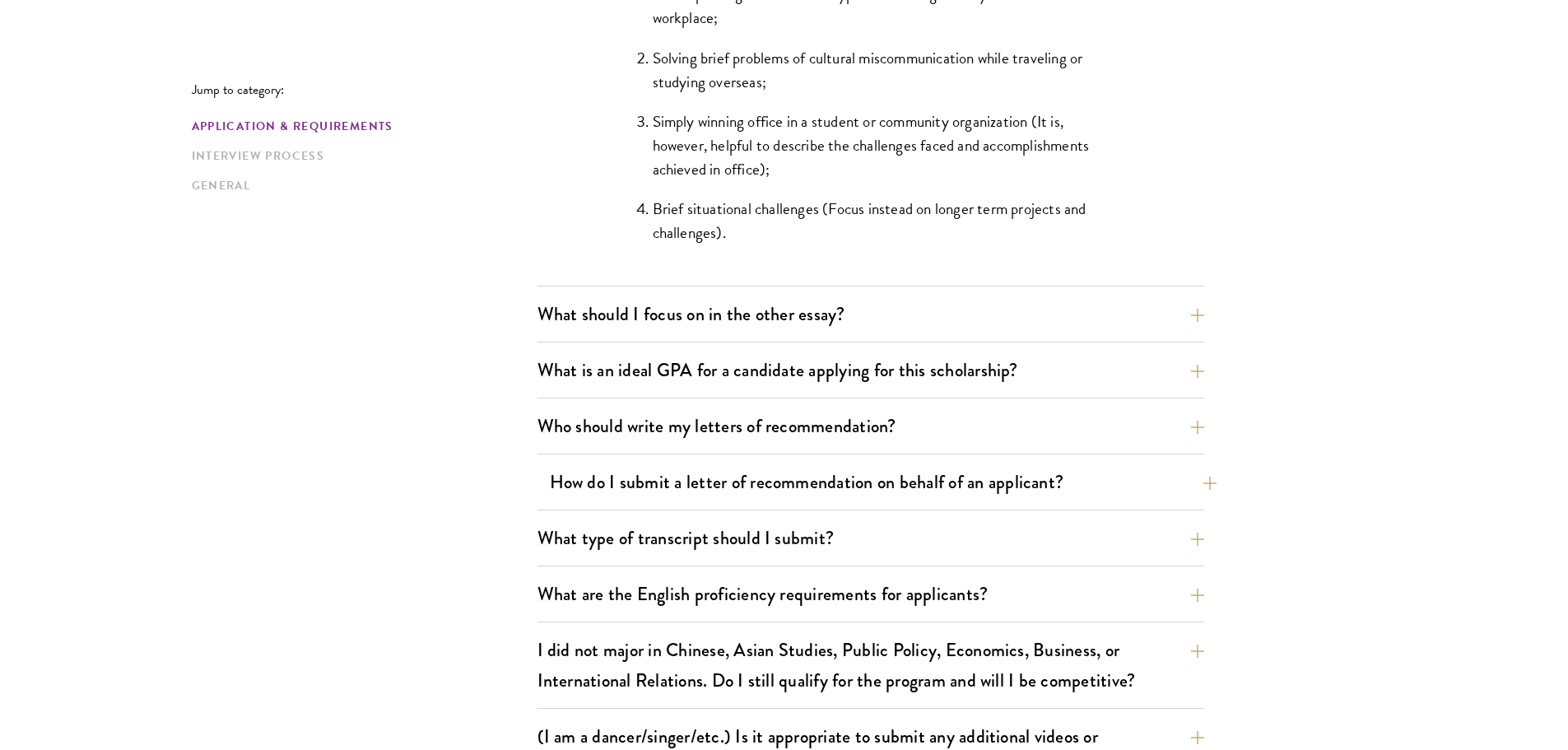
scroll to position [1728, 0]
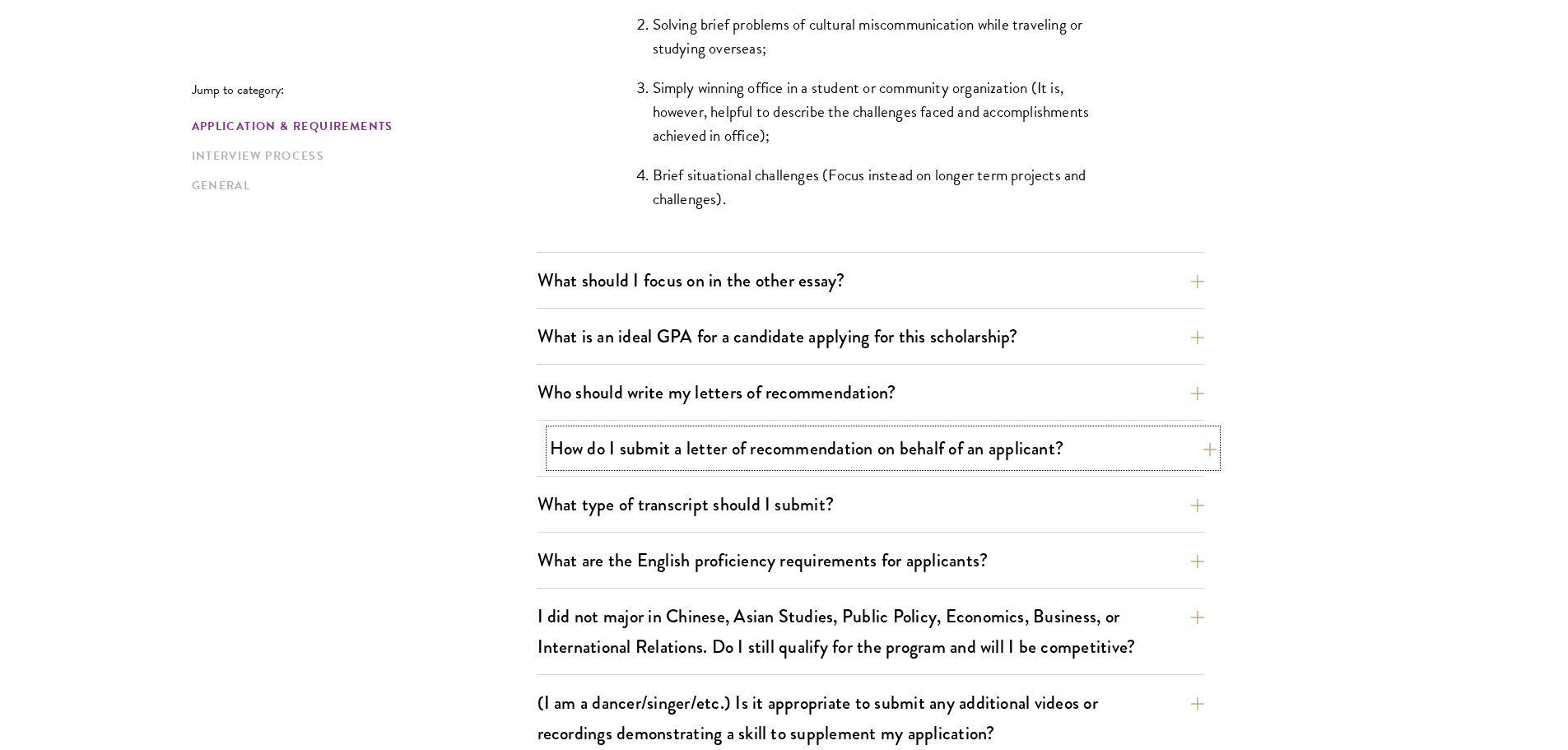
click at [1022, 453] on button "How do I submit a letter of recommendation on behalf of an applicant?" at bounding box center [883, 448] width 667 height 37
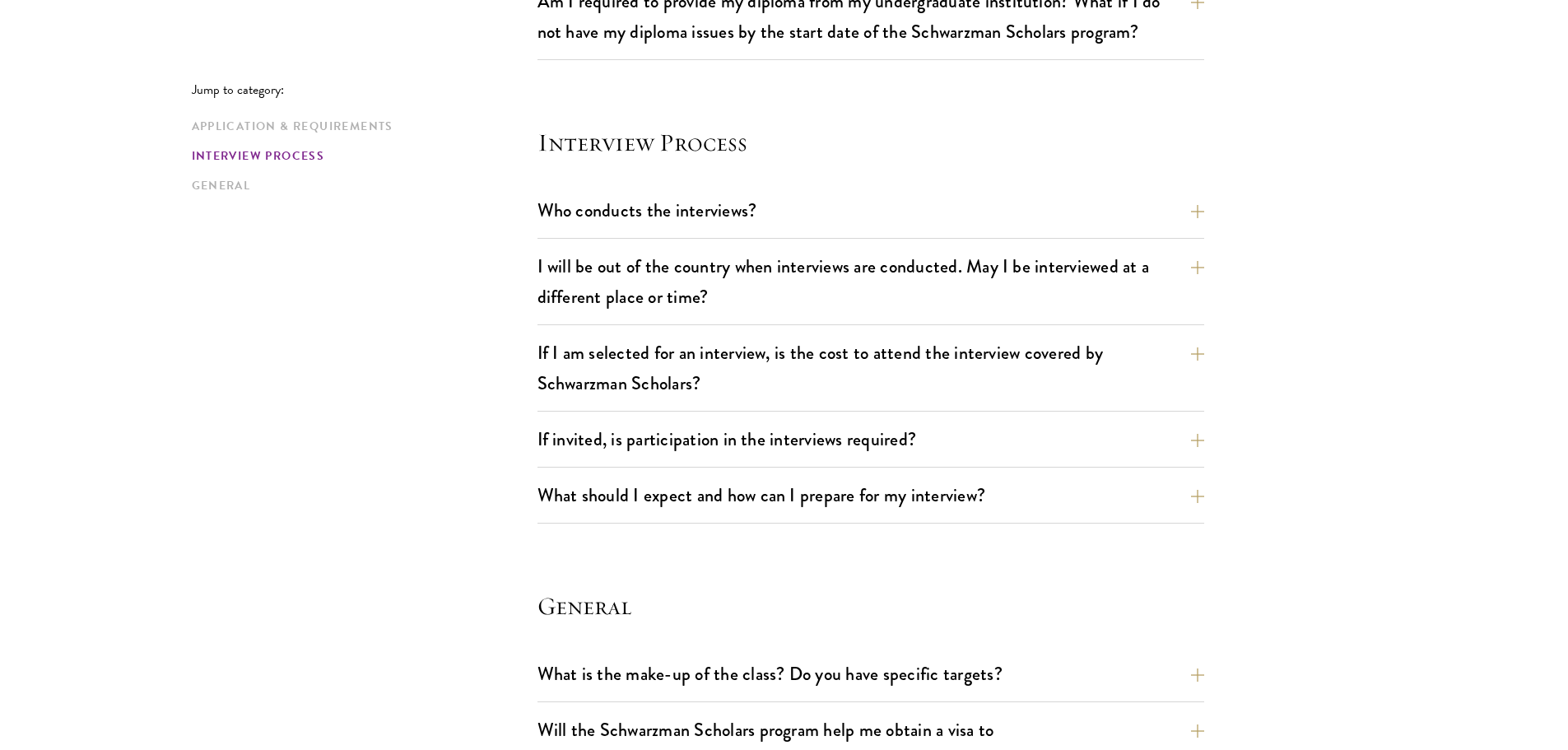
scroll to position [2140, 0]
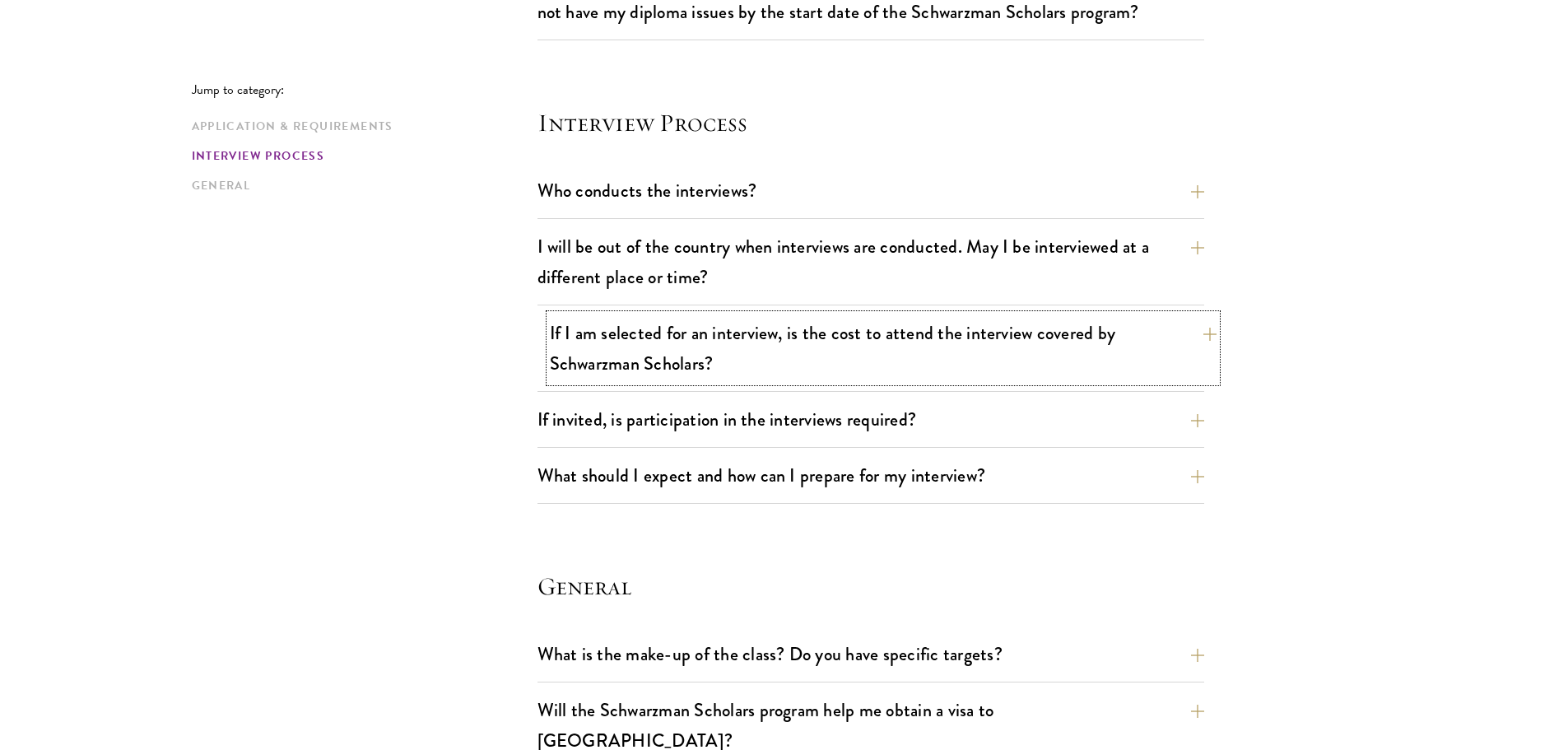
click at [980, 373] on button "If I am selected for an interview, is the cost to attend the interview covered …" at bounding box center [883, 348] width 667 height 67
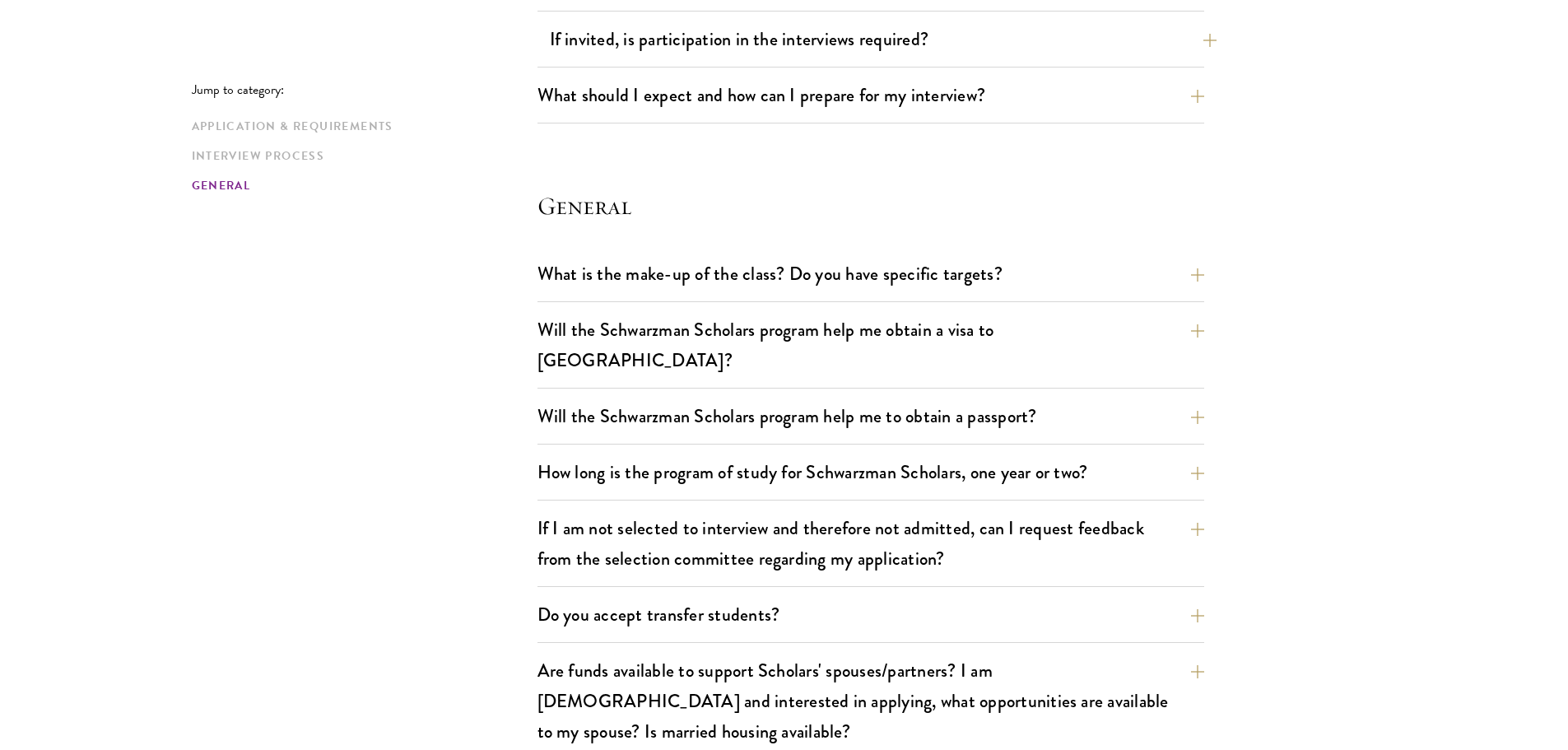
scroll to position [2387, 0]
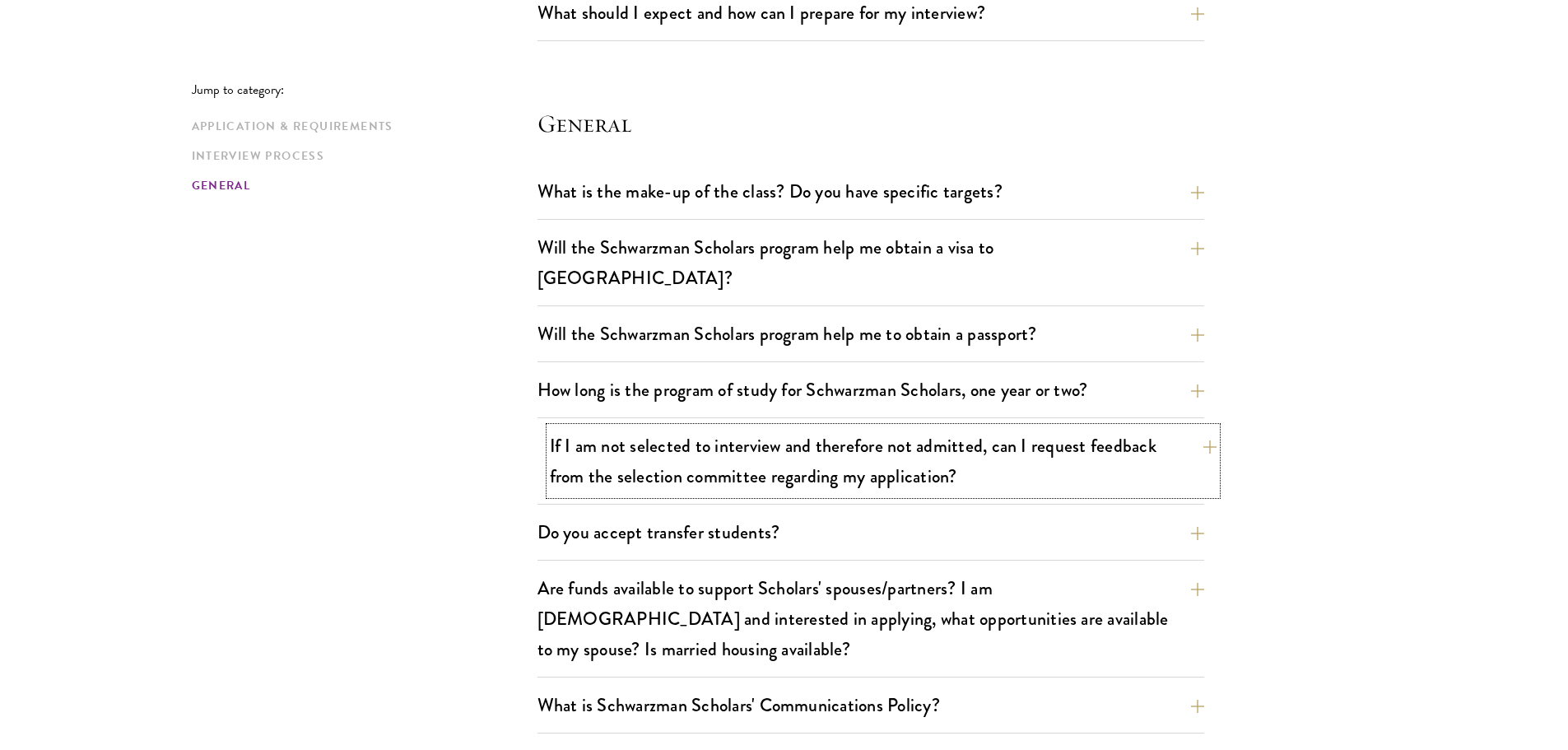
click at [1137, 439] on button "If I am not selected to interview and therefore not admitted, can I request fee…" at bounding box center [883, 460] width 667 height 67
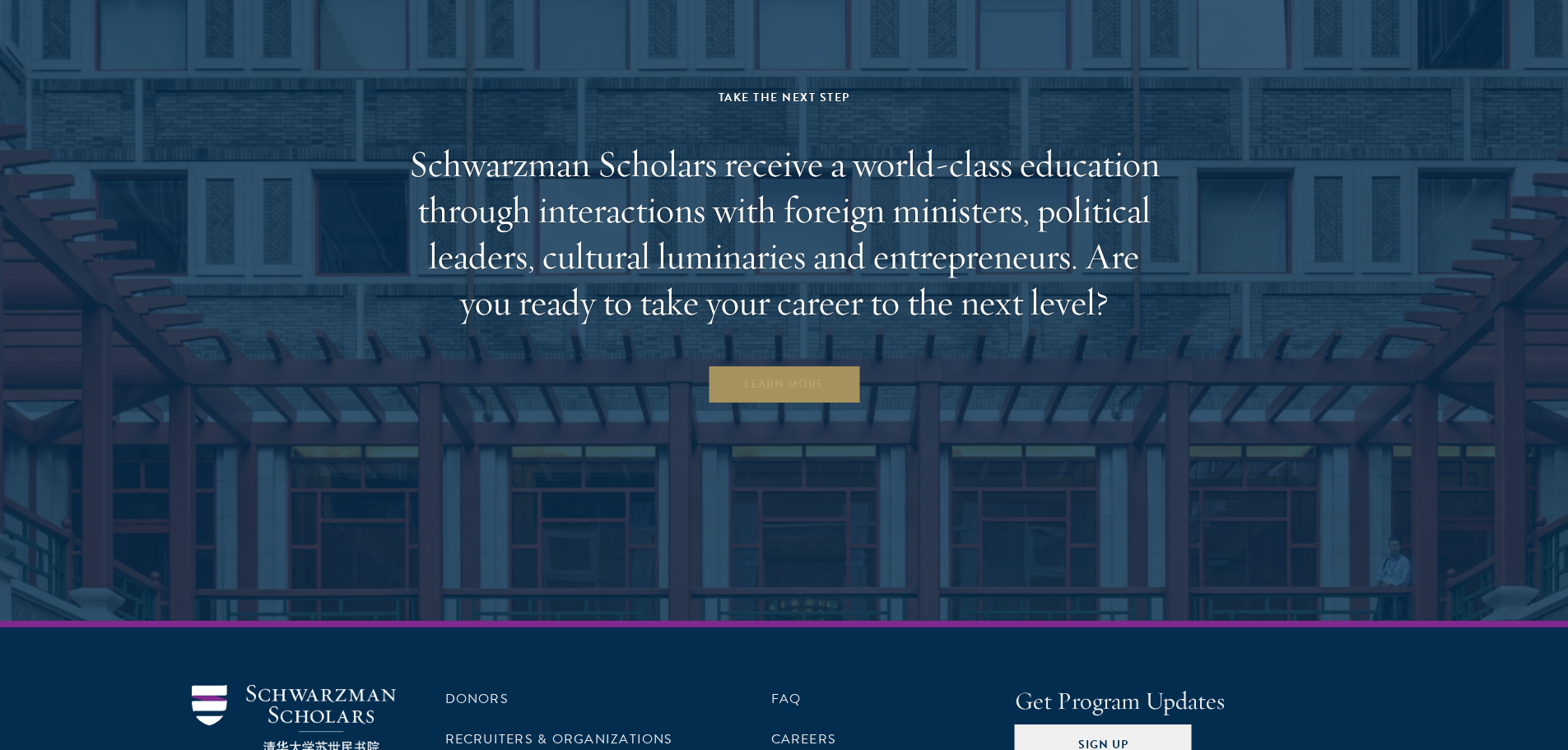
scroll to position [4414, 0]
